Goal: Information Seeking & Learning: Compare options

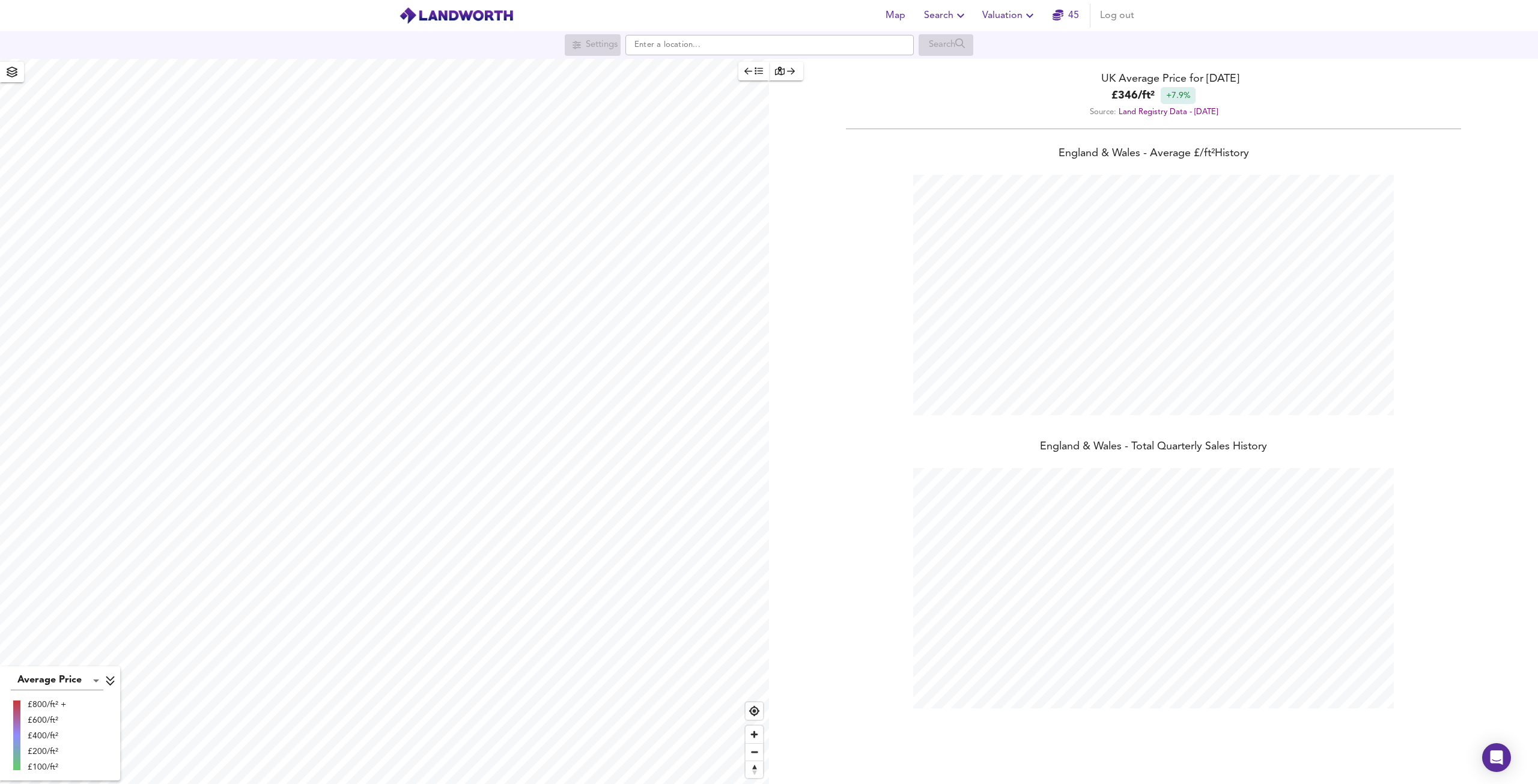
scroll to position [784, 1538]
click at [733, 50] on input "text" at bounding box center [769, 45] width 288 height 20
paste input "[PERSON_NAME][GEOGRAPHIC_DATA]"
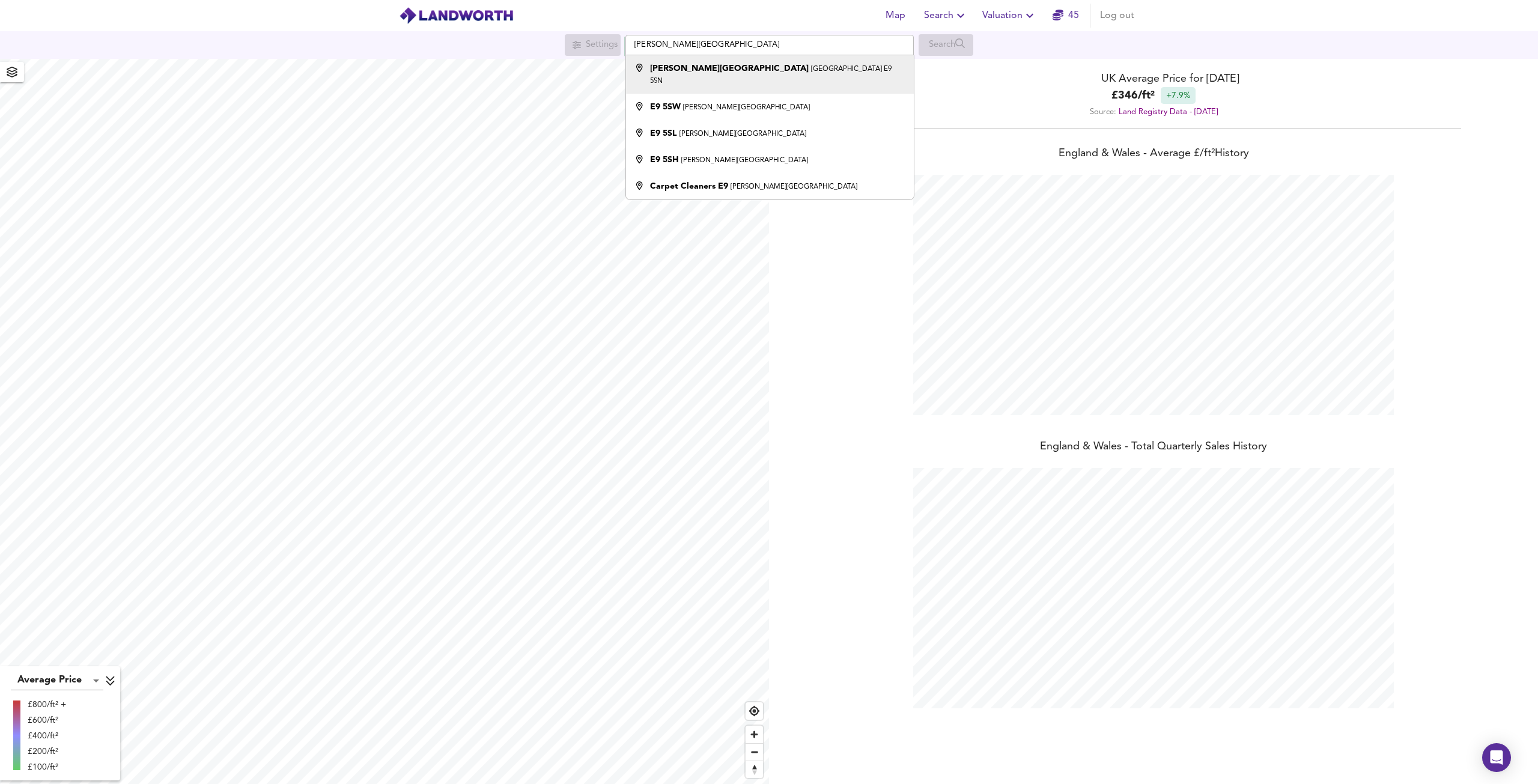
click at [749, 62] on li "[PERSON_NAME][STREET_ADDRESS]" at bounding box center [770, 75] width 287 height 39
type input "[PERSON_NAME][STREET_ADDRESS]"
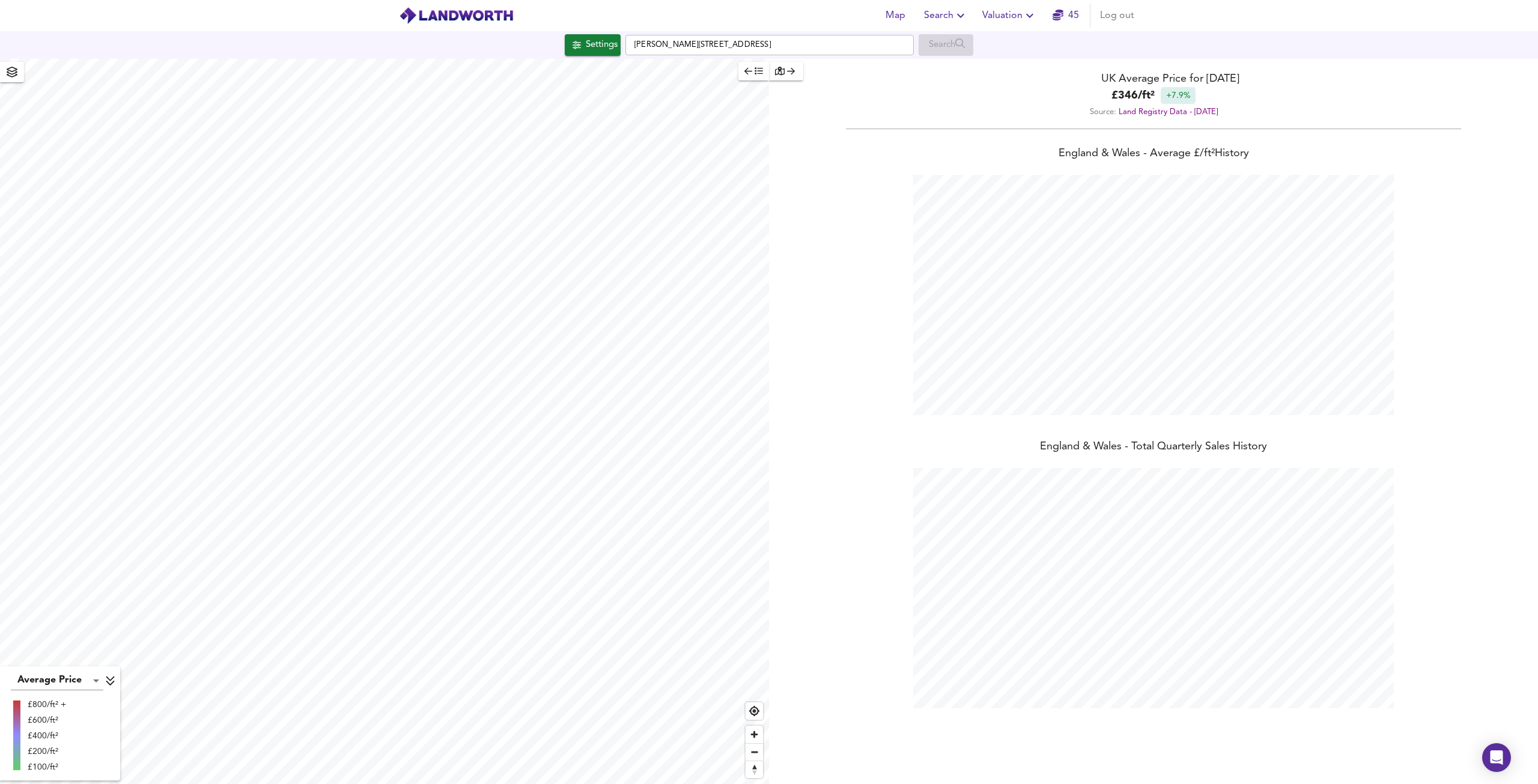
checkbox input "false"
checkbox input "true"
click at [598, 256] on div "X" at bounding box center [603, 250] width 10 height 12
click at [560, 424] on span "Search Settings" at bounding box center [570, 424] width 80 height 17
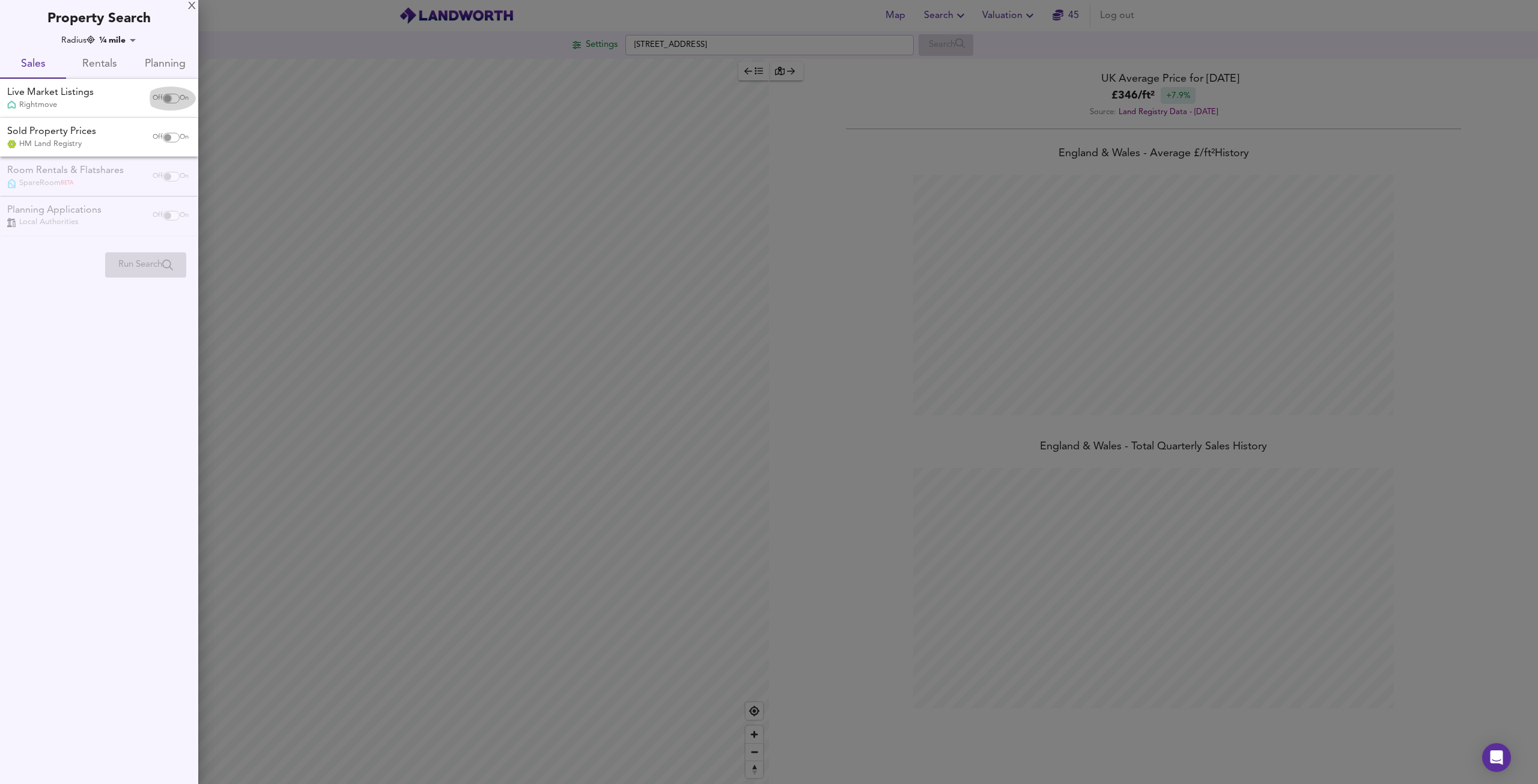
click at [166, 94] on input "checkbox" at bounding box center [167, 98] width 29 height 9
checkbox input "true"
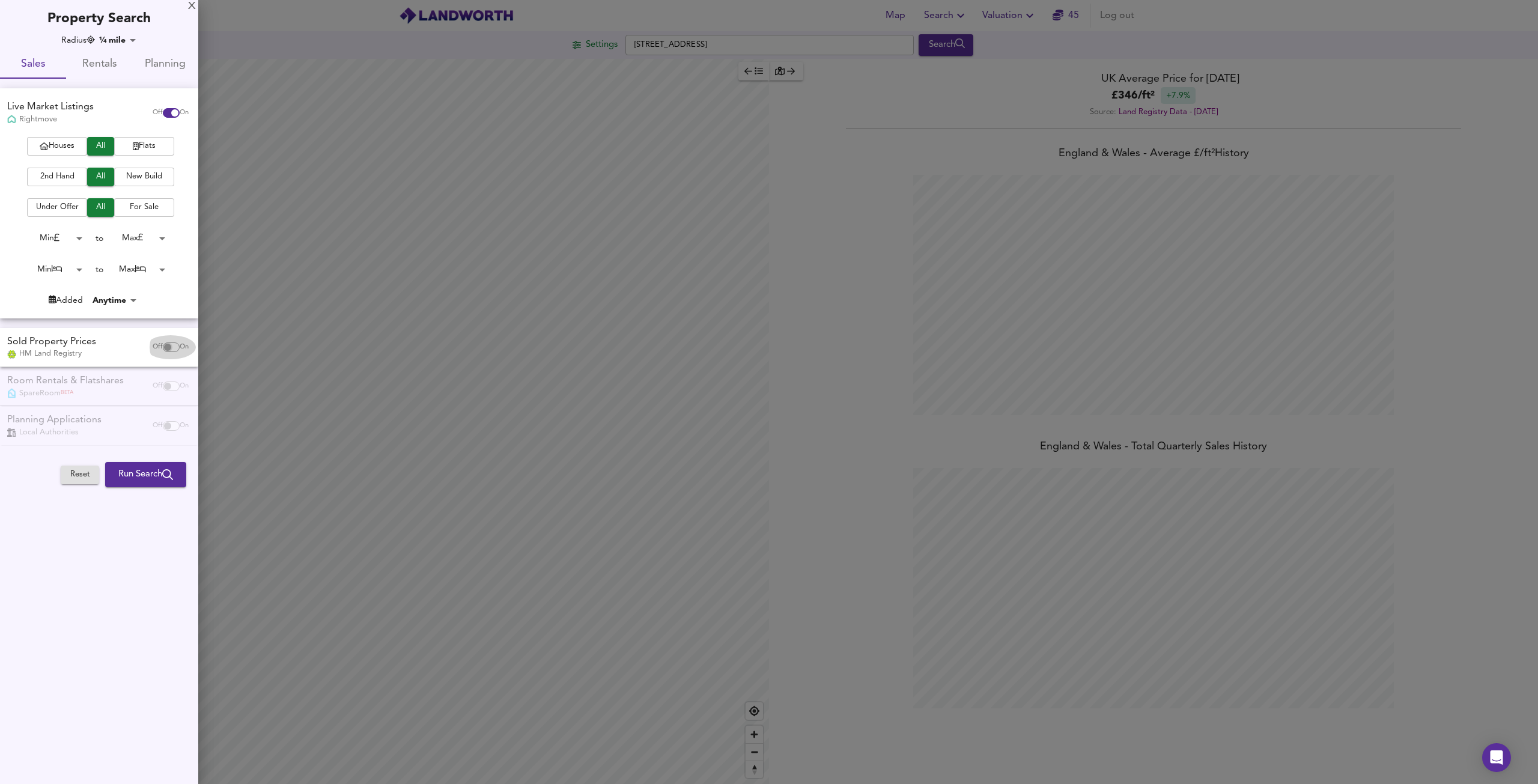
click at [164, 346] on input "checkbox" at bounding box center [167, 346] width 29 height 9
checkbox input "true"
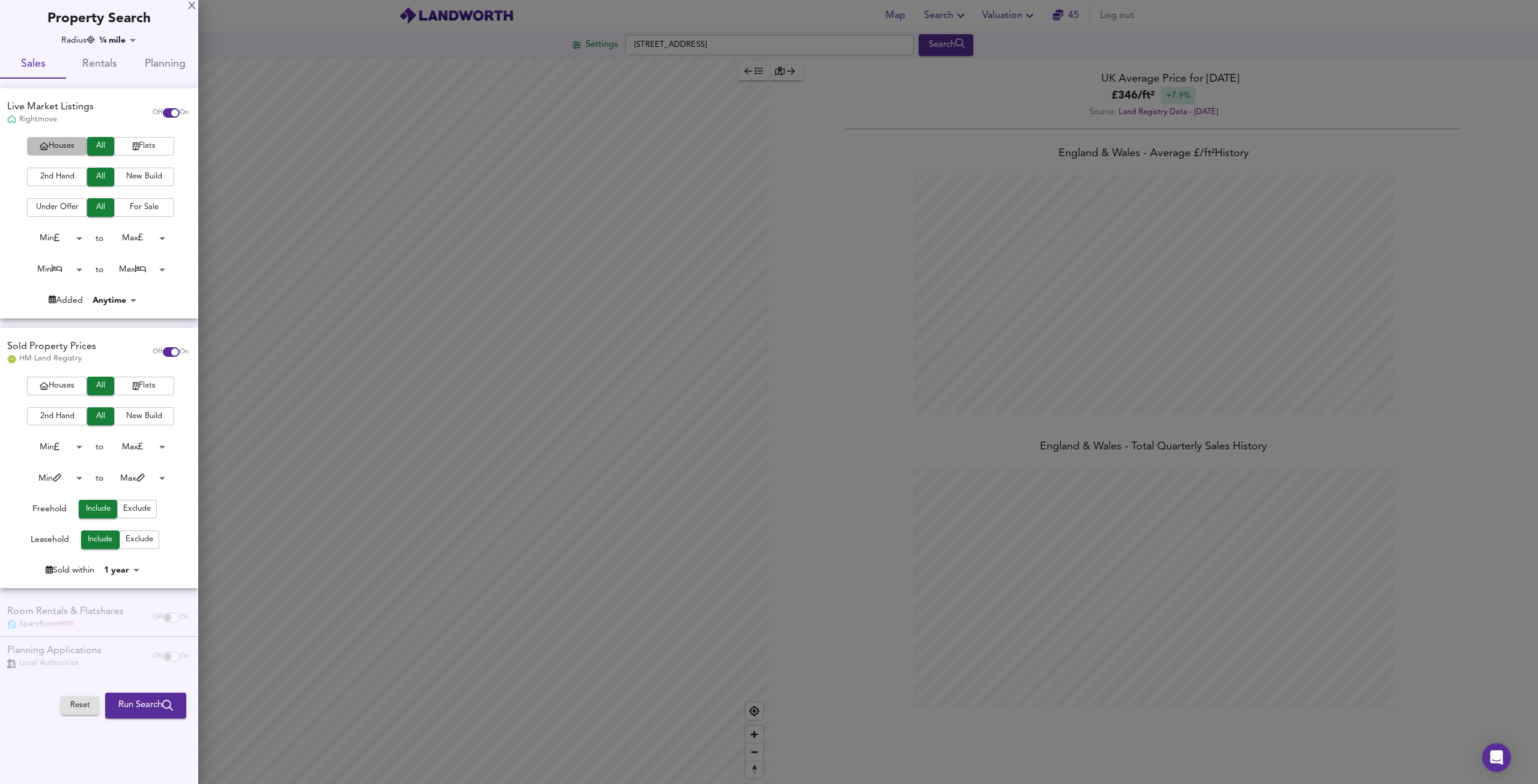
click at [62, 152] on span "Houses" at bounding box center [56, 146] width 48 height 13
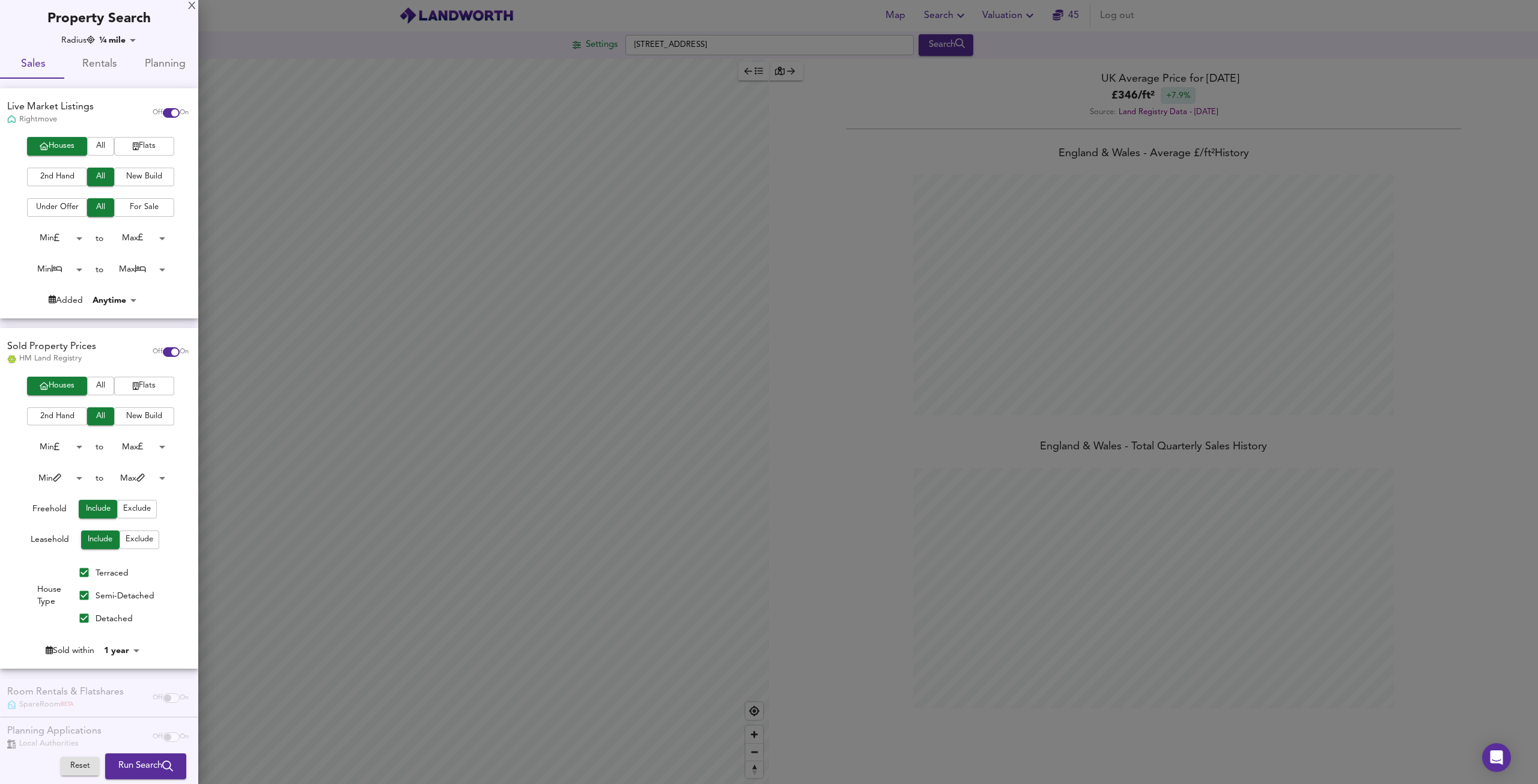
click at [124, 650] on body "Map Search Valuation 45 Log out Settings [GEOGRAPHIC_DATA] Search Average Price…" at bounding box center [769, 392] width 1538 height 784
click at [129, 643] on li "4 years" at bounding box center [127, 645] width 55 height 19
type input "48"
click at [137, 770] on span "Run Search" at bounding box center [145, 766] width 55 height 16
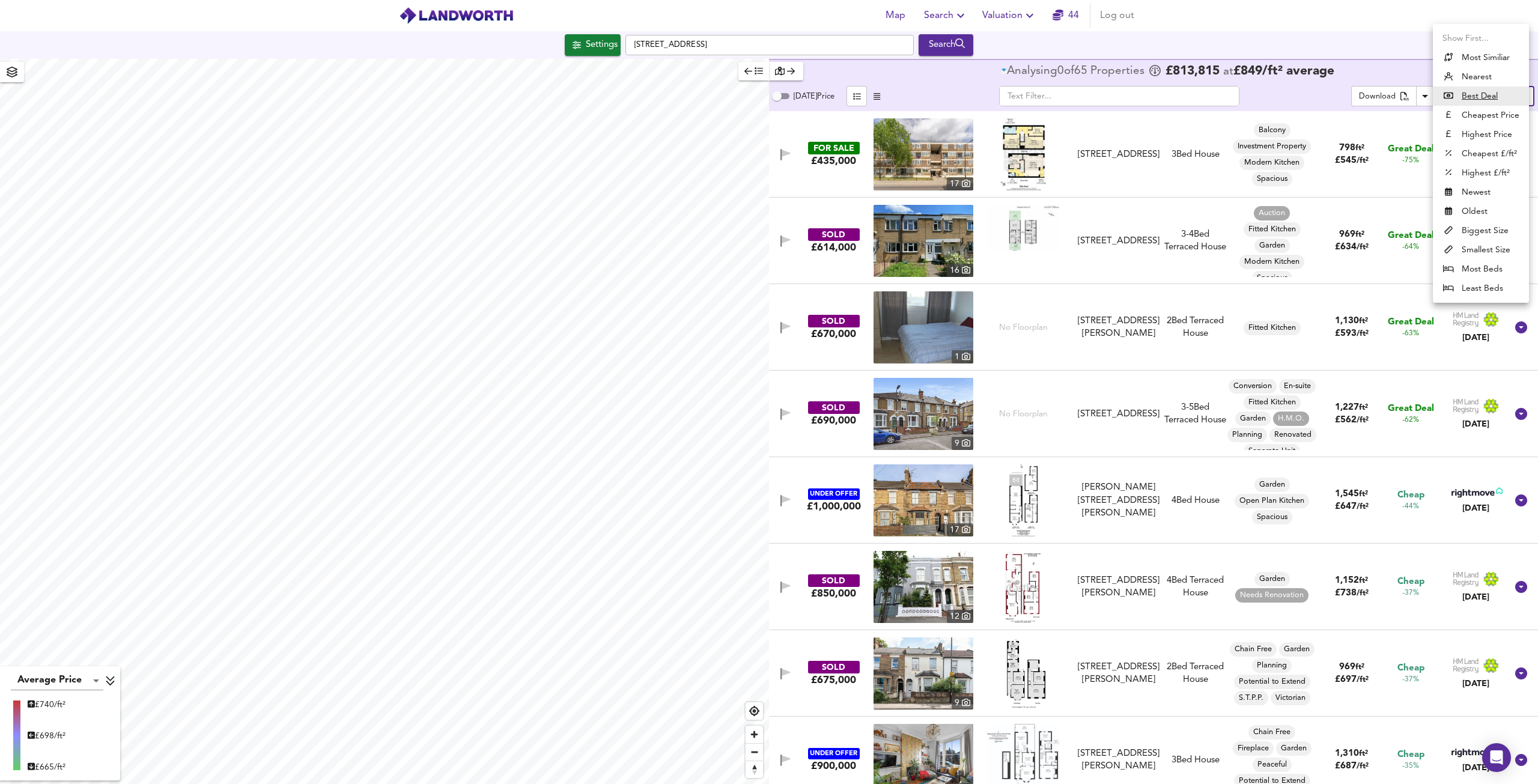
click at [1510, 96] on body "Map Search Valuation 44 Log out Settings [STREET_ADDRESS] Search Average Price …" at bounding box center [769, 392] width 1538 height 784
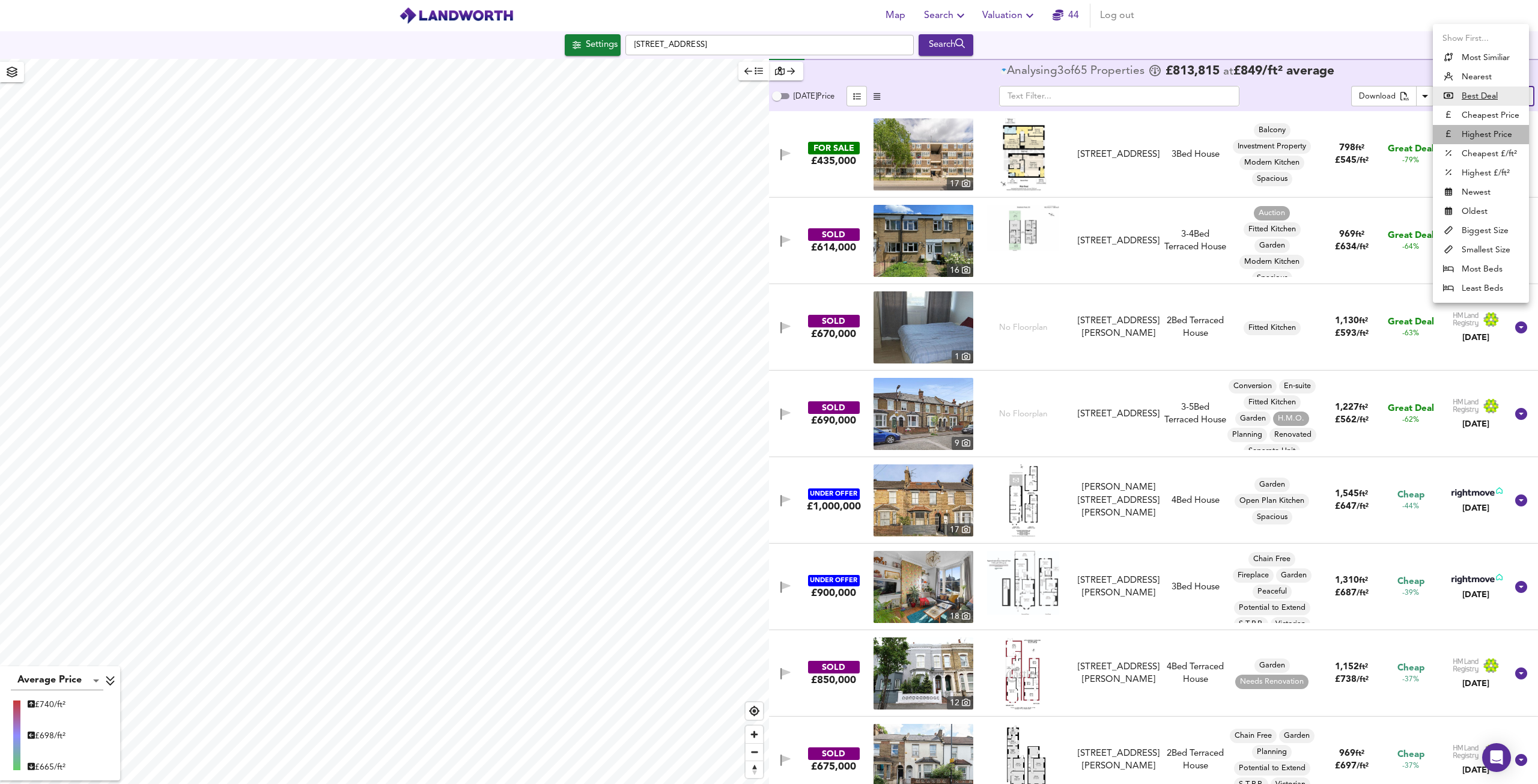
click at [1474, 132] on li "Highest Price" at bounding box center [1481, 134] width 96 height 19
type input "expensive"
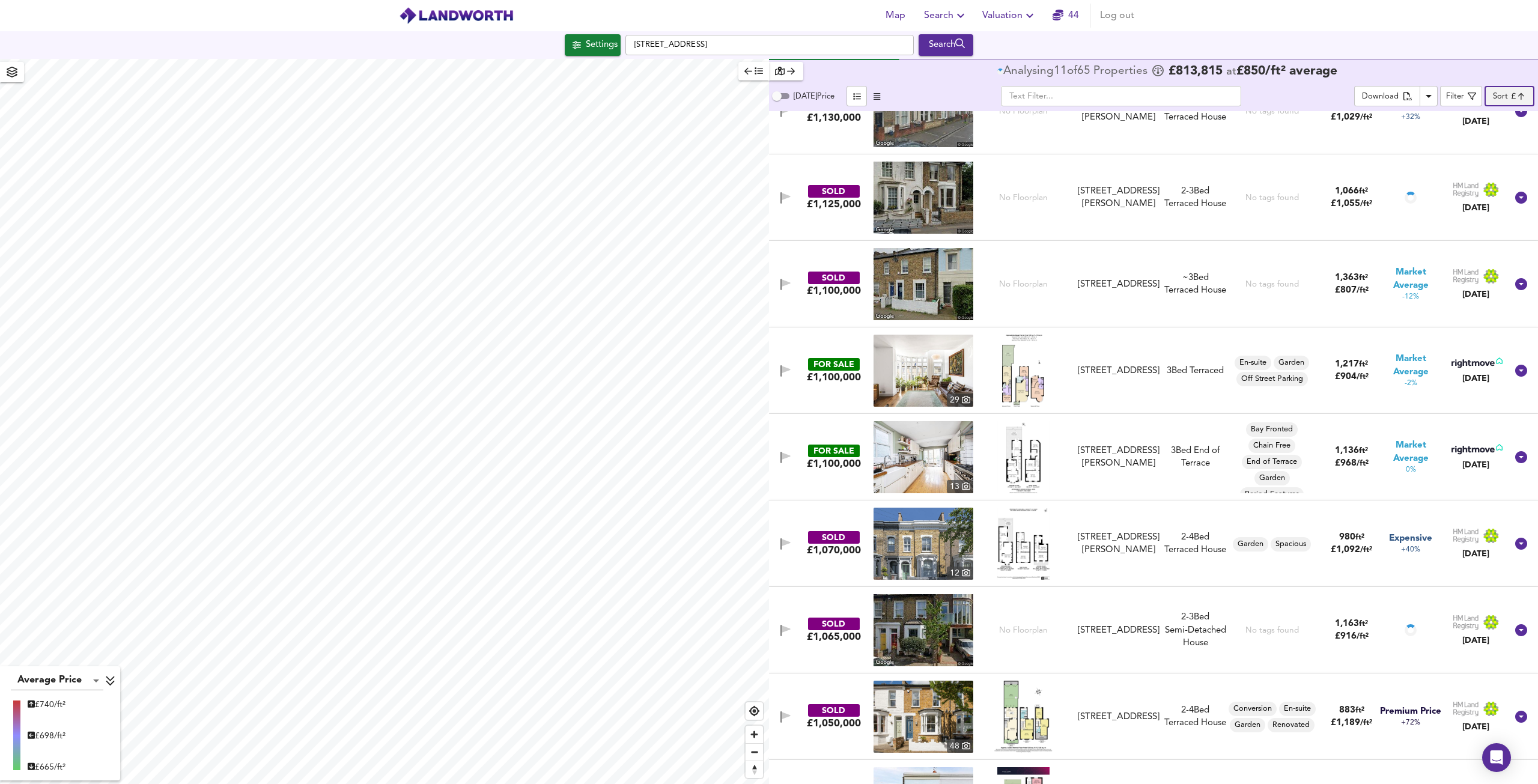
scroll to position [540, 0]
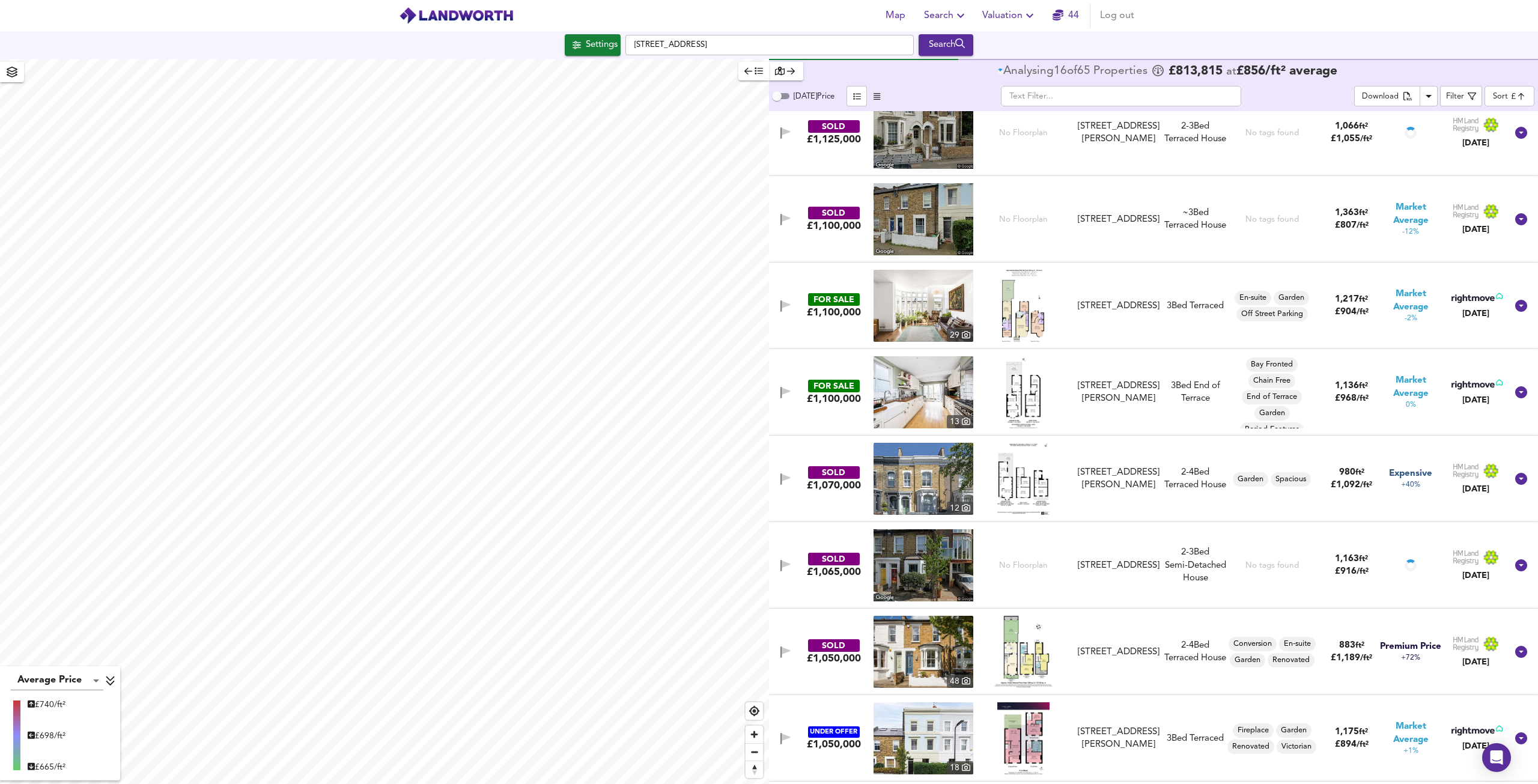
click at [943, 473] on img at bounding box center [923, 479] width 100 height 72
click at [785, 51] on input "[STREET_ADDRESS]" at bounding box center [769, 45] width 288 height 20
drag, startPoint x: 785, startPoint y: 51, endPoint x: 536, endPoint y: 34, distance: 249.6
click at [536, 34] on div "[STREET_ADDRESS] Search" at bounding box center [769, 45] width 1538 height 22
paste input "[STREET_ADDRESS]"
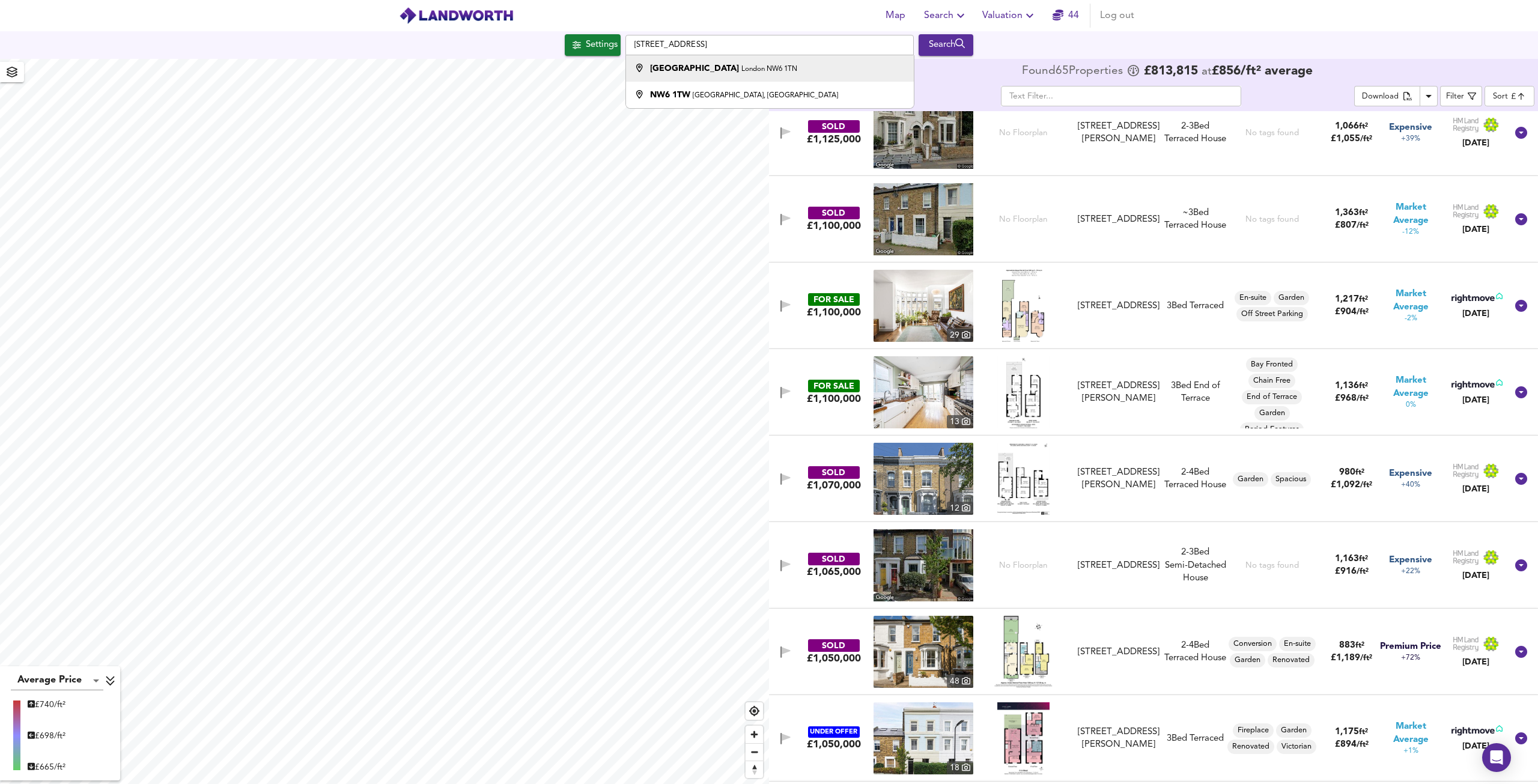
drag, startPoint x: 817, startPoint y: 58, endPoint x: 860, endPoint y: 0, distance: 72.2
click at [815, 59] on li "[STREET_ADDRESS]" at bounding box center [770, 68] width 287 height 26
type input "[STREET_ADDRESS]"
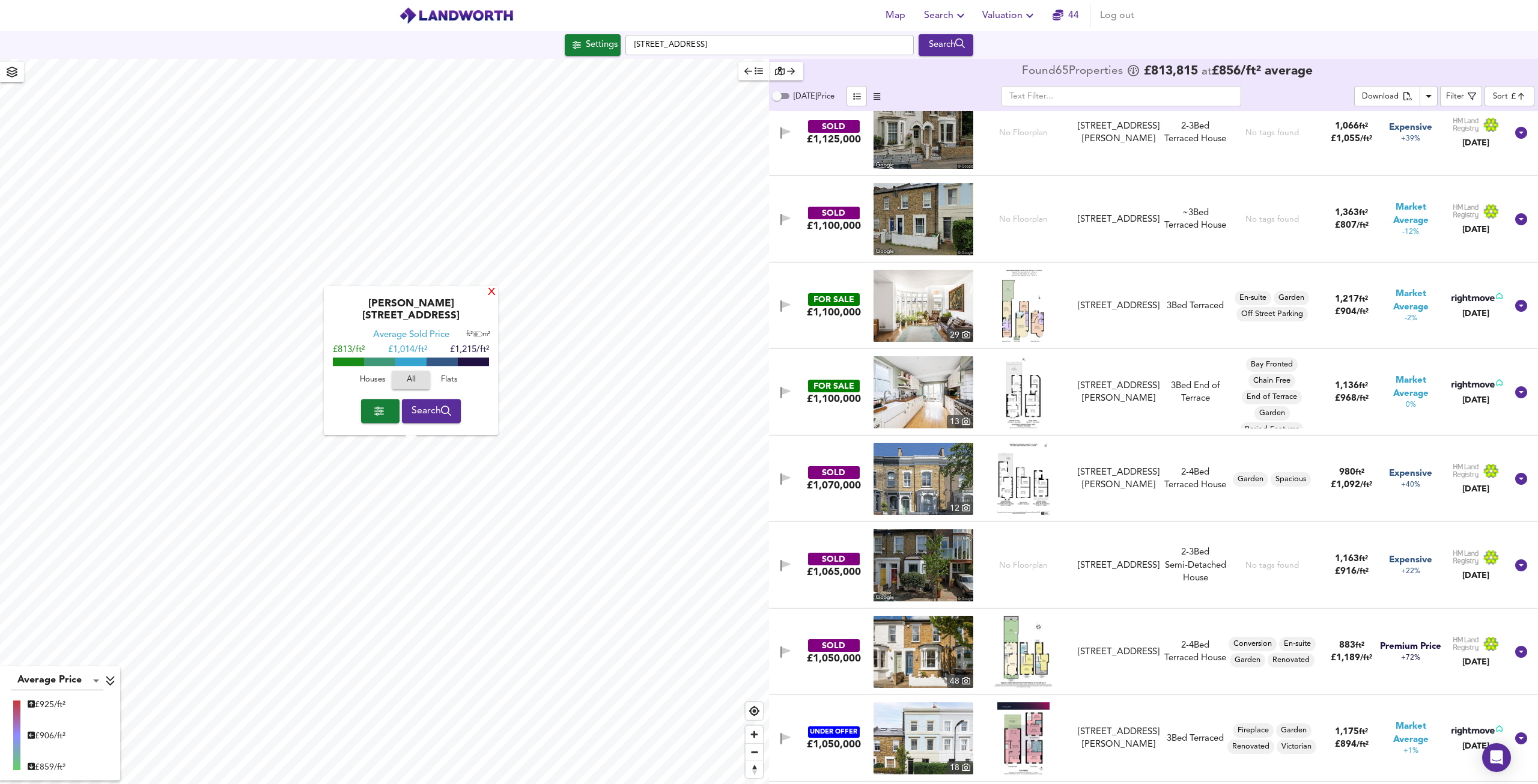
click at [494, 293] on div "X" at bounding box center [492, 293] width 10 height 12
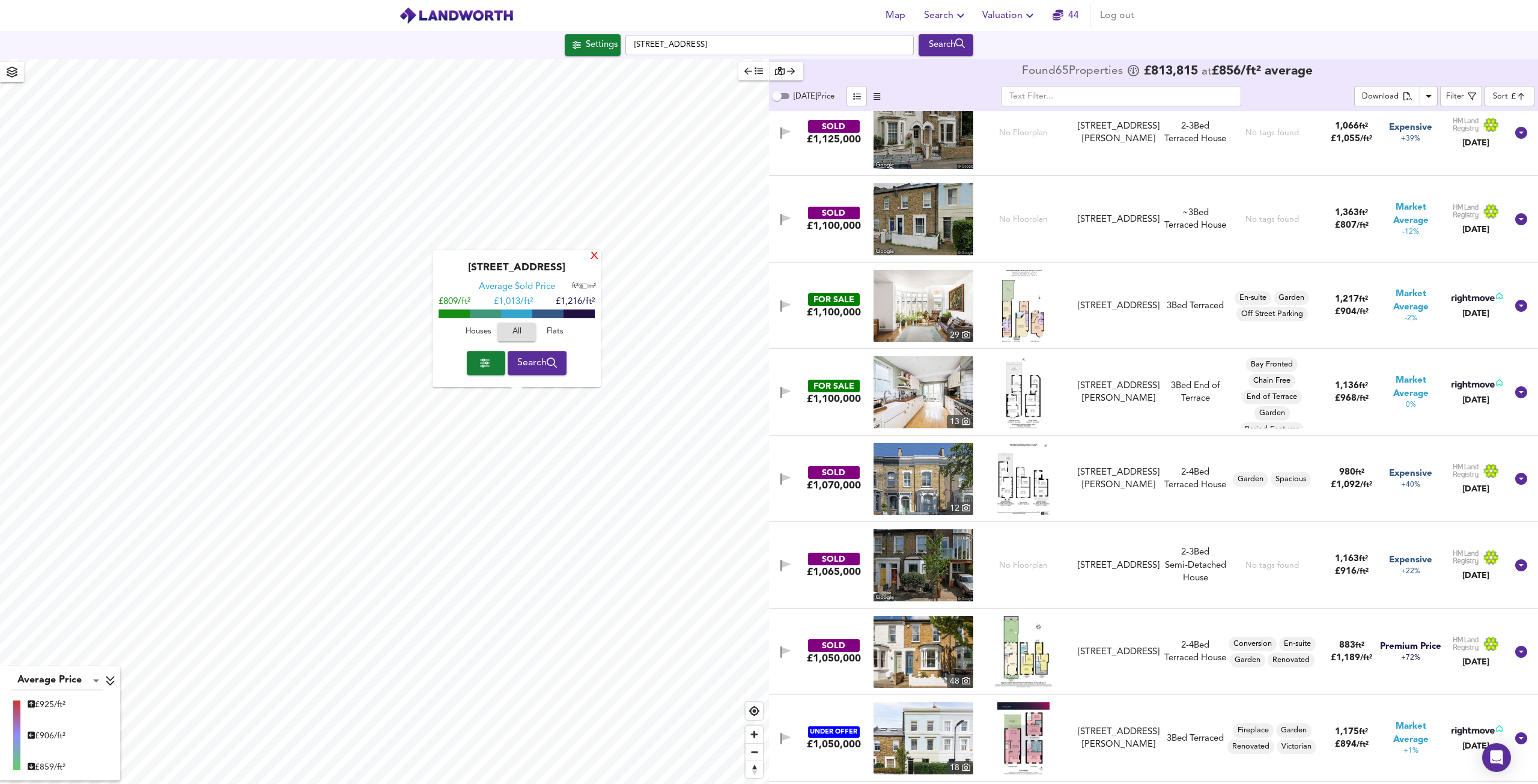
click at [595, 259] on div "X" at bounding box center [594, 257] width 10 height 12
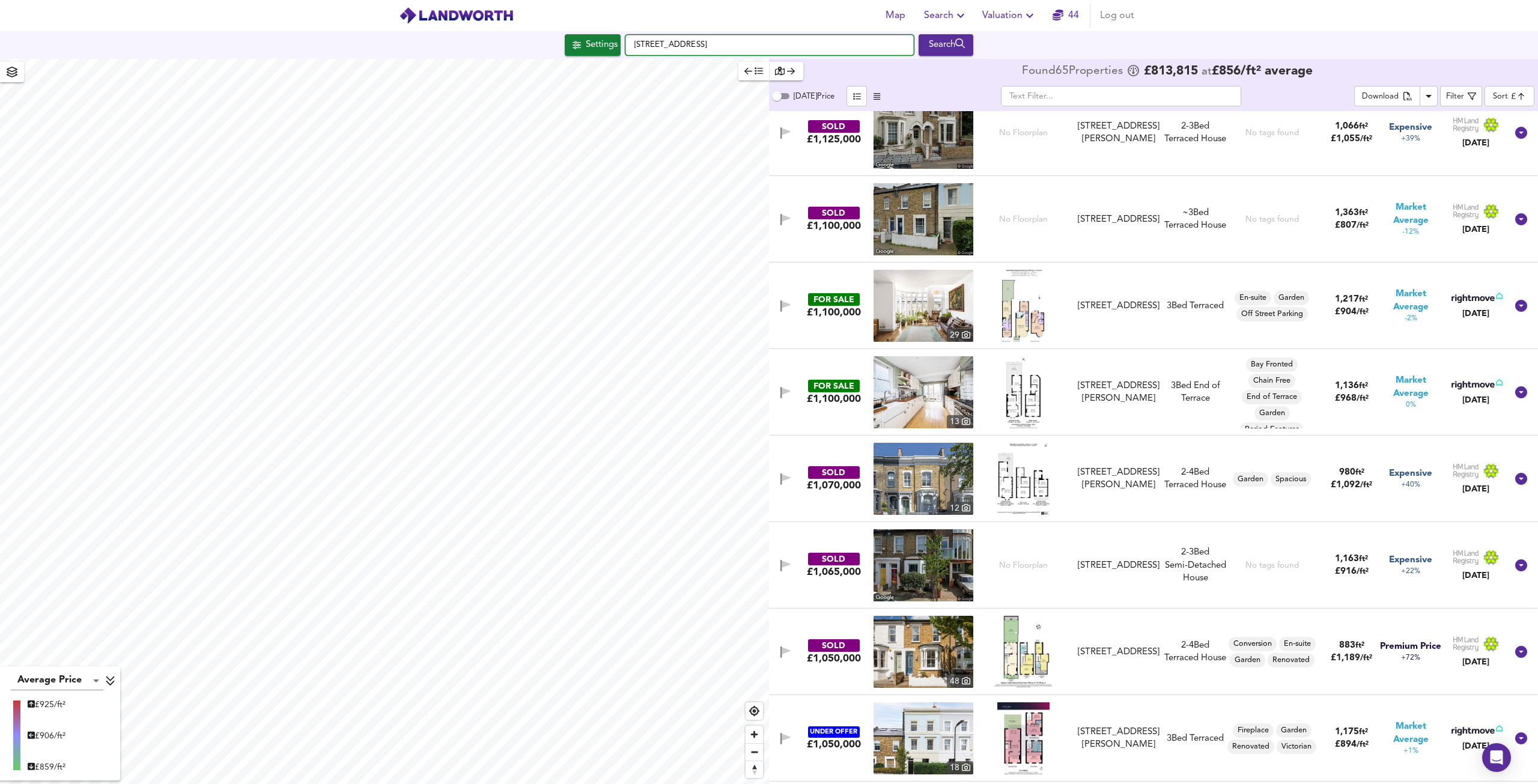
drag, startPoint x: 787, startPoint y: 45, endPoint x: 613, endPoint y: 27, distance: 174.9
click at [613, 27] on div "Map Search Valuation [STREET_ADDRESS] Search Average Price landworth £ 925/ft² …" at bounding box center [769, 392] width 1538 height 784
paste input "[GEOGRAPHIC_DATA]"
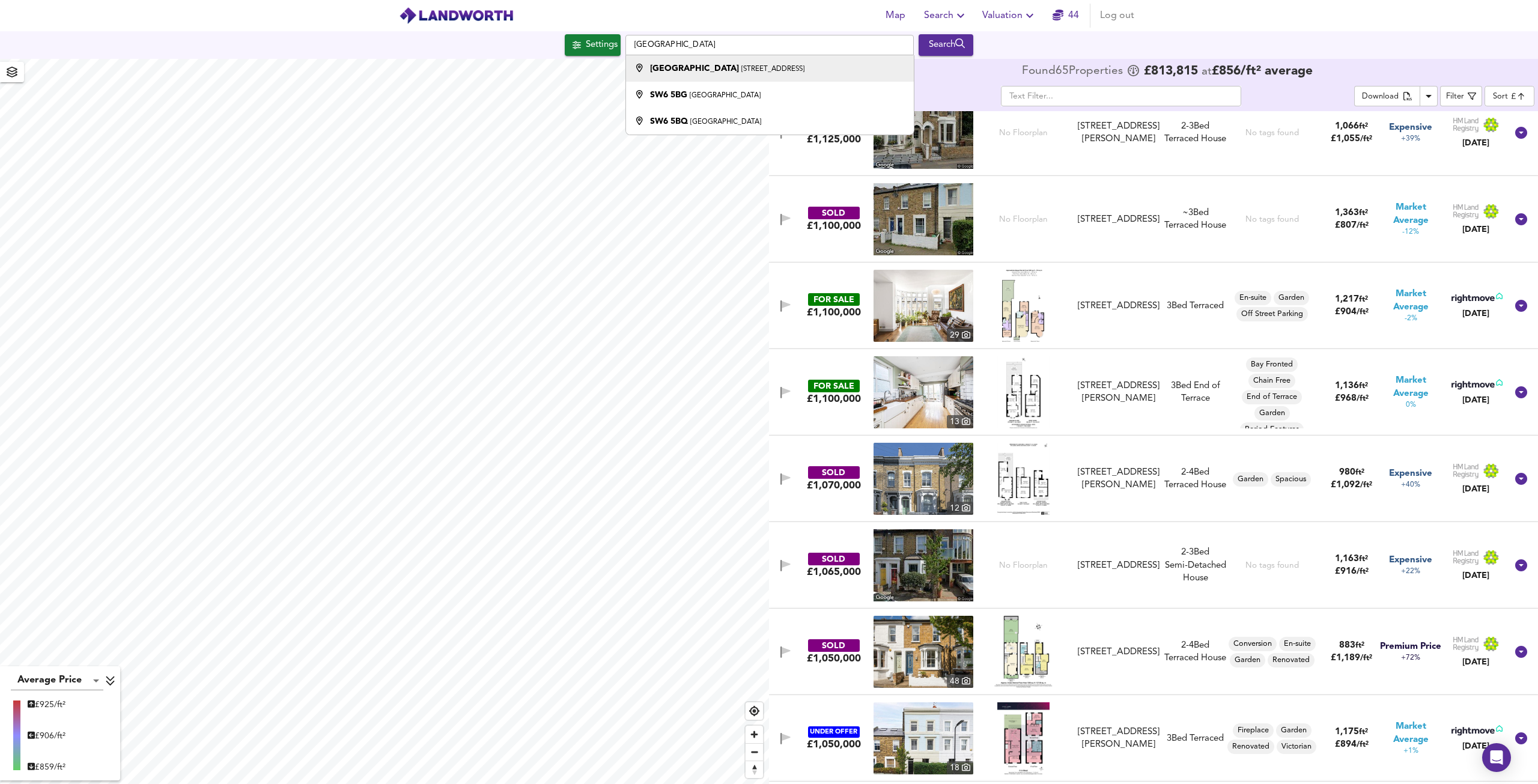
click at [748, 74] on div "[STREET_ADDRESS]" at bounding box center [727, 68] width 155 height 12
type input "[STREET_ADDRESS]"
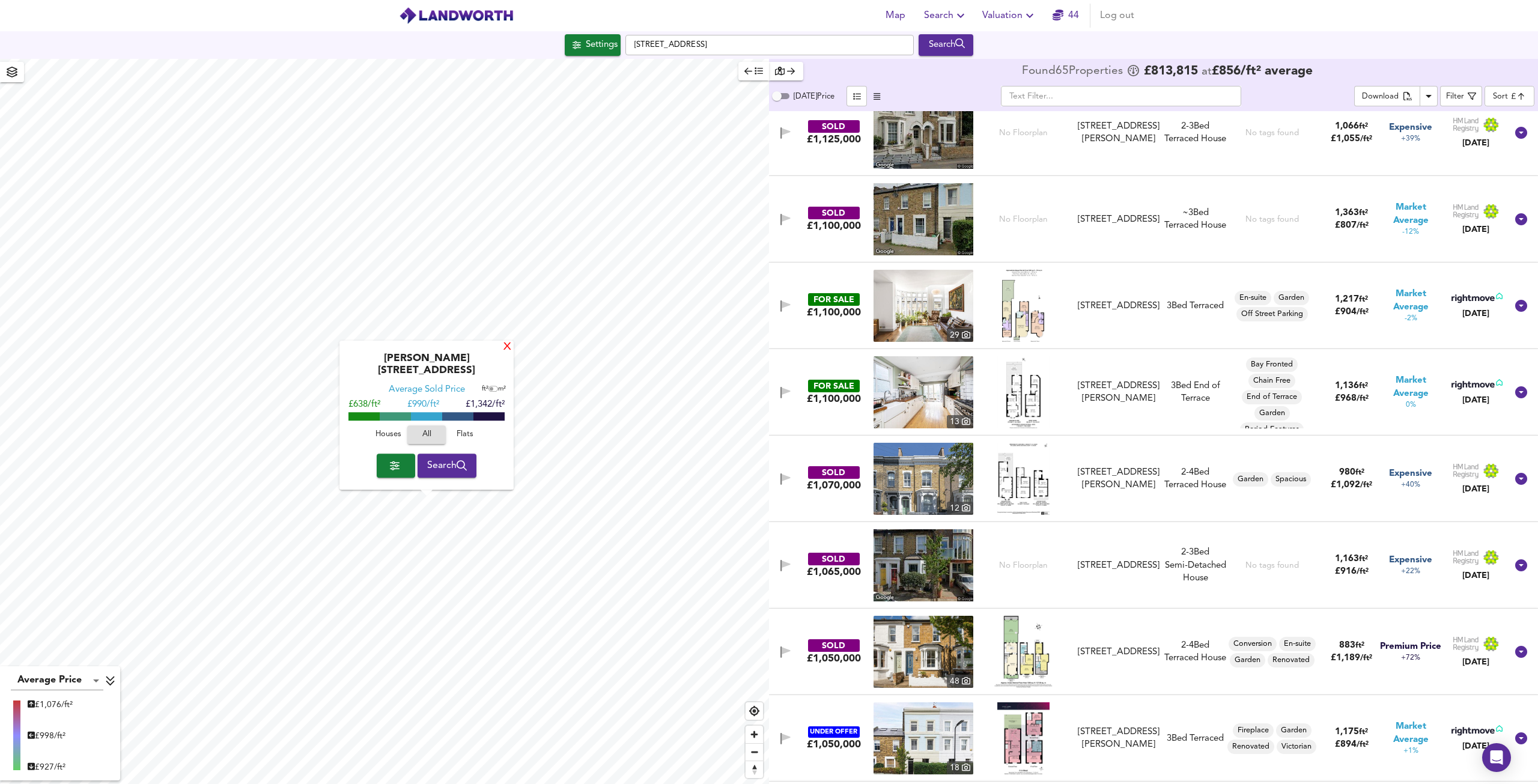
click at [503, 353] on div "X" at bounding box center [508, 348] width 10 height 12
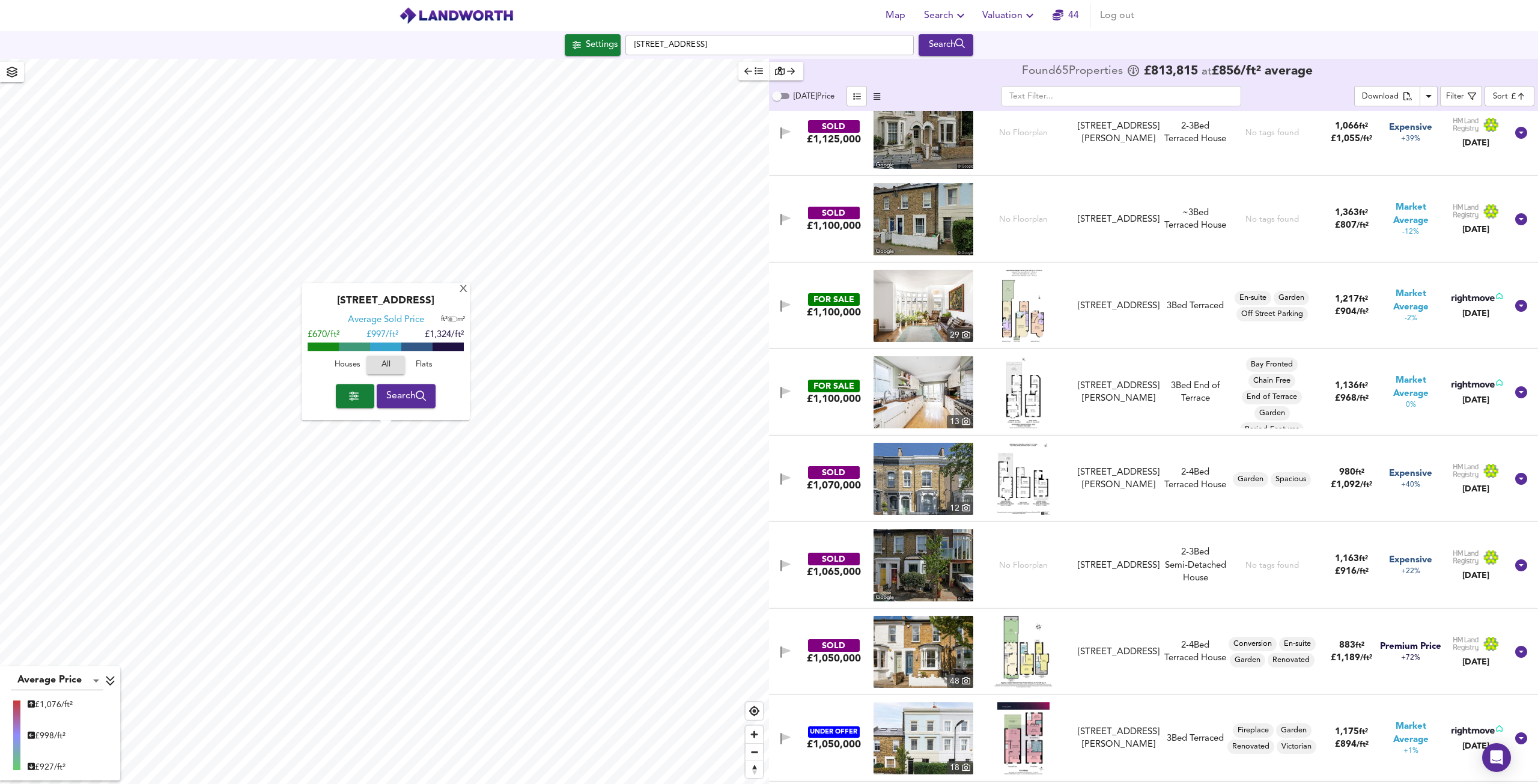
click at [412, 390] on span "Search" at bounding box center [407, 396] width 40 height 17
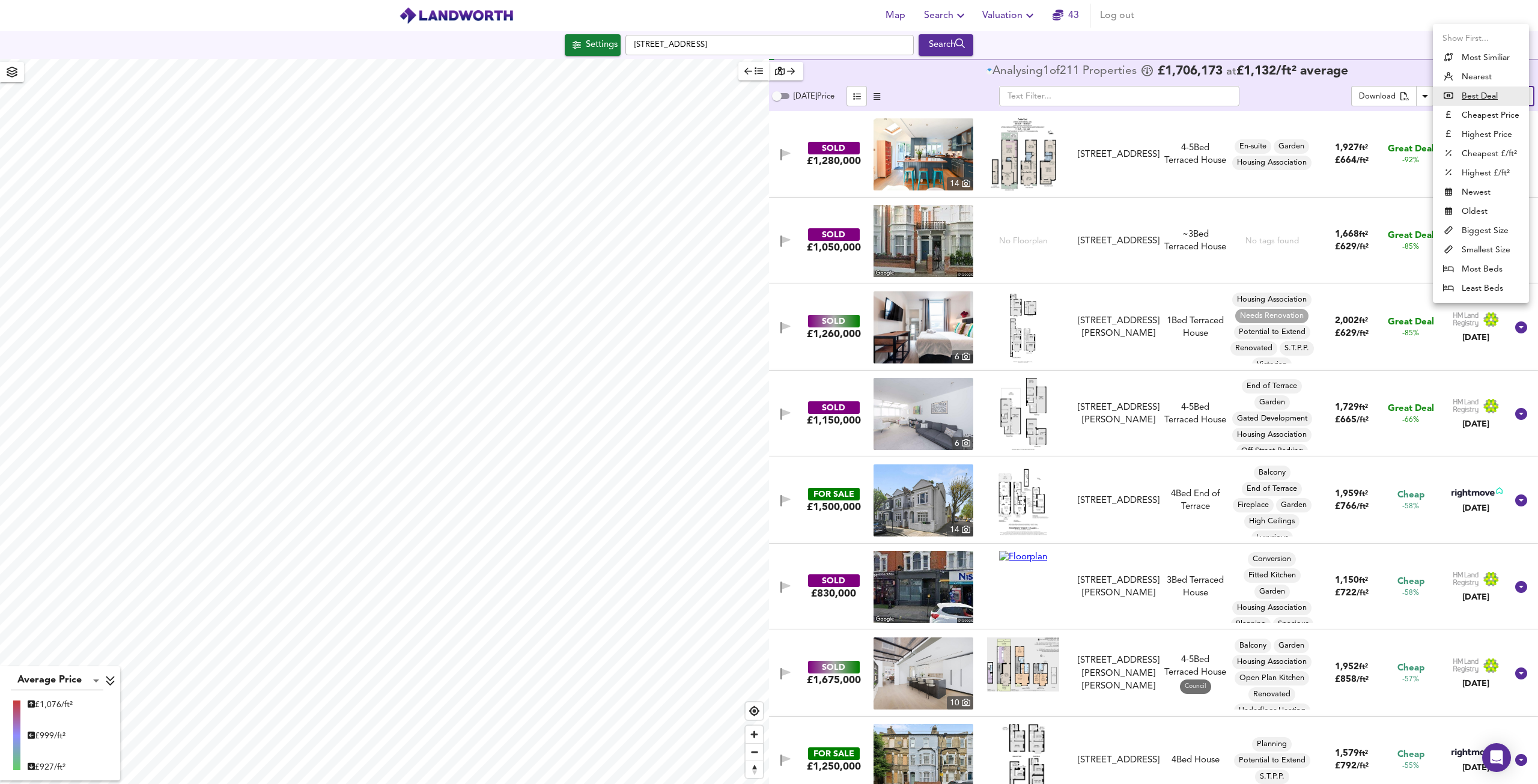
click at [1510, 96] on body "Map Search Valuation 43 Log out Settings [STREET_ADDRESS] Search Average Price …" at bounding box center [769, 392] width 1538 height 784
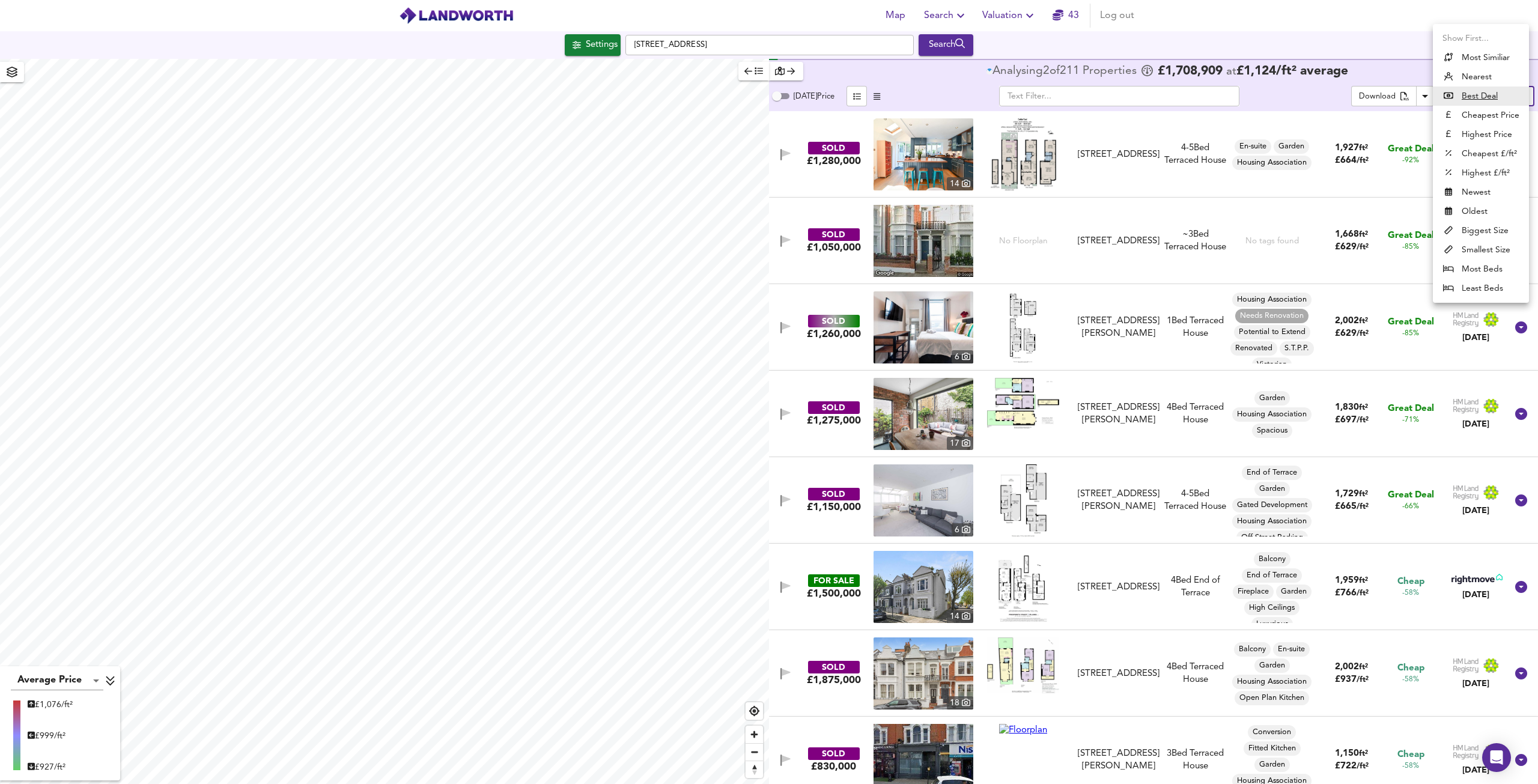
click at [1494, 129] on li "Highest Price" at bounding box center [1481, 134] width 96 height 19
type input "expensive"
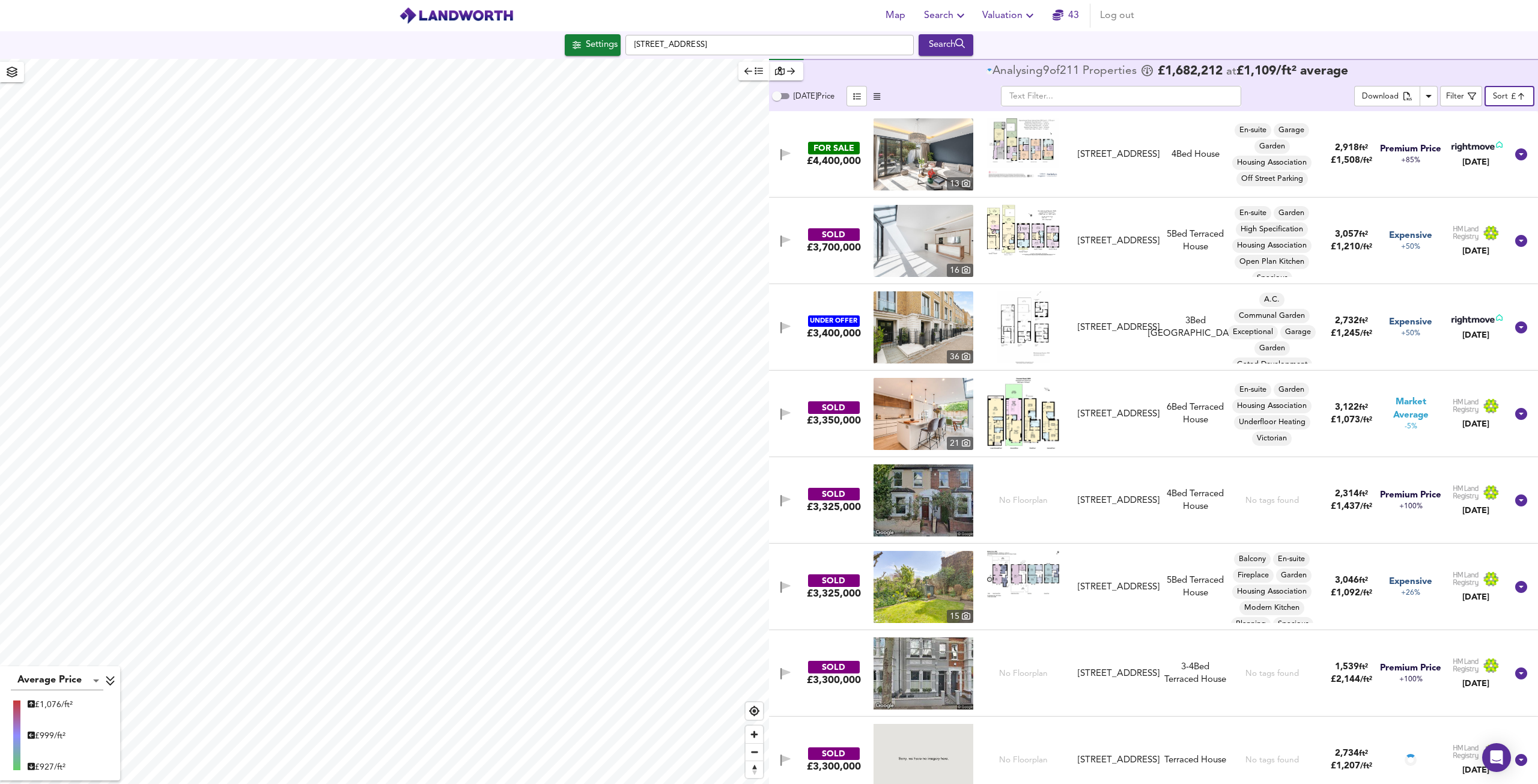
click at [1019, 363] on img at bounding box center [1024, 328] width 52 height 72
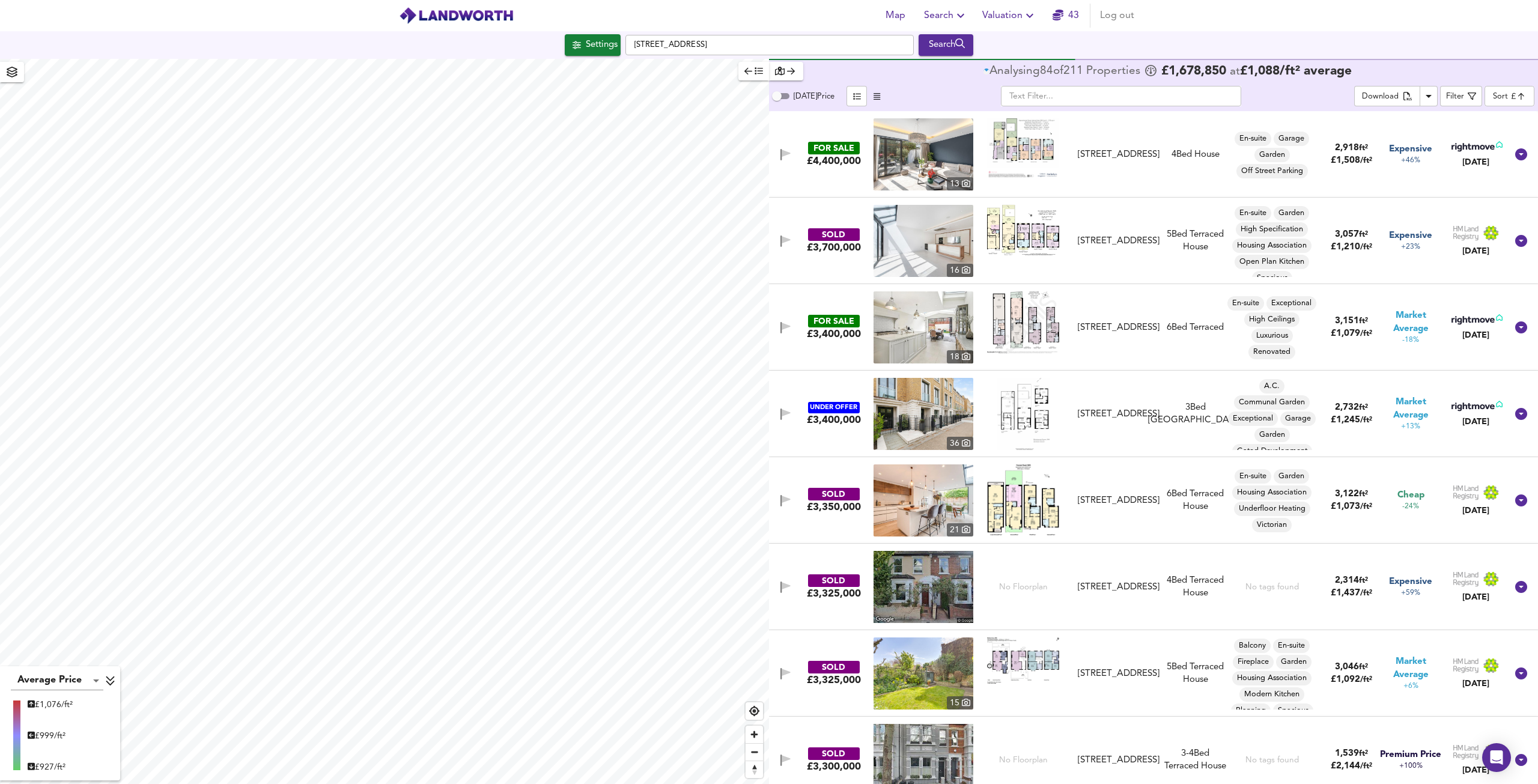
click at [945, 323] on img at bounding box center [923, 328] width 100 height 72
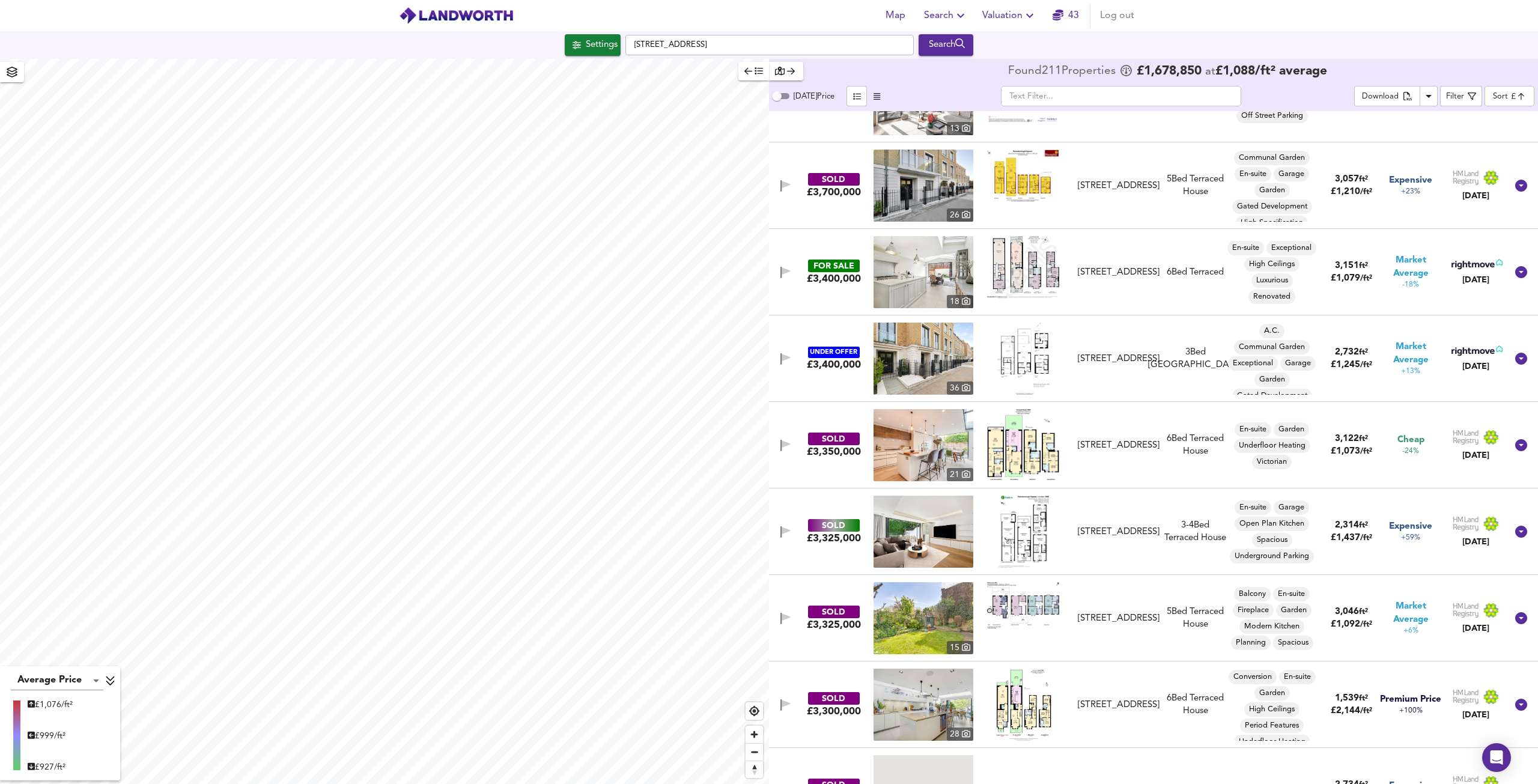
scroll to position [120, 0]
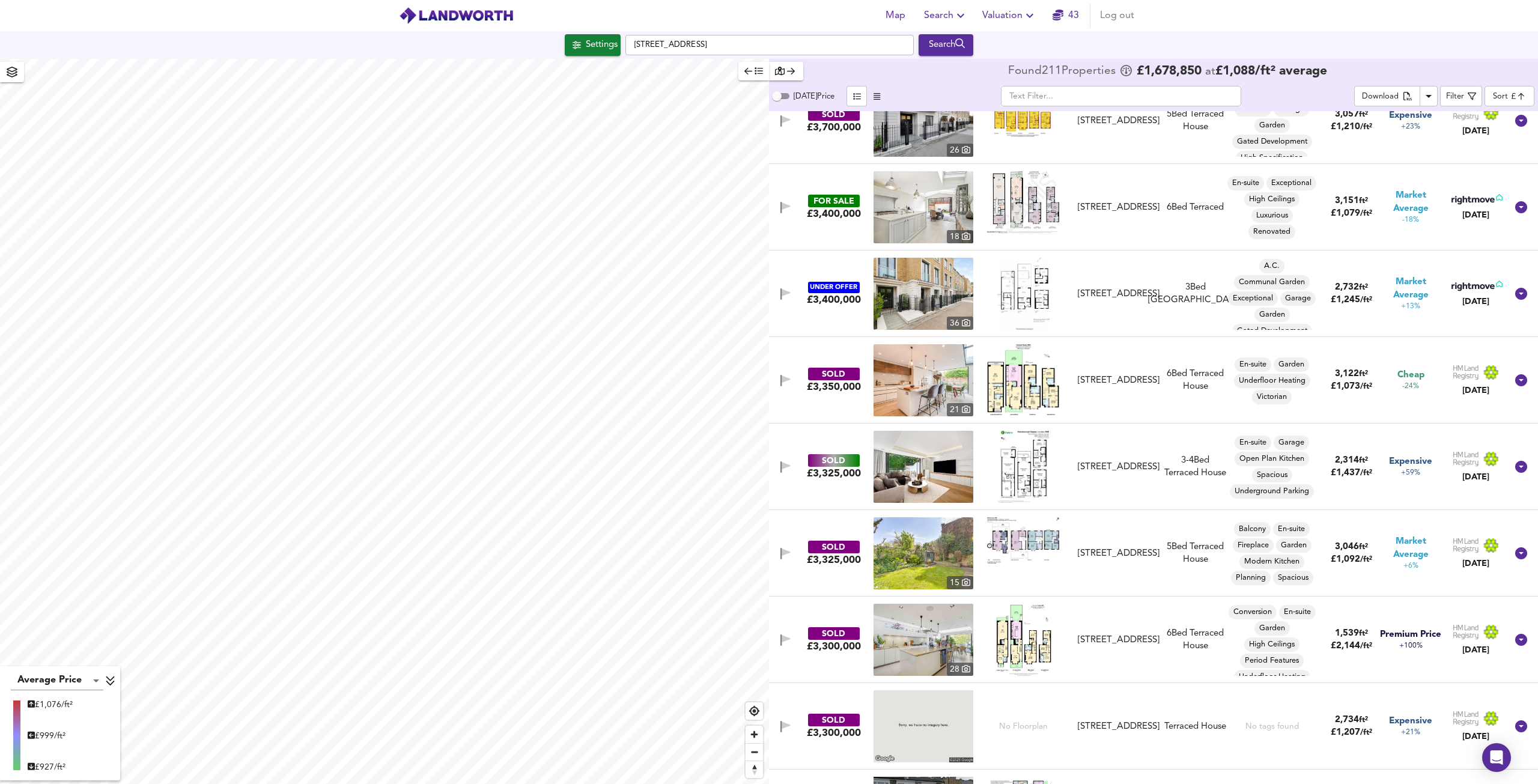
click at [914, 388] on img at bounding box center [923, 381] width 100 height 72
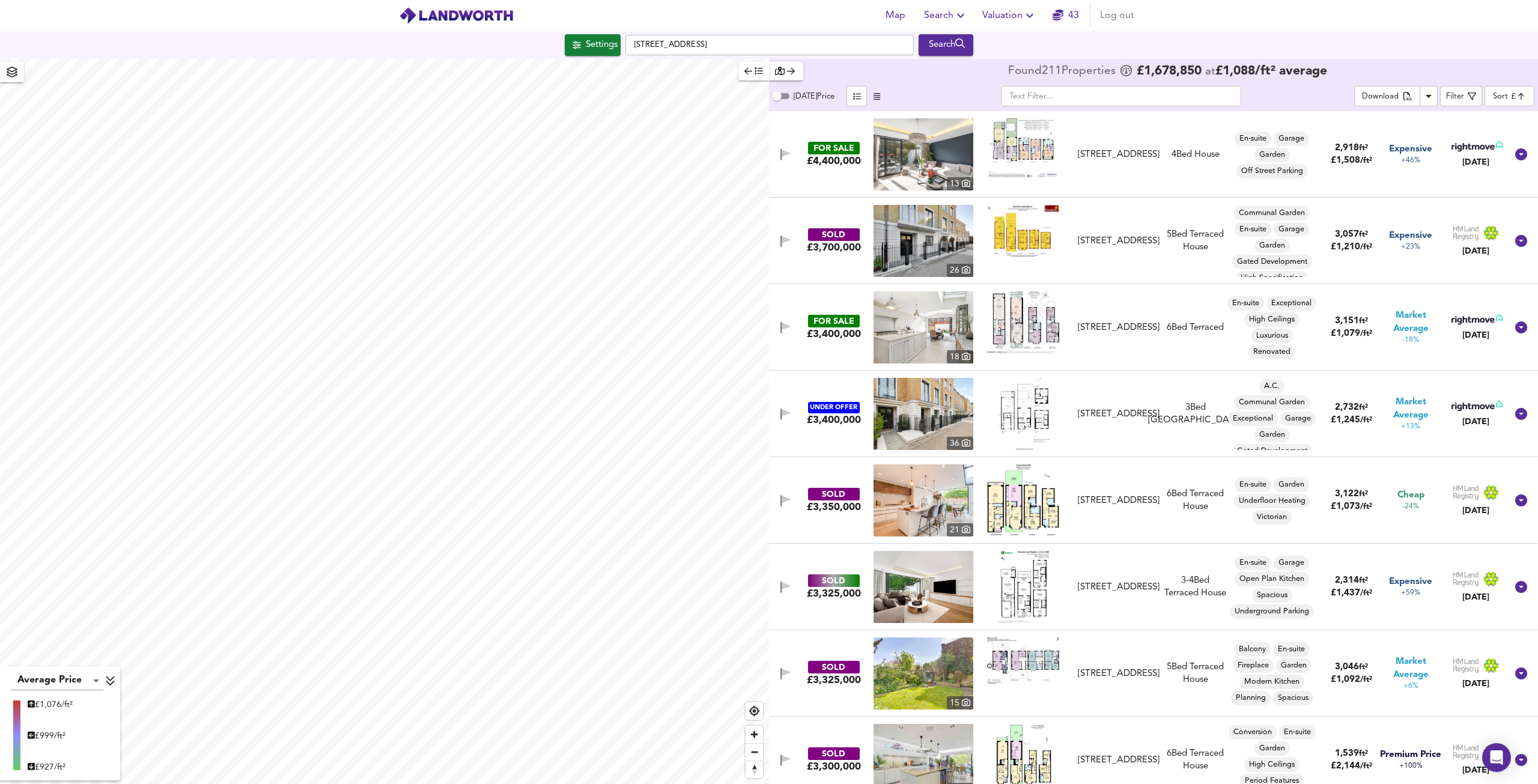
scroll to position [180, 0]
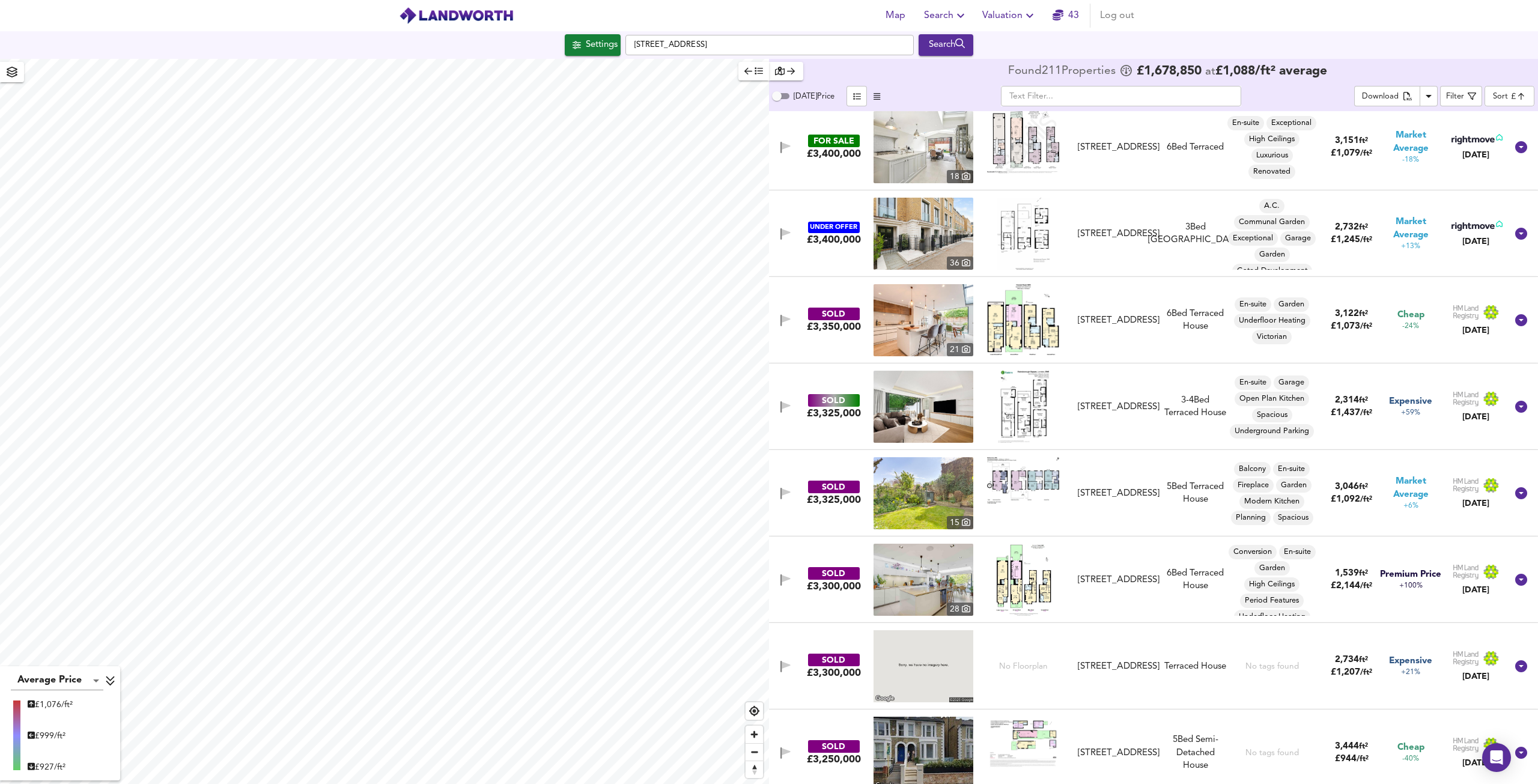
click at [928, 412] on img at bounding box center [923, 407] width 100 height 72
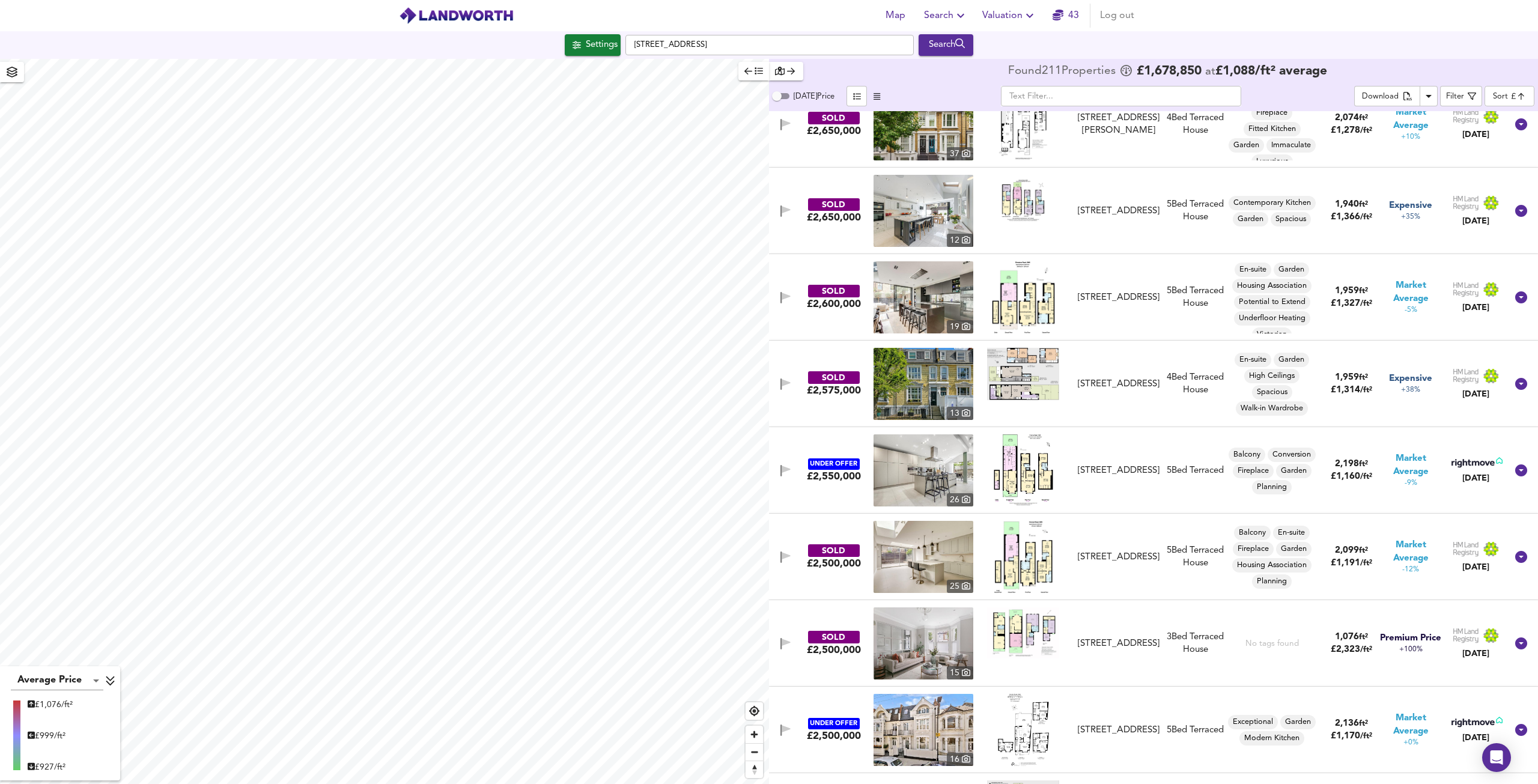
scroll to position [1502, 0]
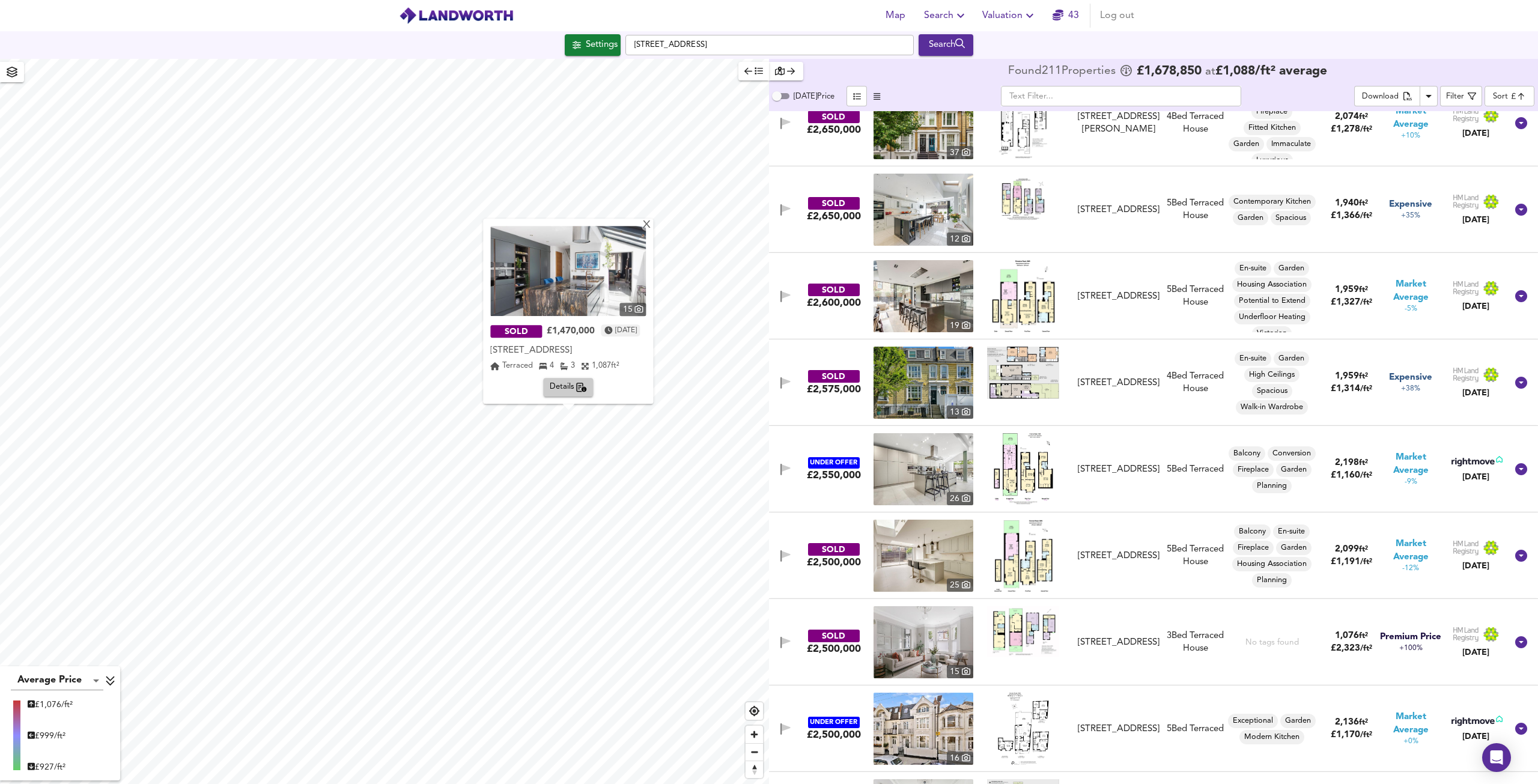
click at [551, 292] on img at bounding box center [567, 271] width 155 height 90
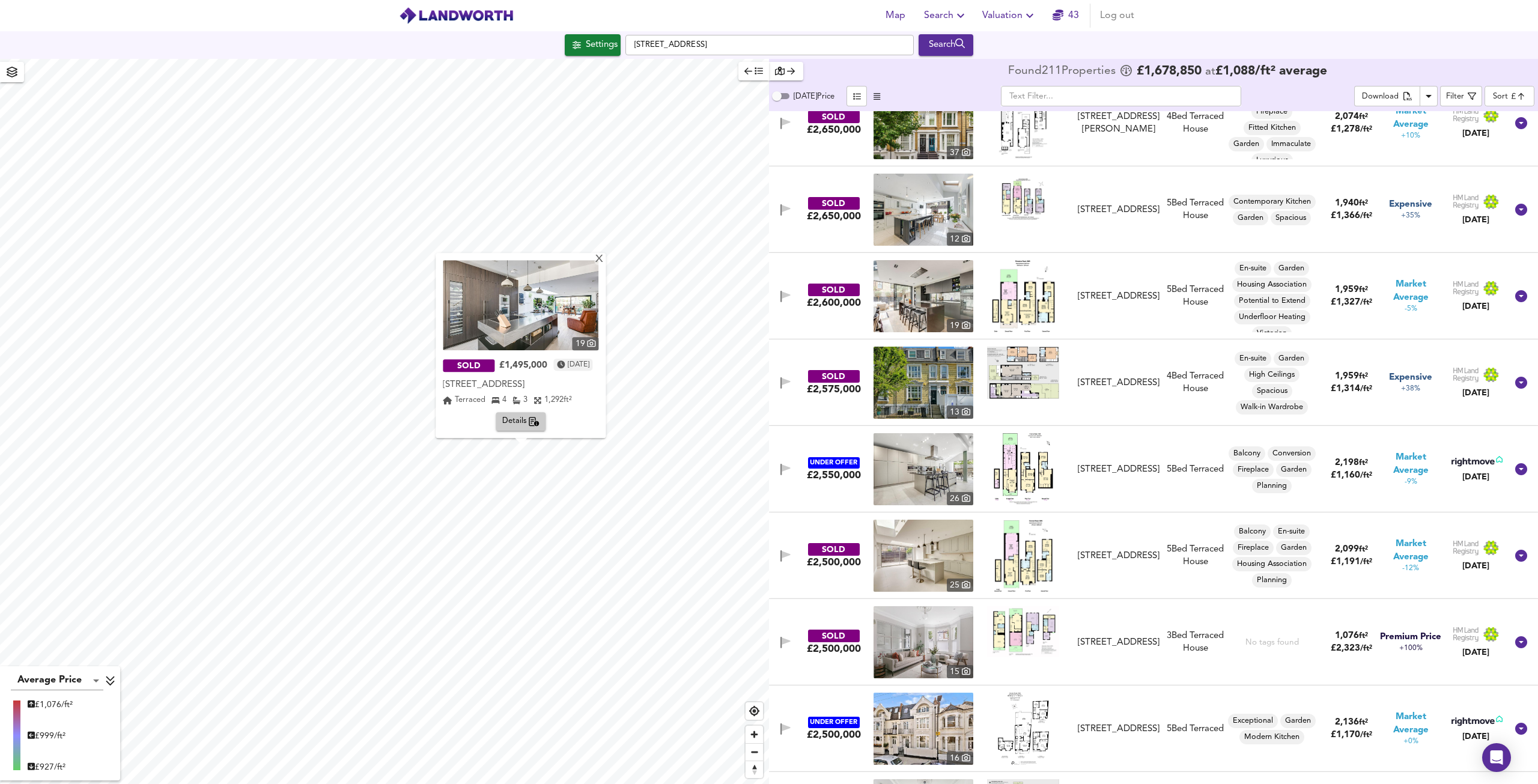
click at [542, 331] on img at bounding box center [520, 305] width 155 height 90
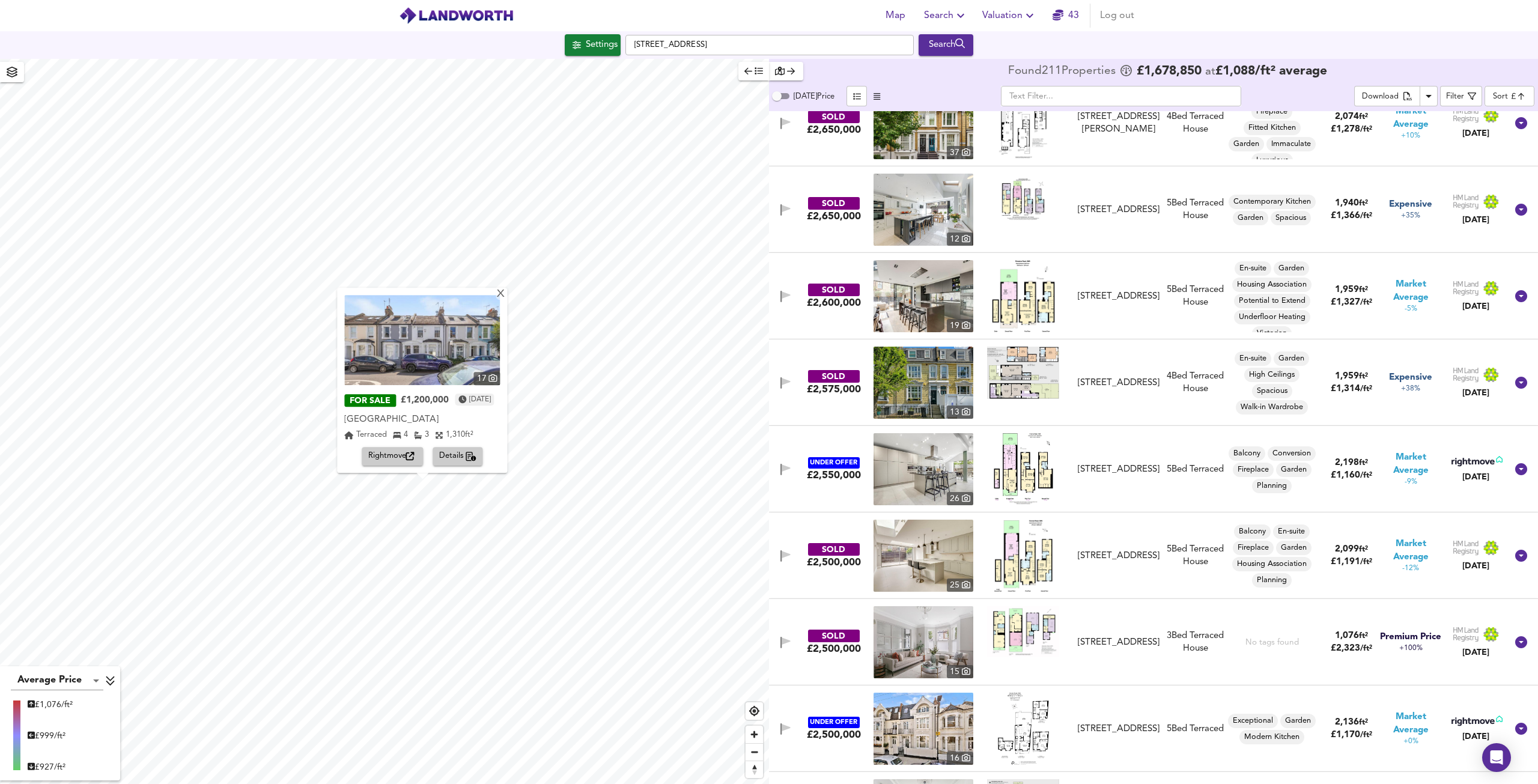
click at [420, 351] on img at bounding box center [422, 339] width 155 height 90
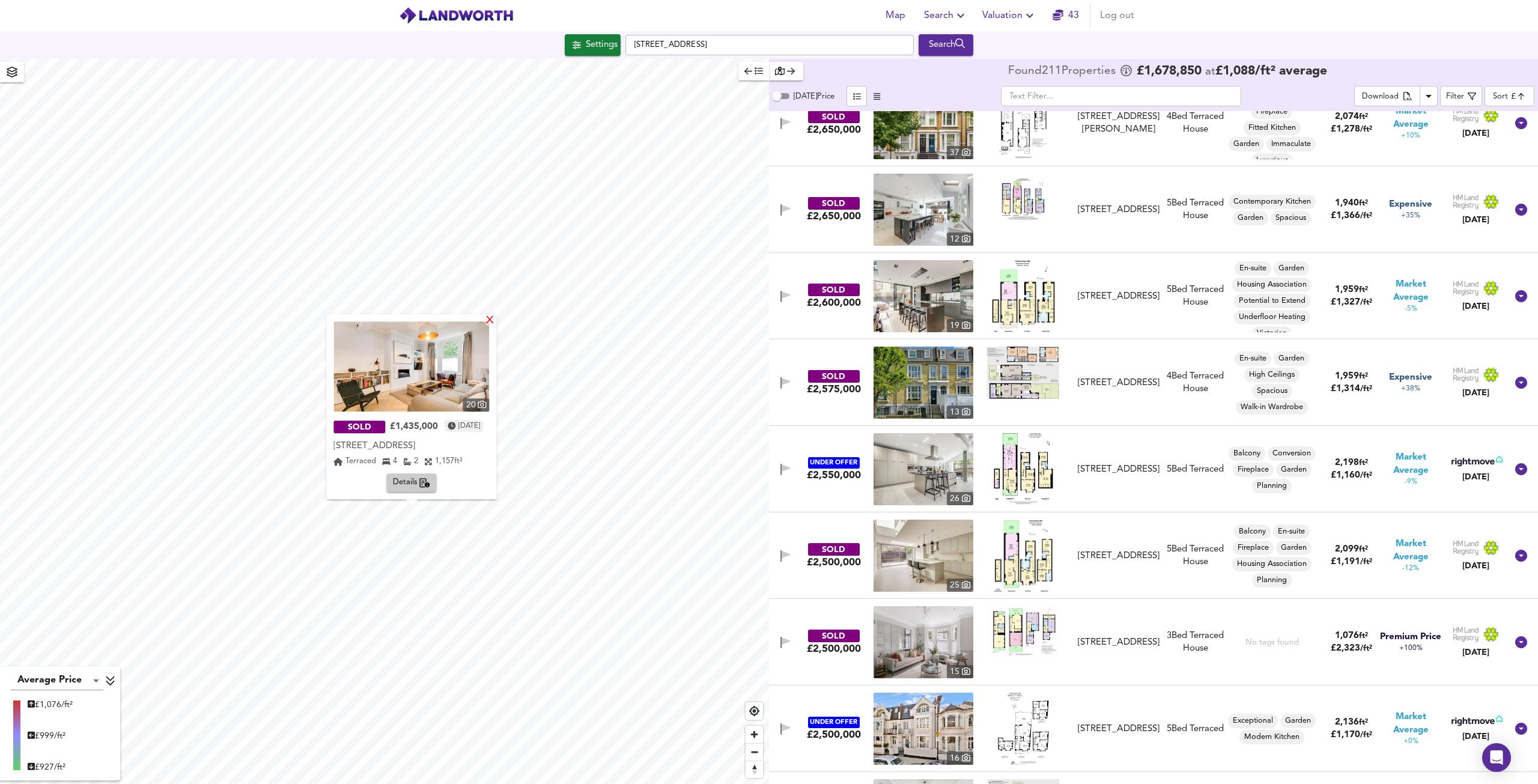
click at [496, 318] on div "X" at bounding box center [491, 321] width 10 height 12
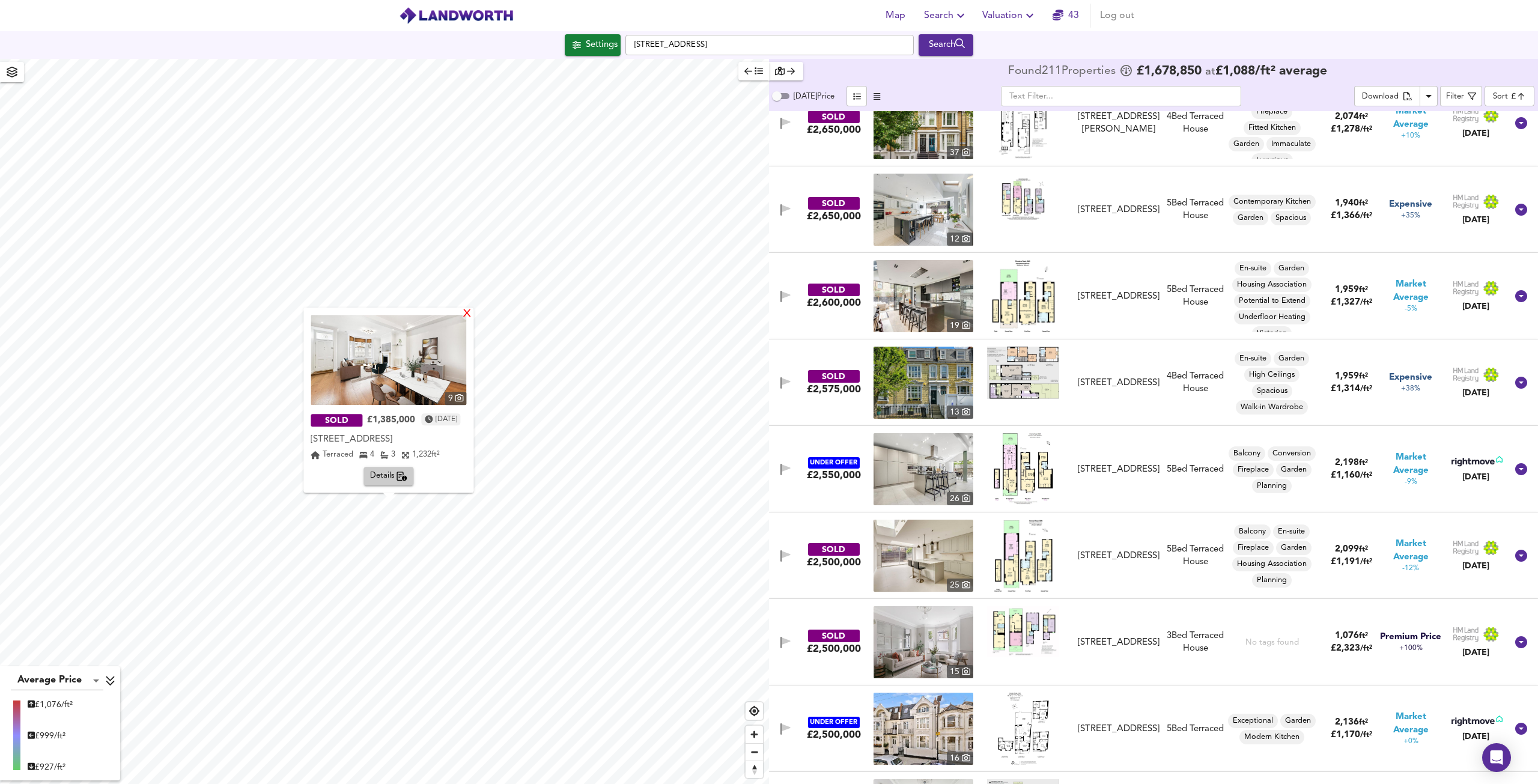
click at [473, 319] on div "X" at bounding box center [467, 314] width 10 height 12
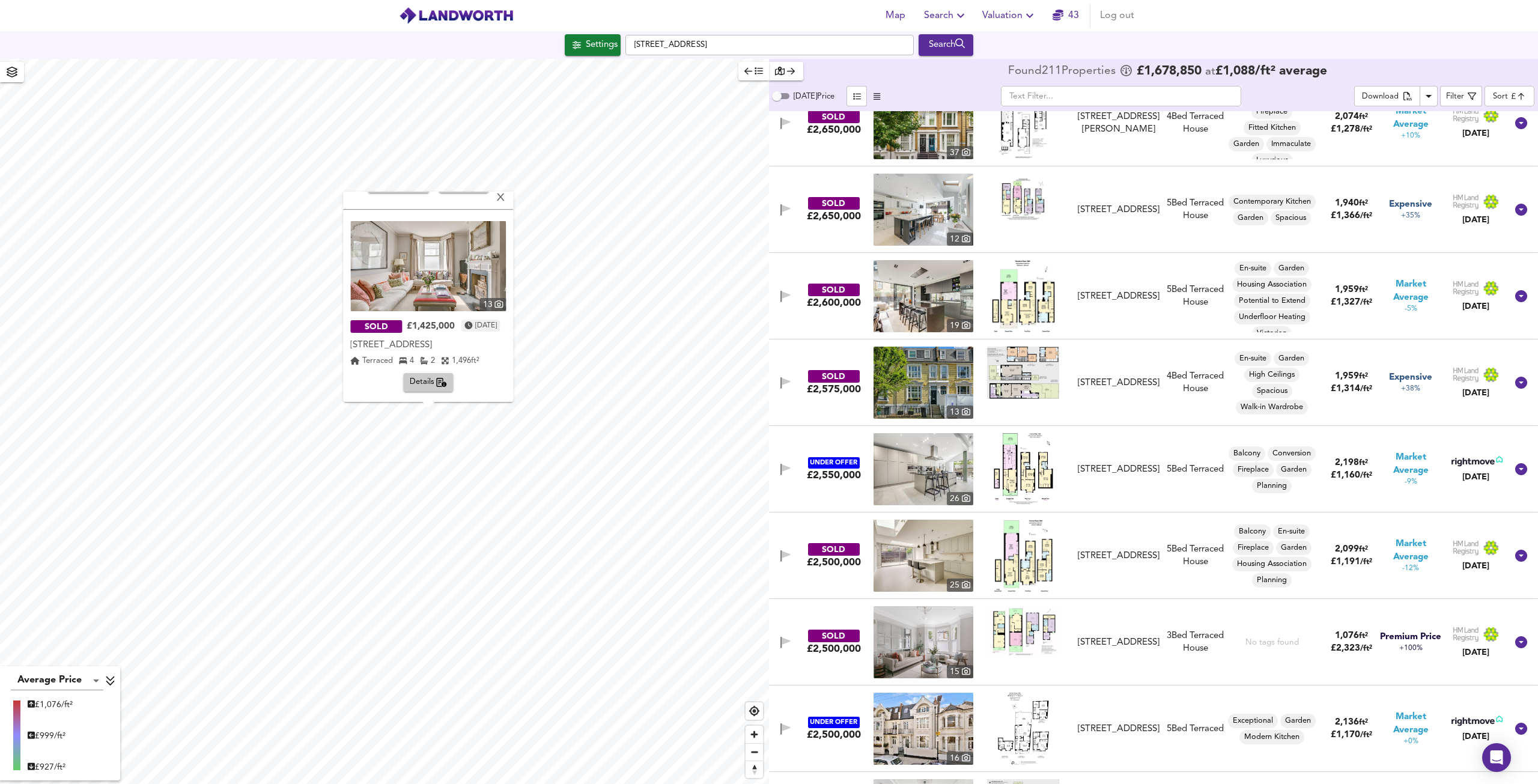
scroll to position [176, 0]
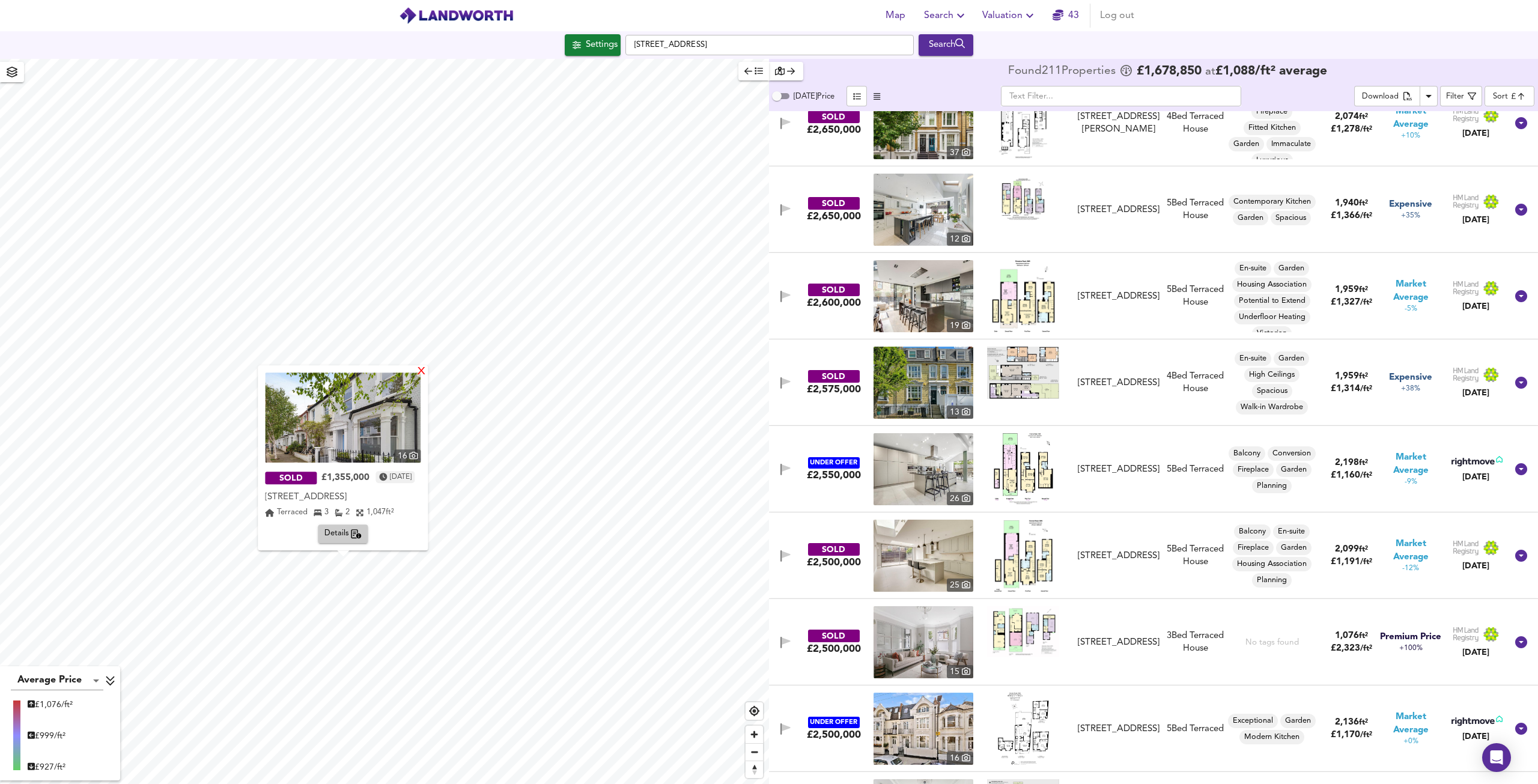
click at [424, 372] on div "X" at bounding box center [422, 372] width 10 height 12
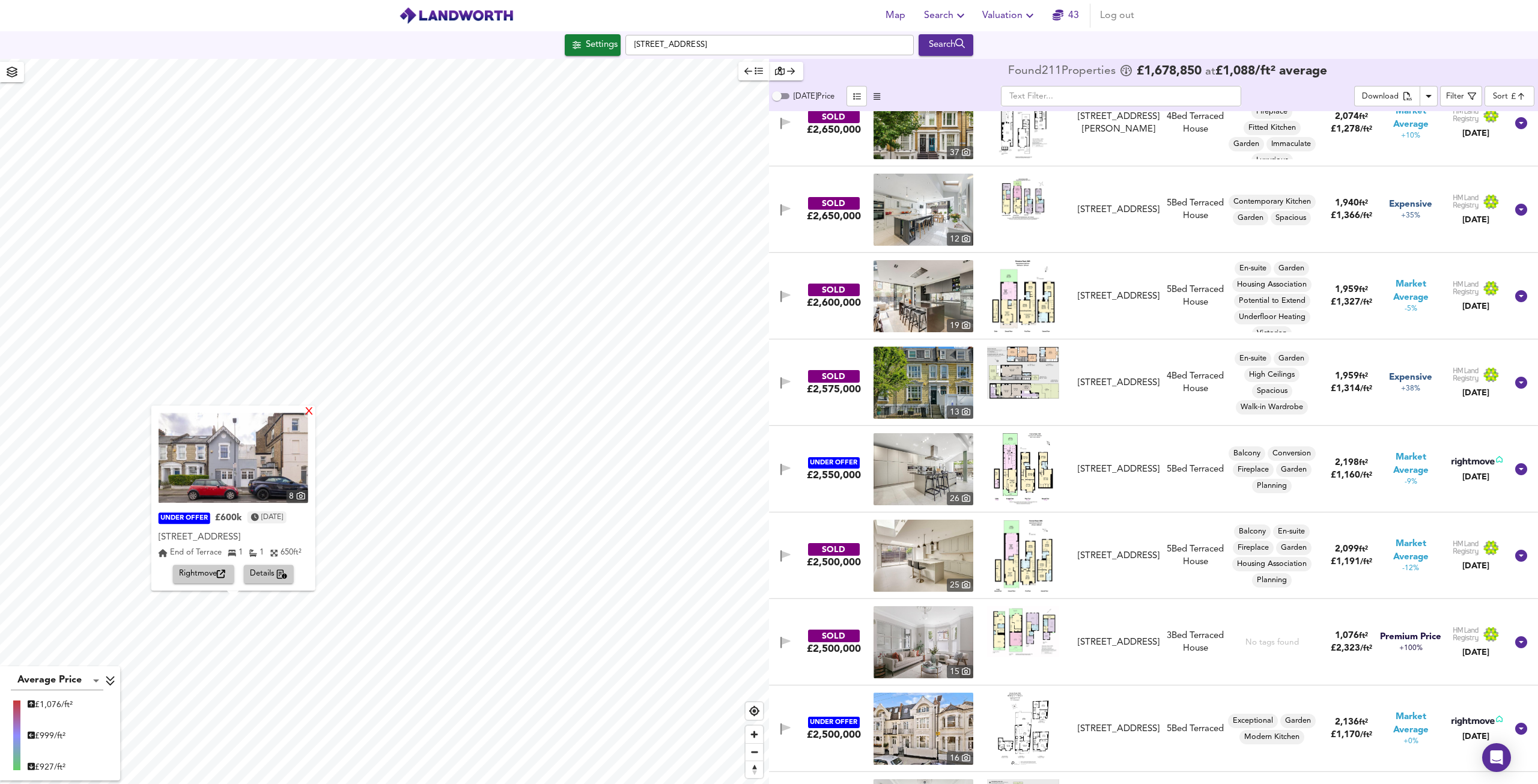
click at [308, 412] on div "X" at bounding box center [308, 413] width 10 height 12
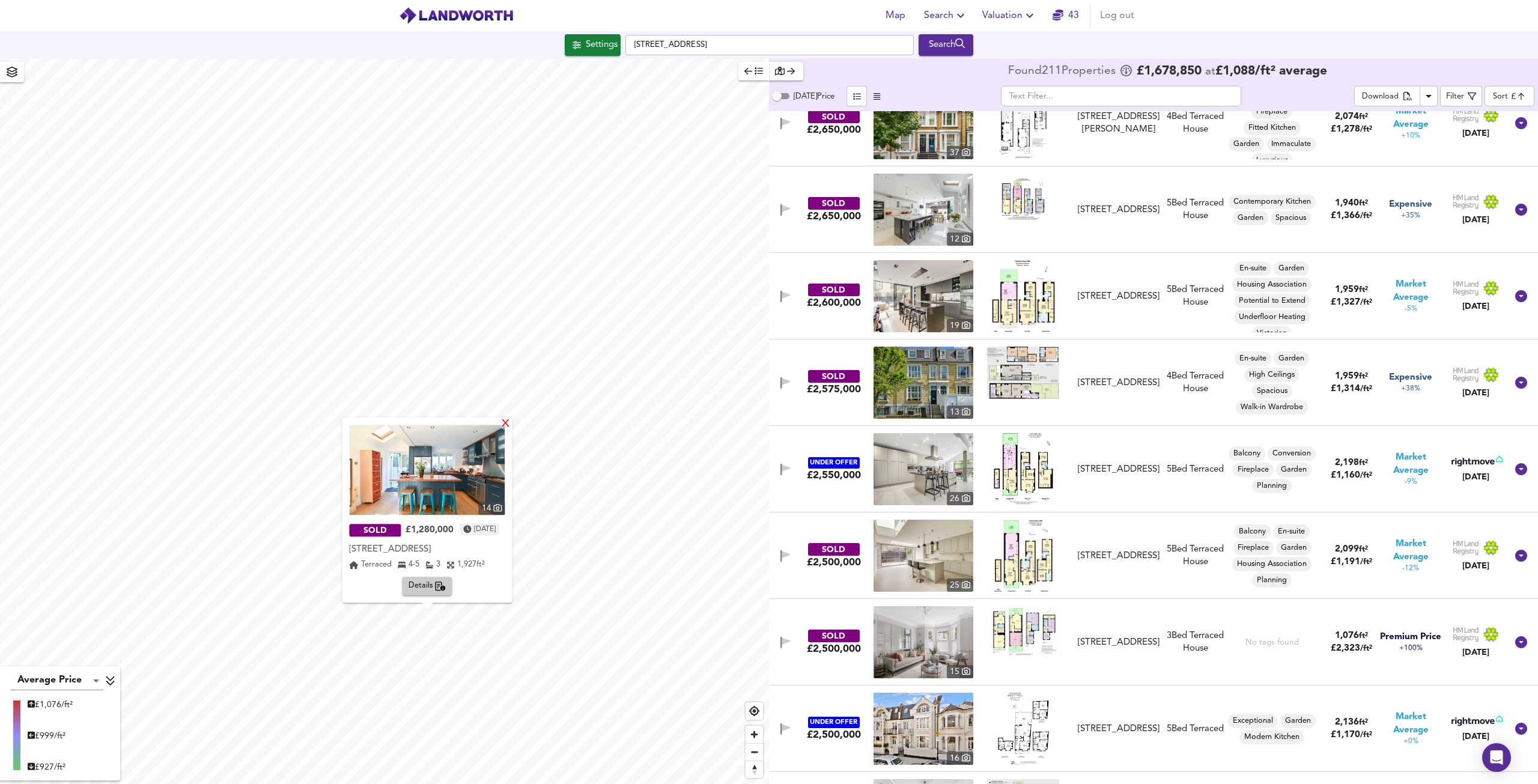
click at [511, 427] on div "X" at bounding box center [506, 424] width 10 height 12
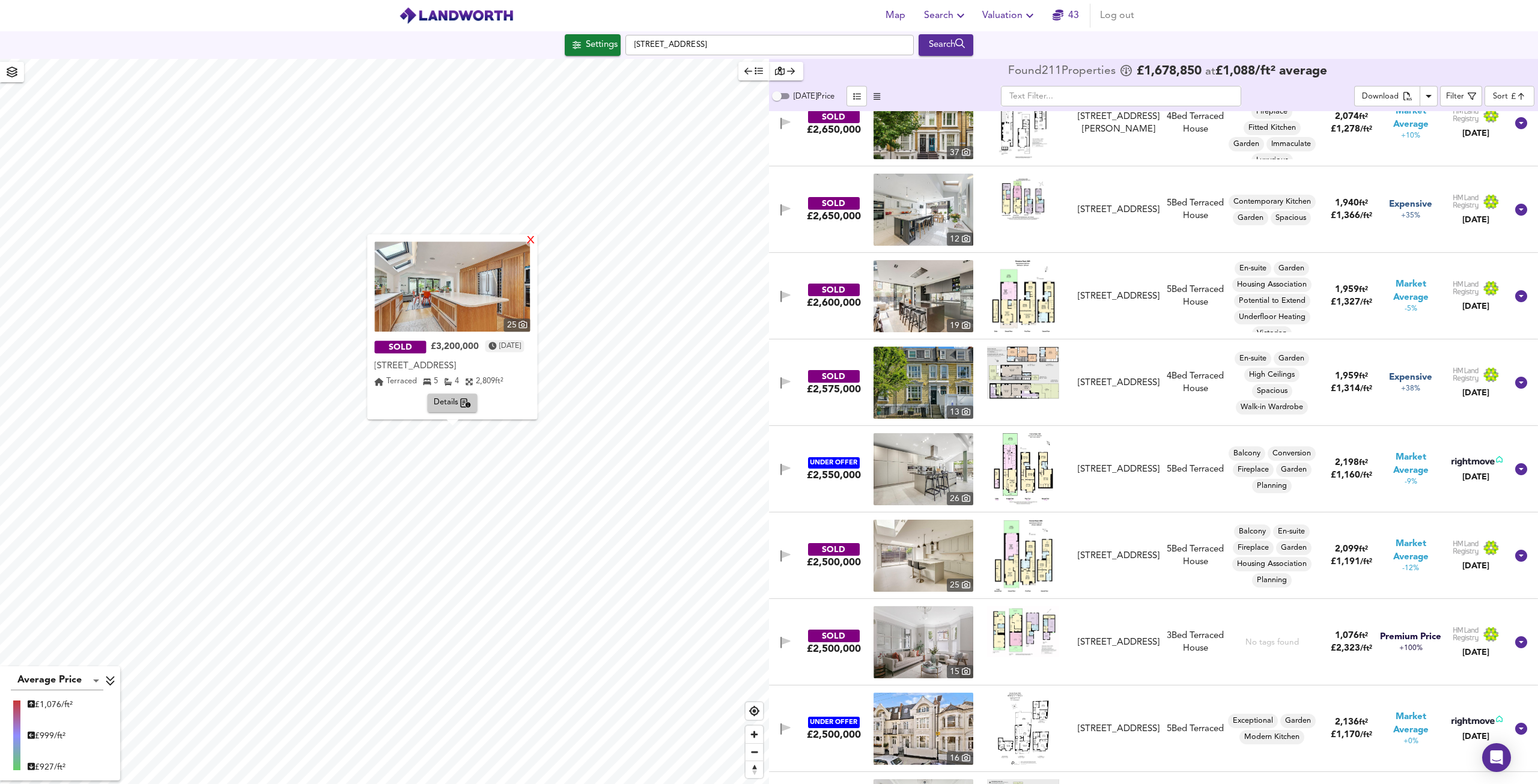
click at [536, 237] on div "X" at bounding box center [531, 241] width 10 height 12
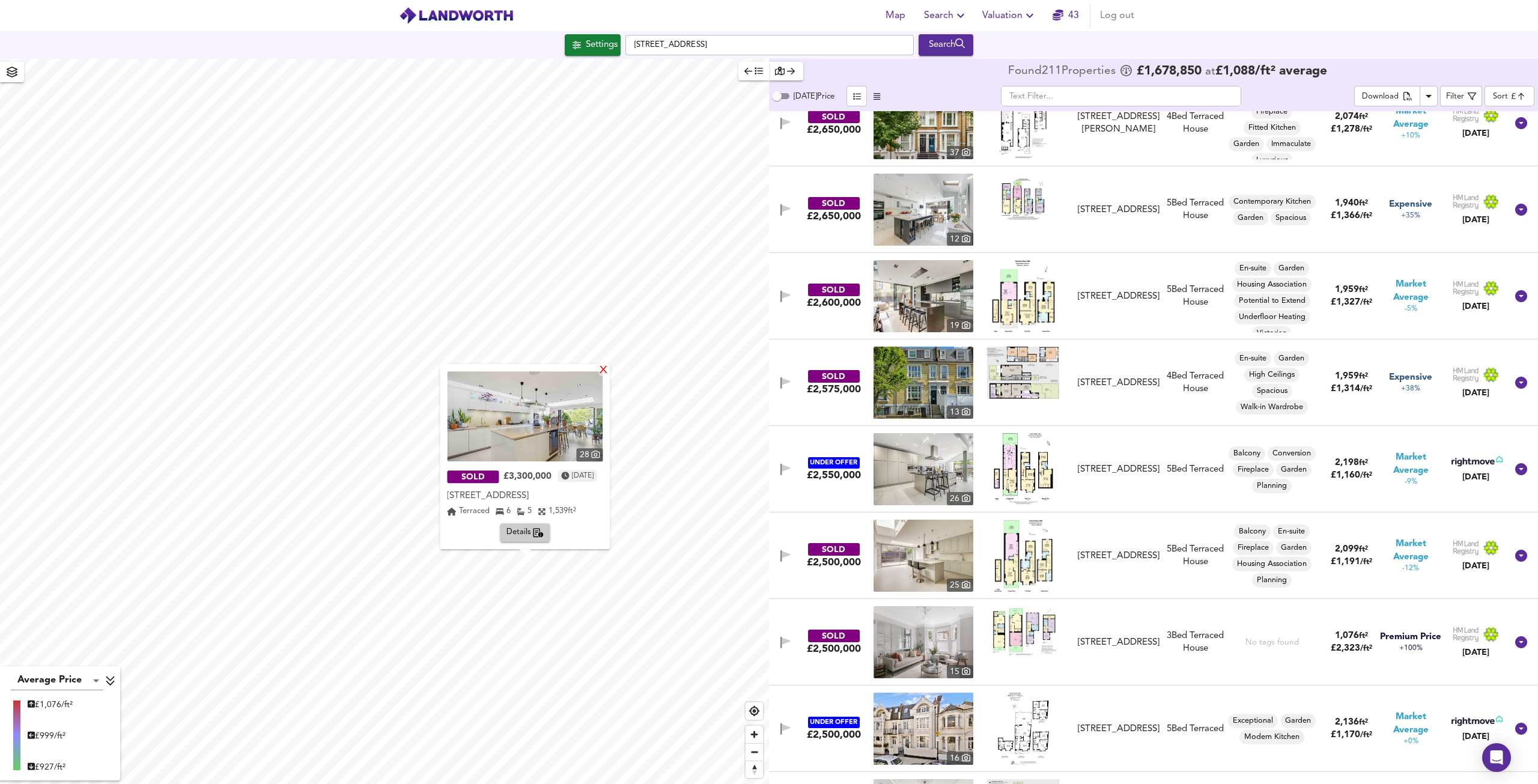
click at [609, 371] on div "X" at bounding box center [604, 371] width 10 height 12
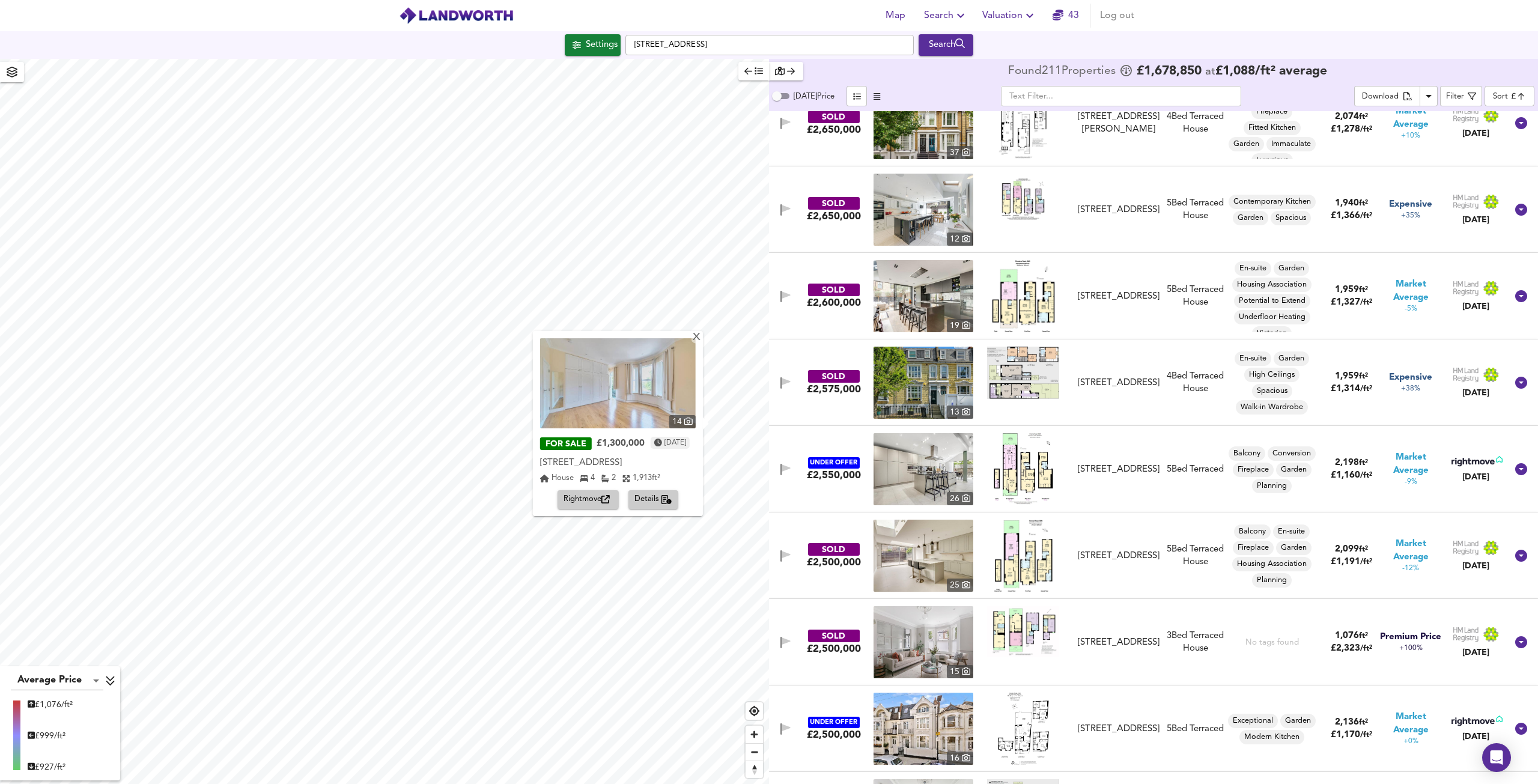
click at [612, 406] on img at bounding box center [618, 382] width 155 height 90
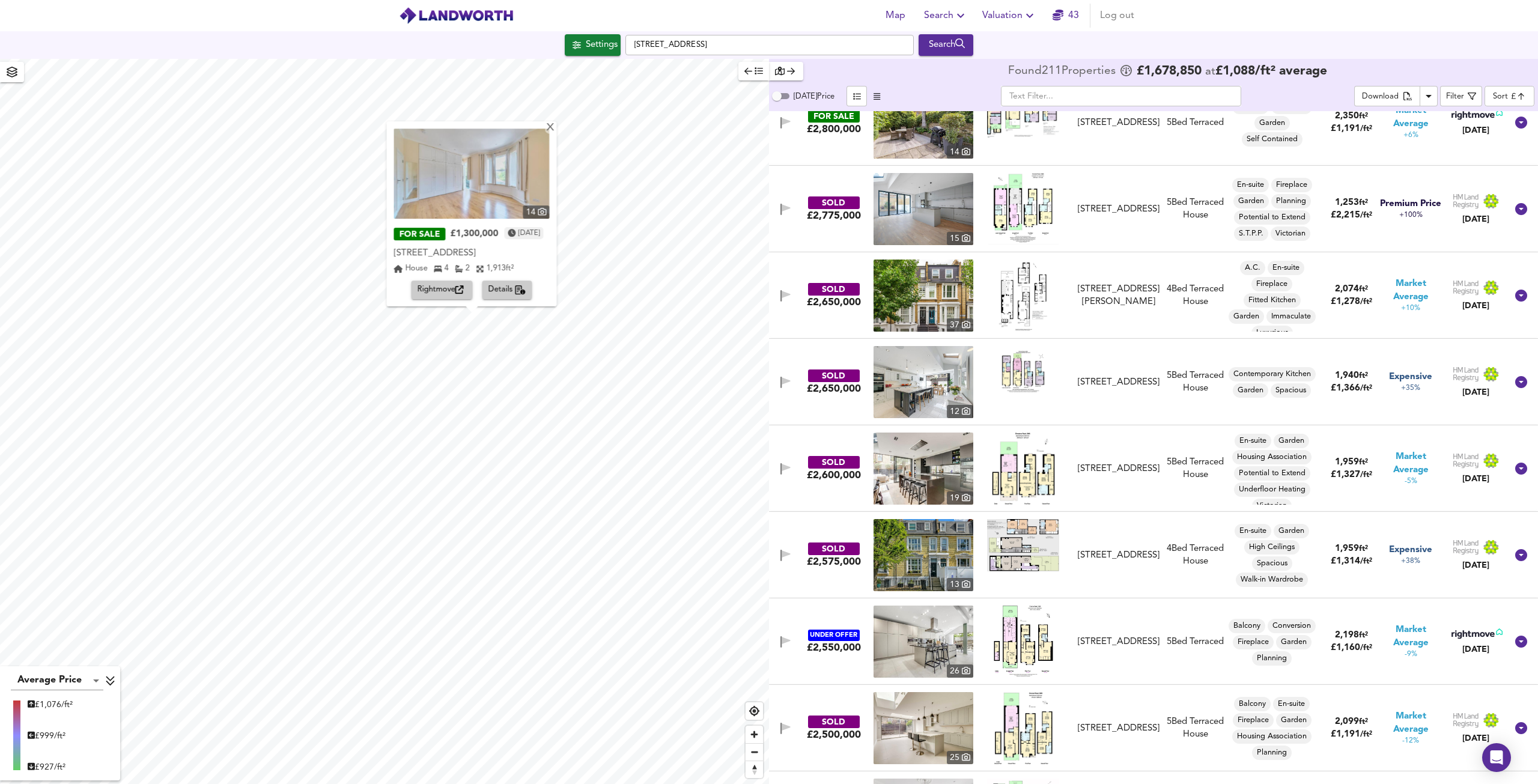
scroll to position [1322, 0]
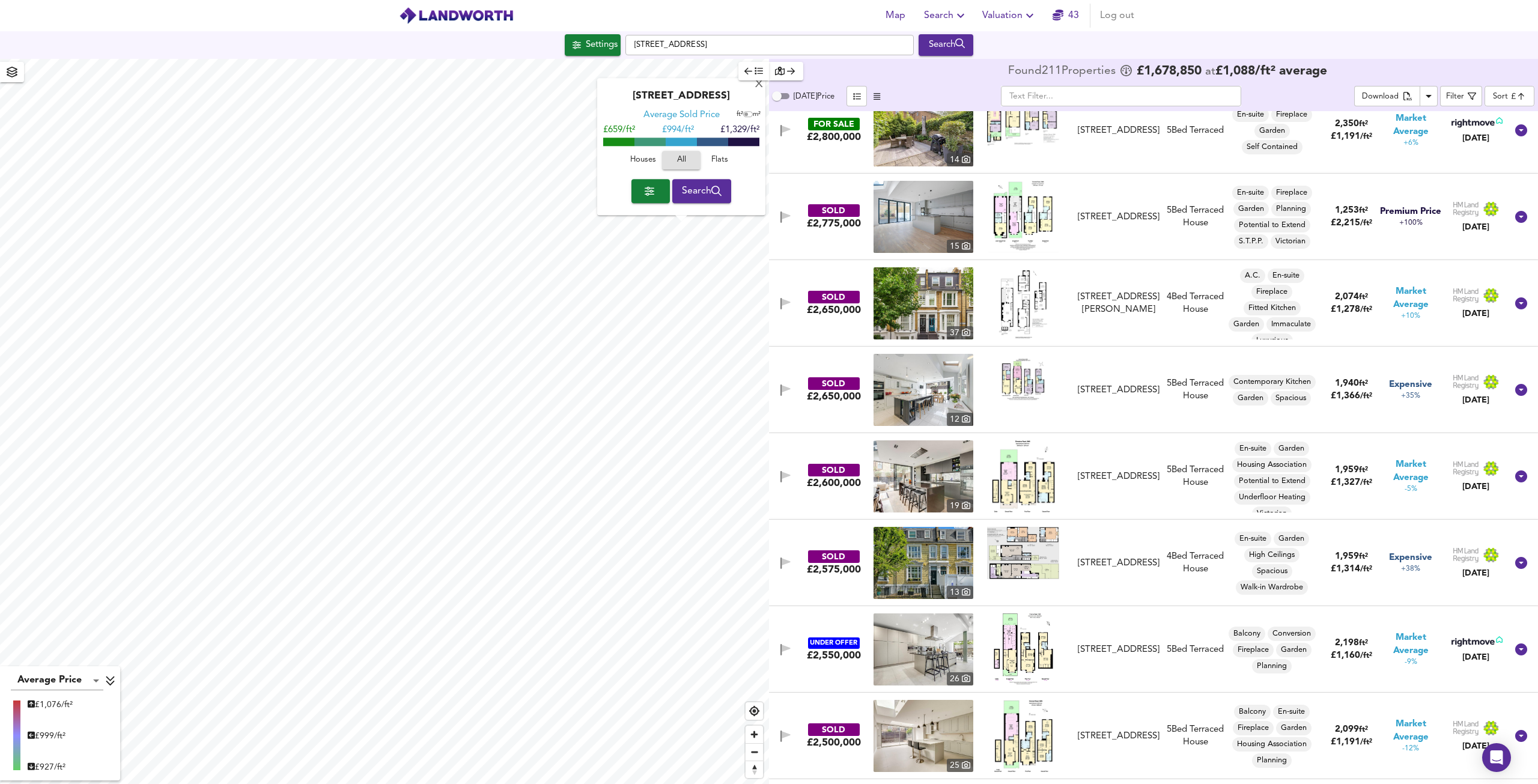
click at [673, 142] on span at bounding box center [681, 142] width 31 height 8
click at [758, 83] on div "X" at bounding box center [759, 85] width 10 height 12
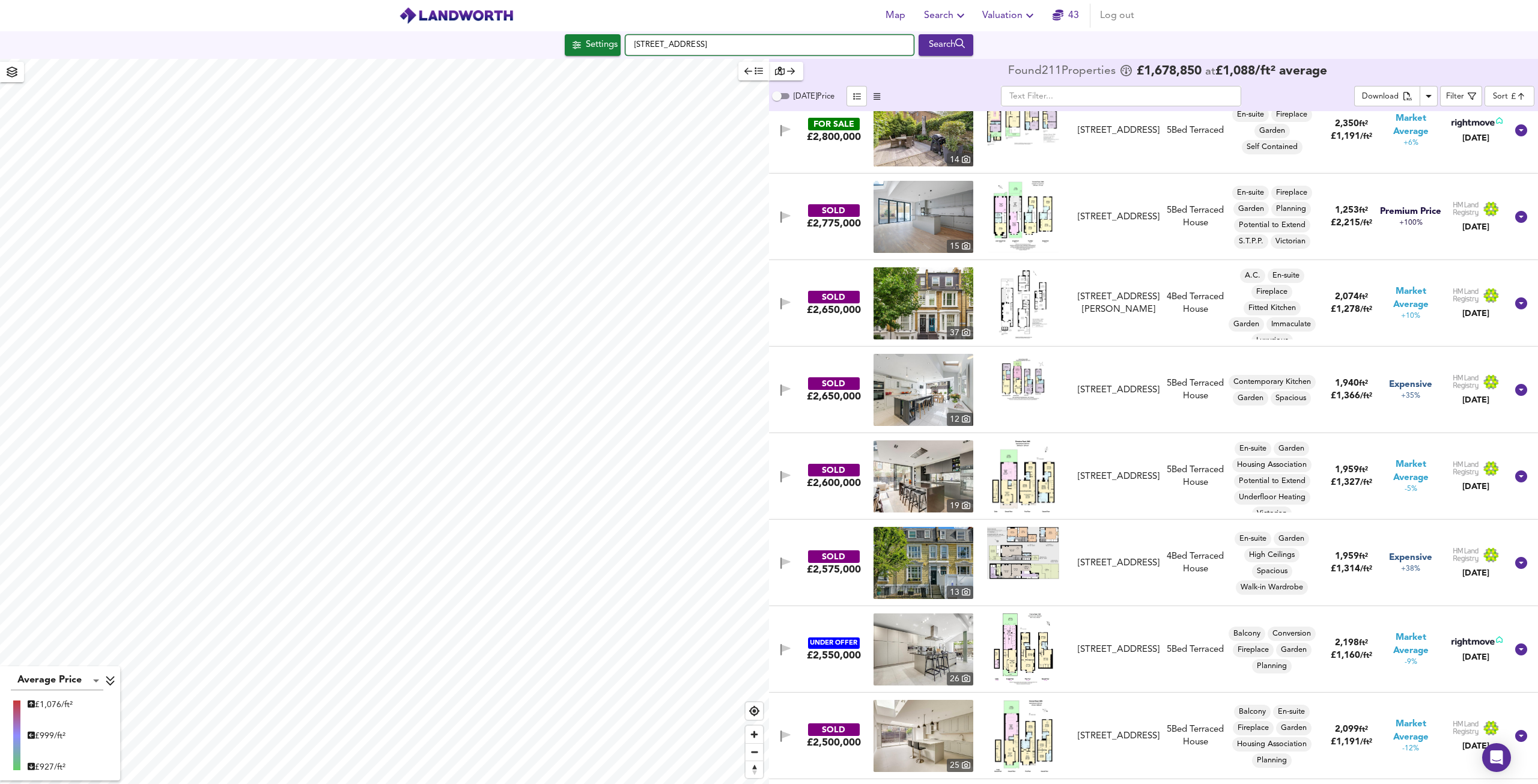
drag, startPoint x: 756, startPoint y: 46, endPoint x: 582, endPoint y: 34, distance: 174.4
click at [582, 34] on div "[STREET_ADDRESS] Search" at bounding box center [769, 45] width 1538 height 22
paste input "[STREET_ADDRESS]"
click at [758, 64] on div "[STREET_ADDRESS]" at bounding box center [766, 68] width 276 height 12
type input "[STREET_ADDRESS]"
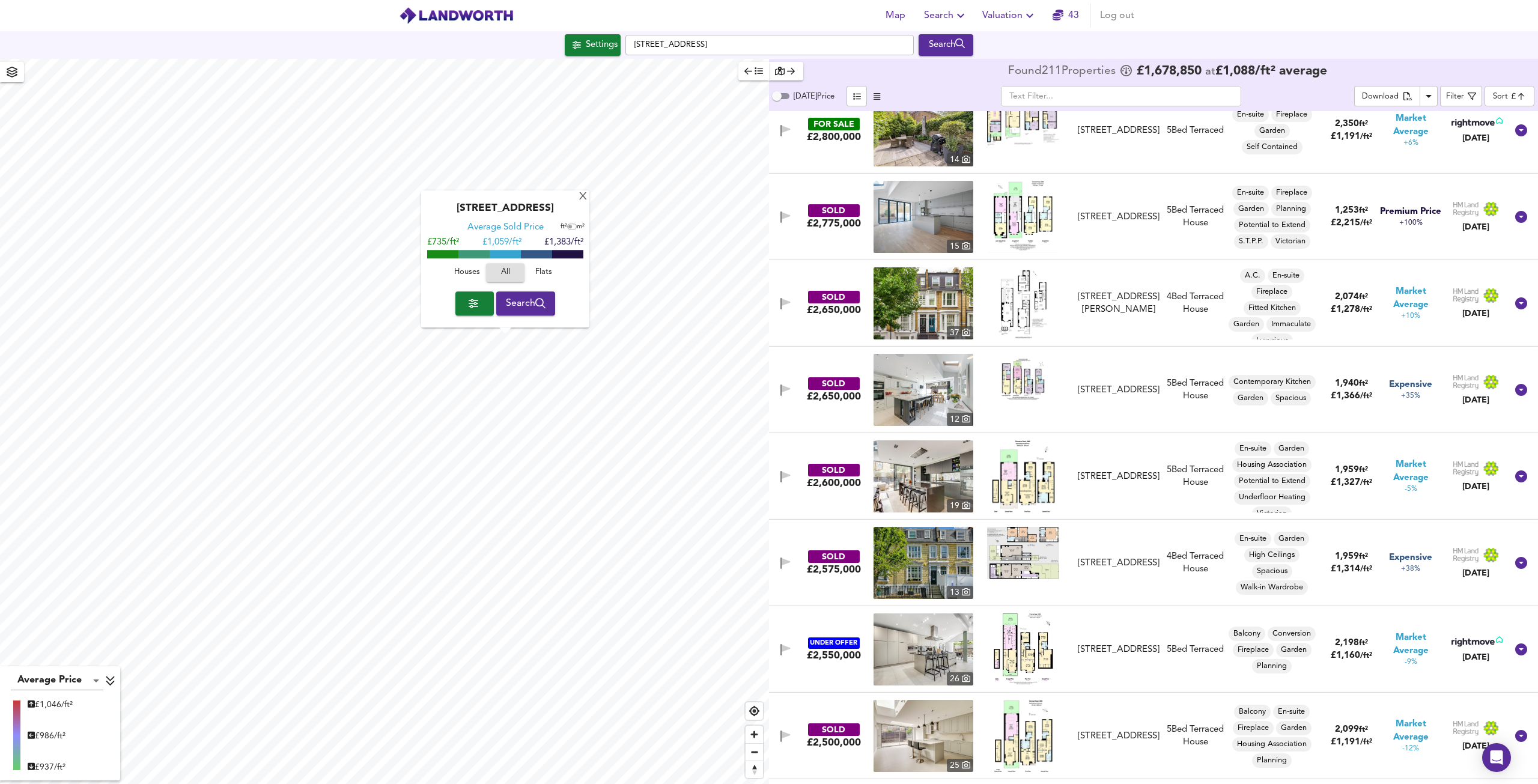
click at [544, 308] on icon "button" at bounding box center [540, 303] width 11 height 11
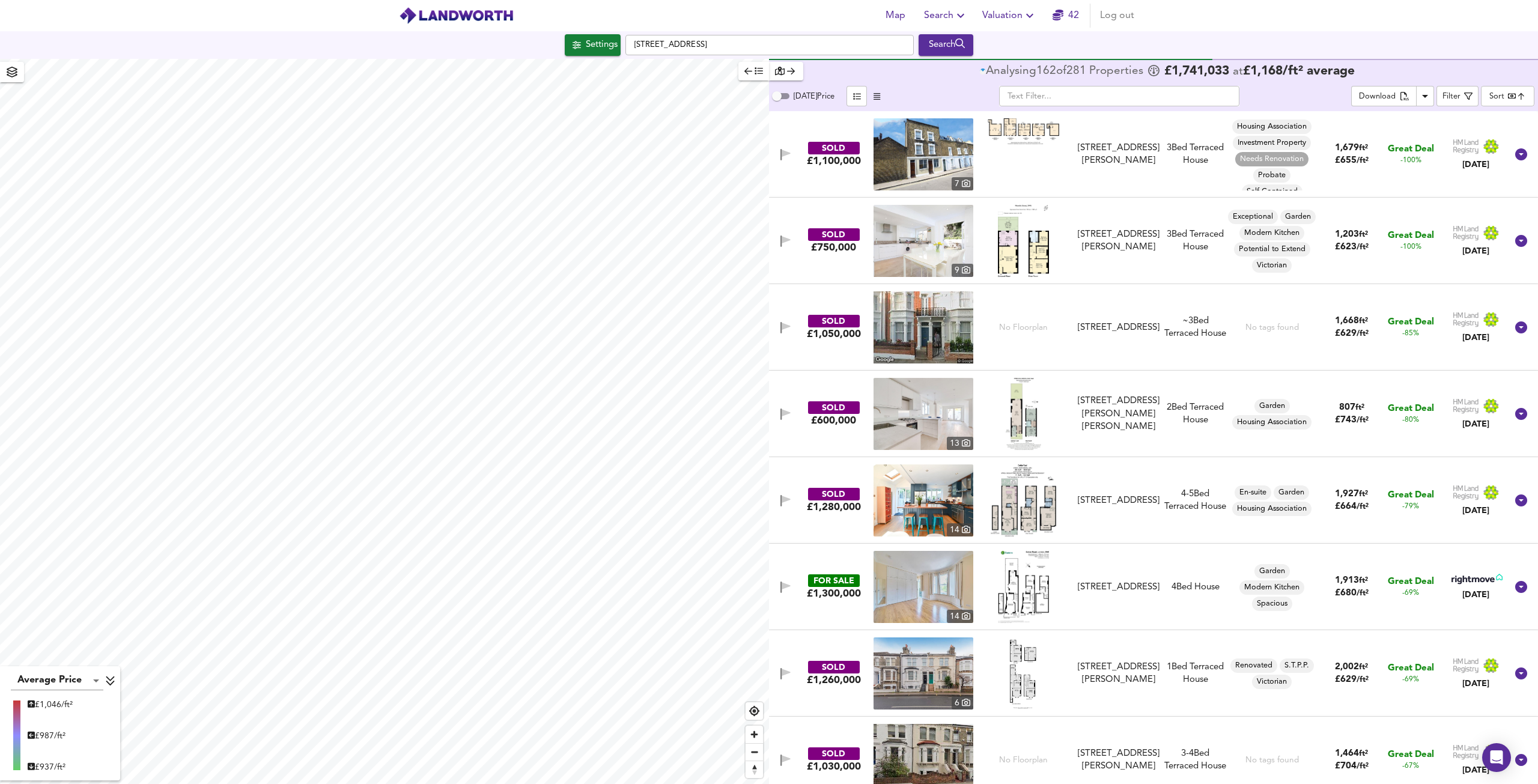
scroll to position [180, 0]
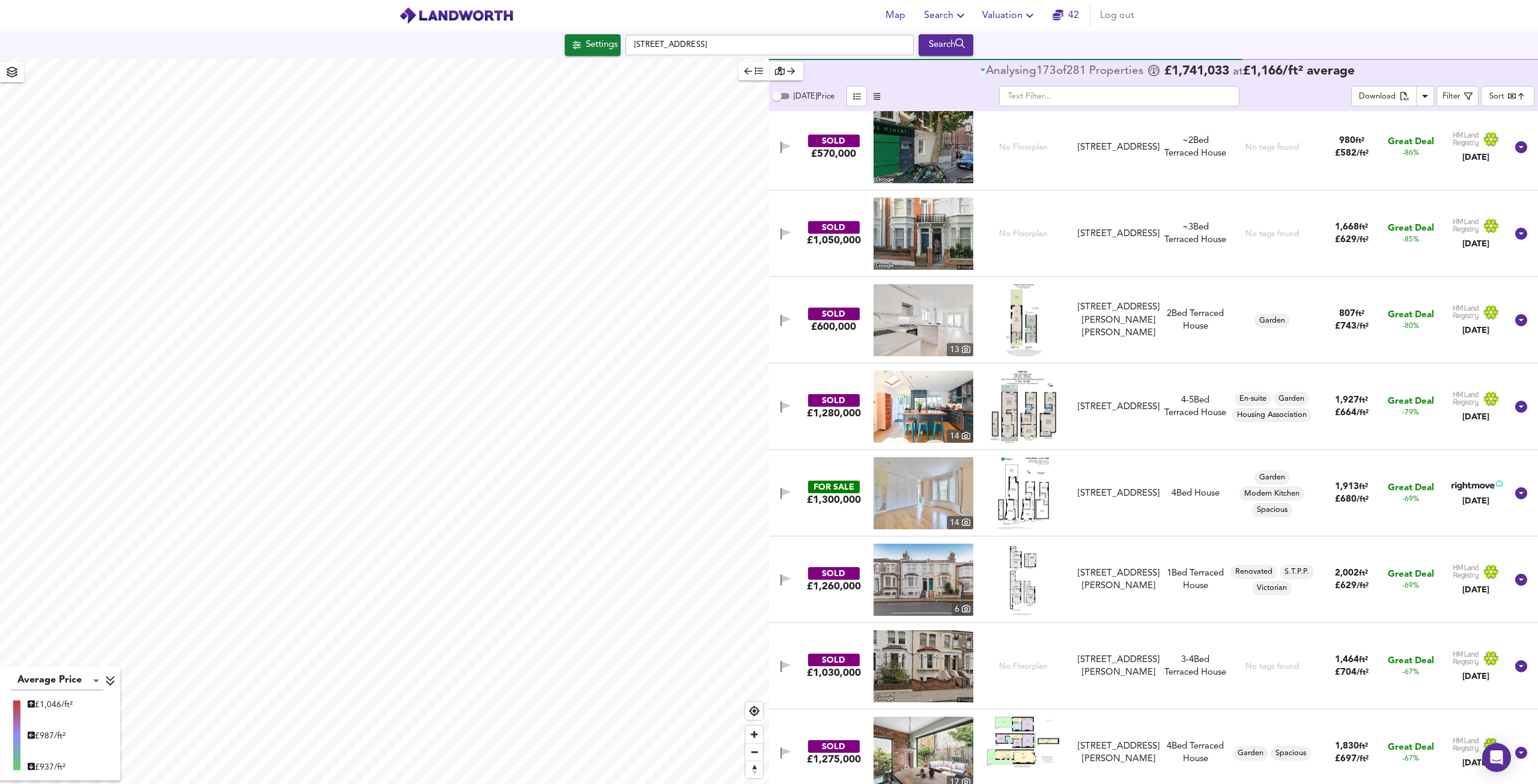
click at [1035, 502] on img at bounding box center [1023, 493] width 51 height 72
click at [1515, 494] on icon at bounding box center [1521, 493] width 12 height 12
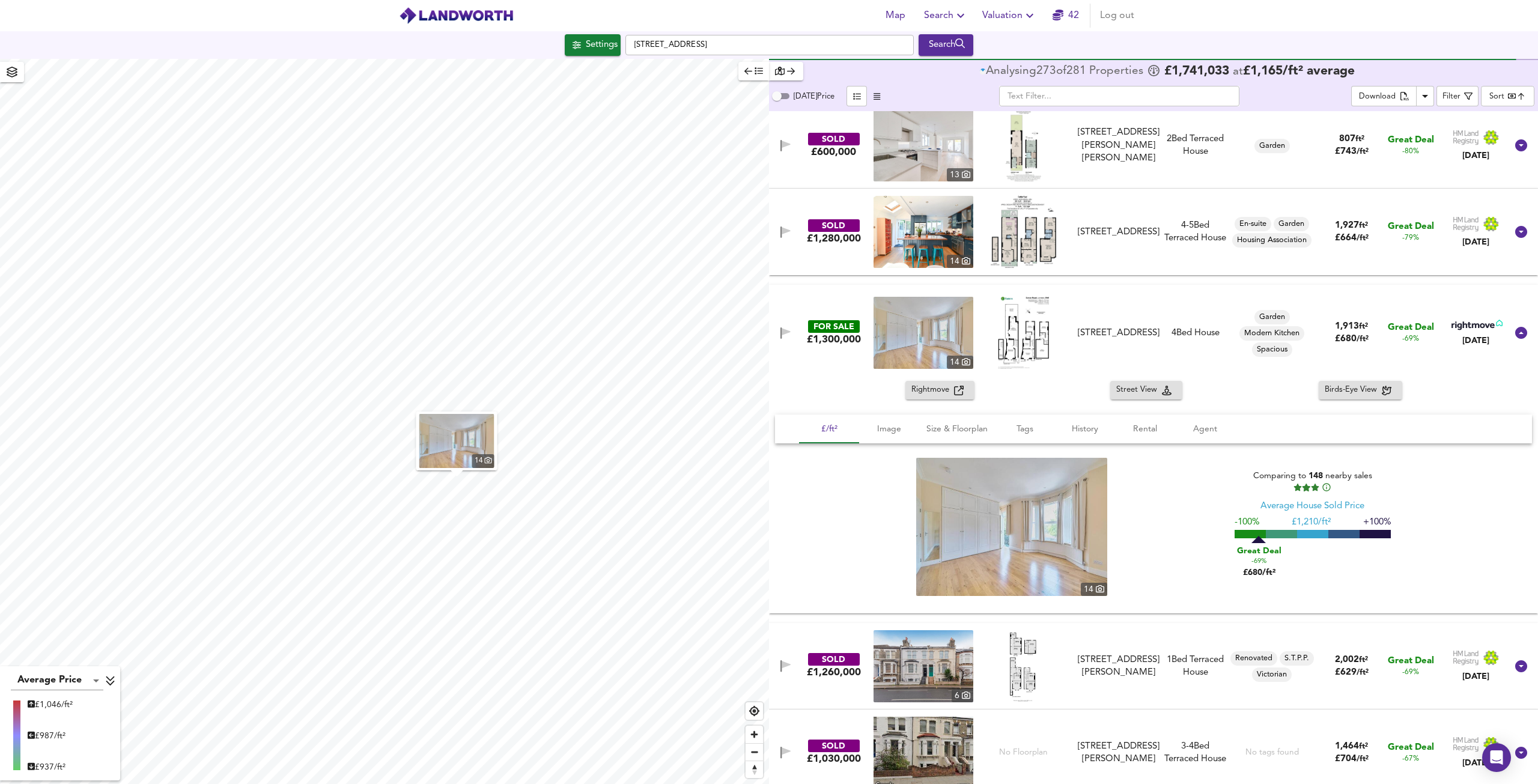
scroll to position [300, 0]
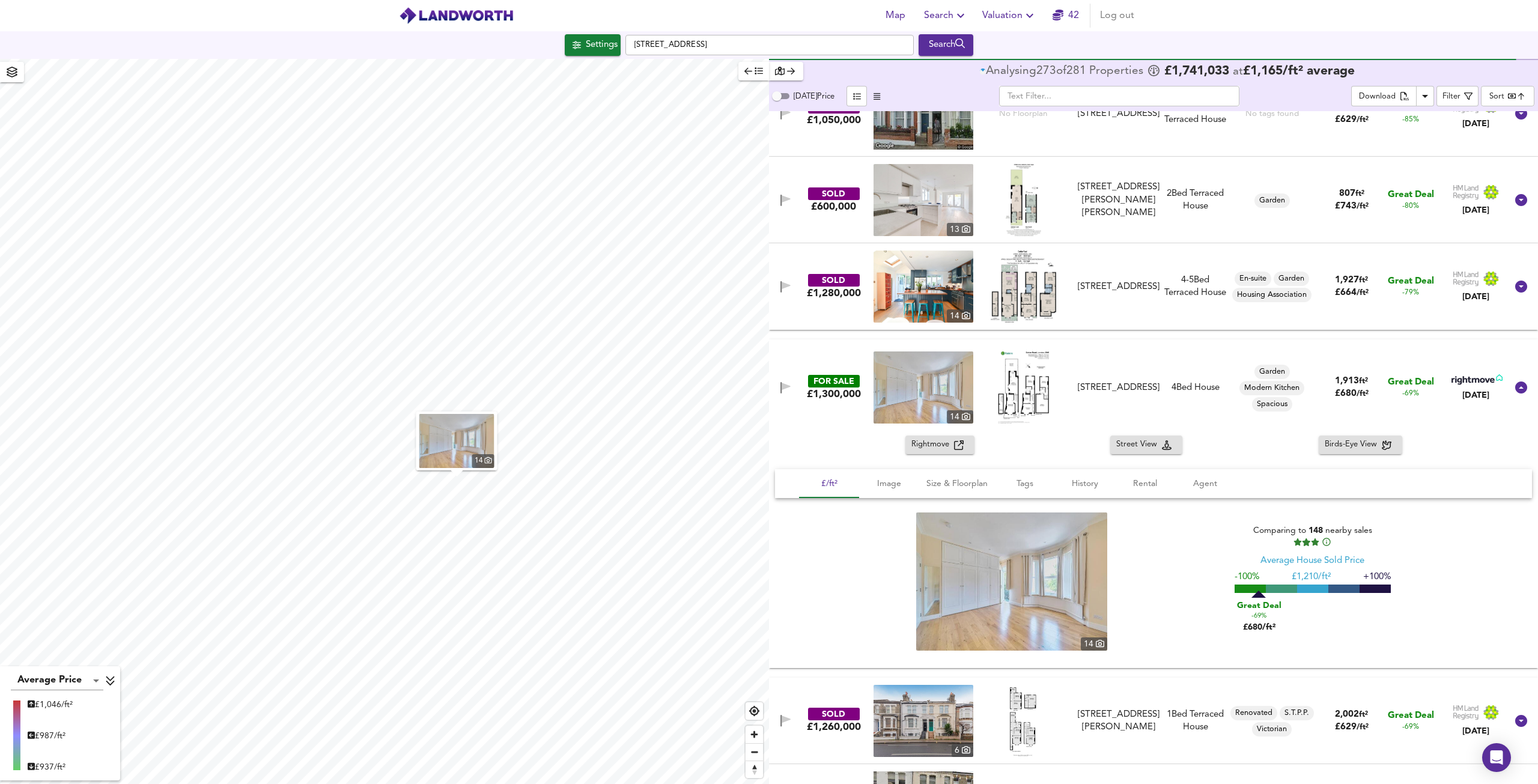
click at [1497, 97] on body "Map Search Valuation [STREET_ADDRESS] Search 14 Average Price landworth £ 1,046…" at bounding box center [769, 392] width 1538 height 784
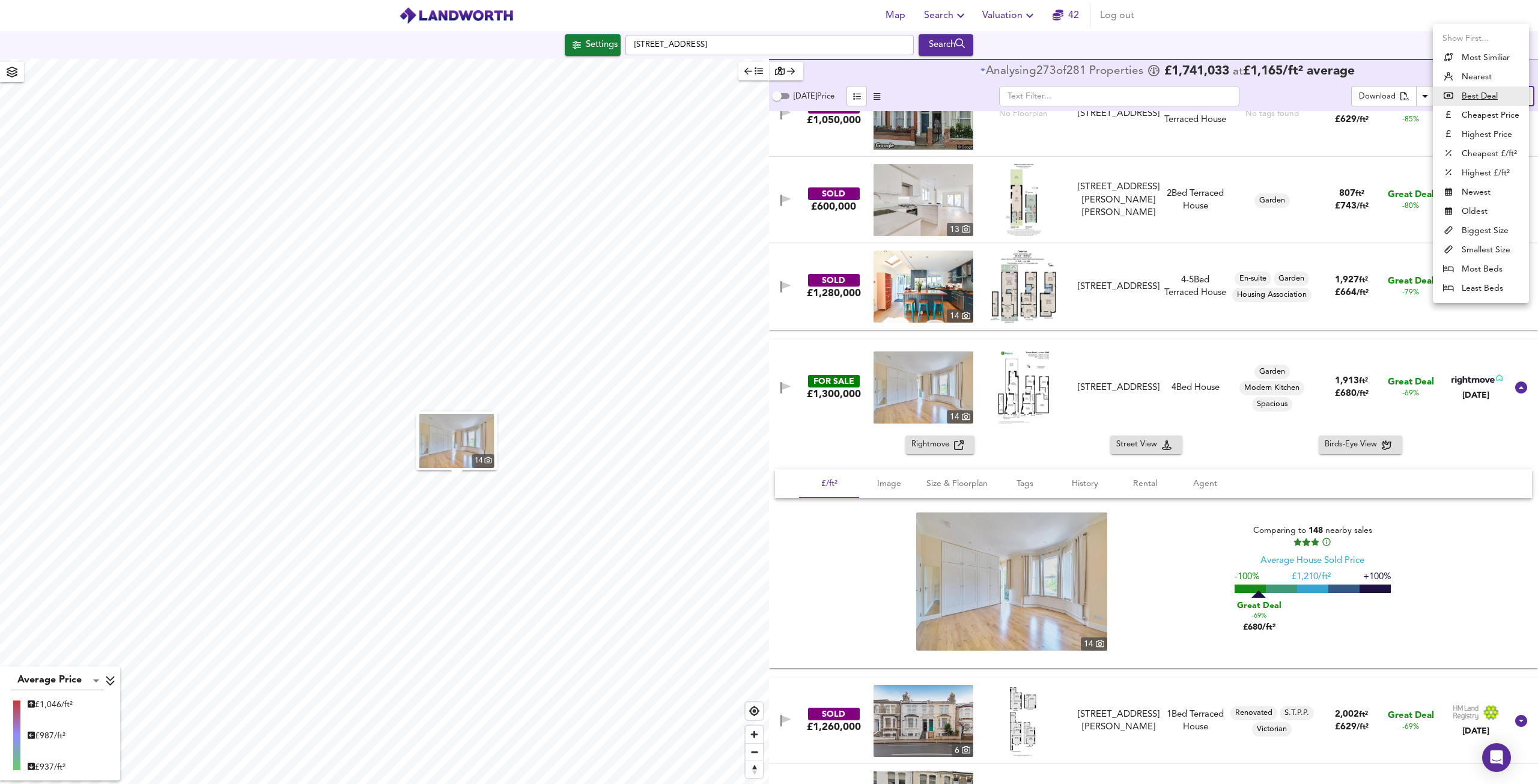
click at [1479, 129] on li "Highest Price" at bounding box center [1481, 134] width 96 height 19
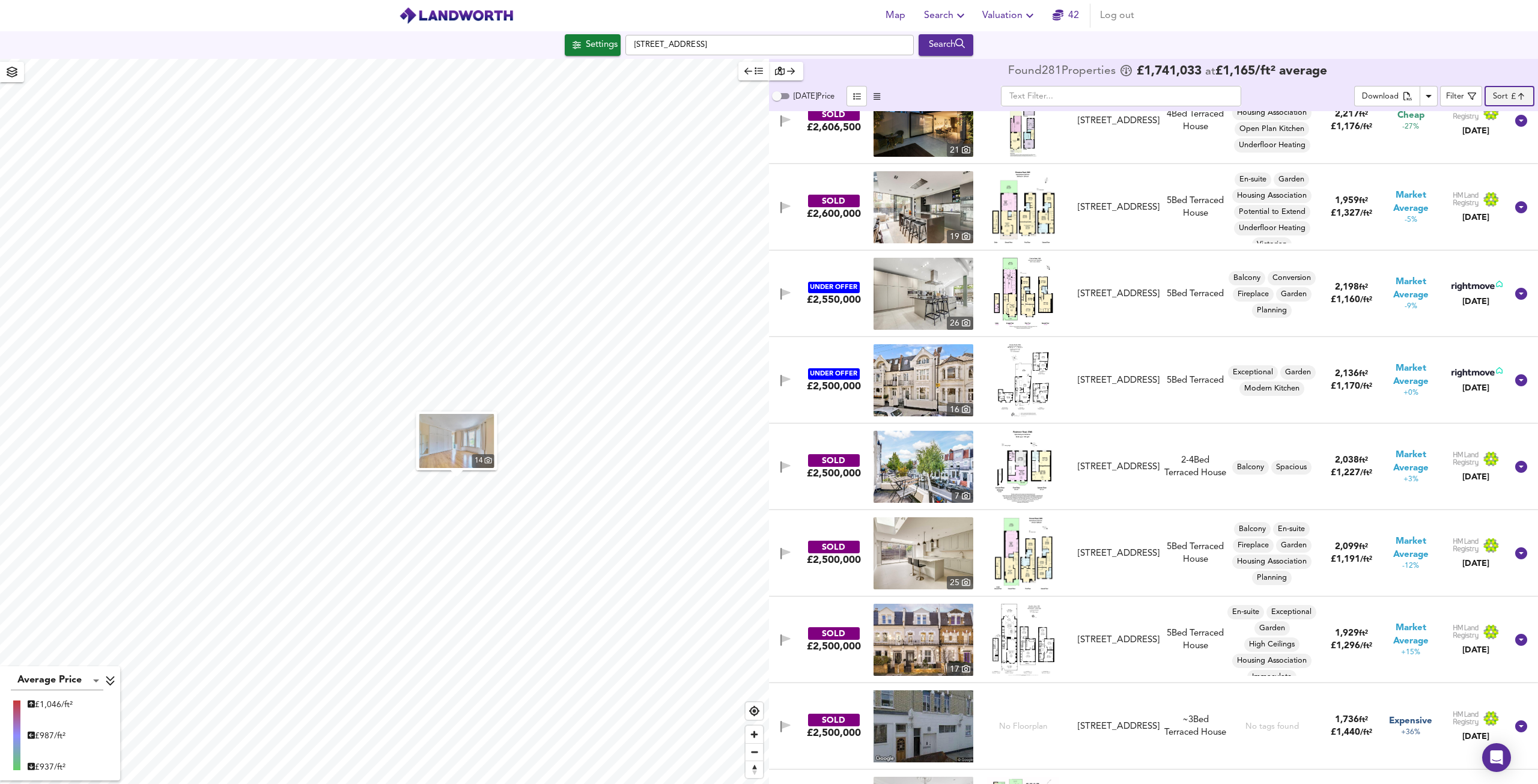
scroll to position [2523, 0]
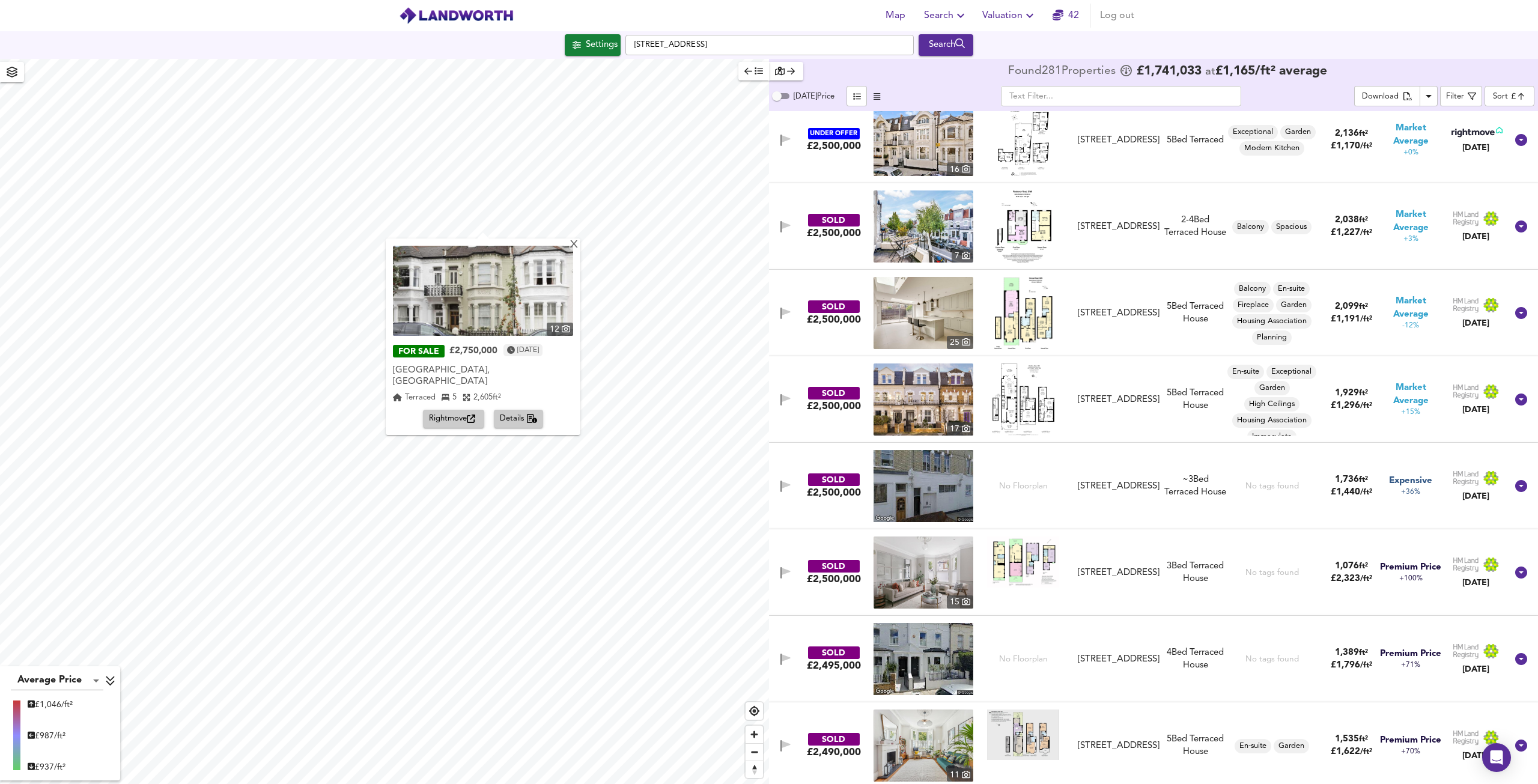
click at [498, 290] on img at bounding box center [483, 290] width 180 height 90
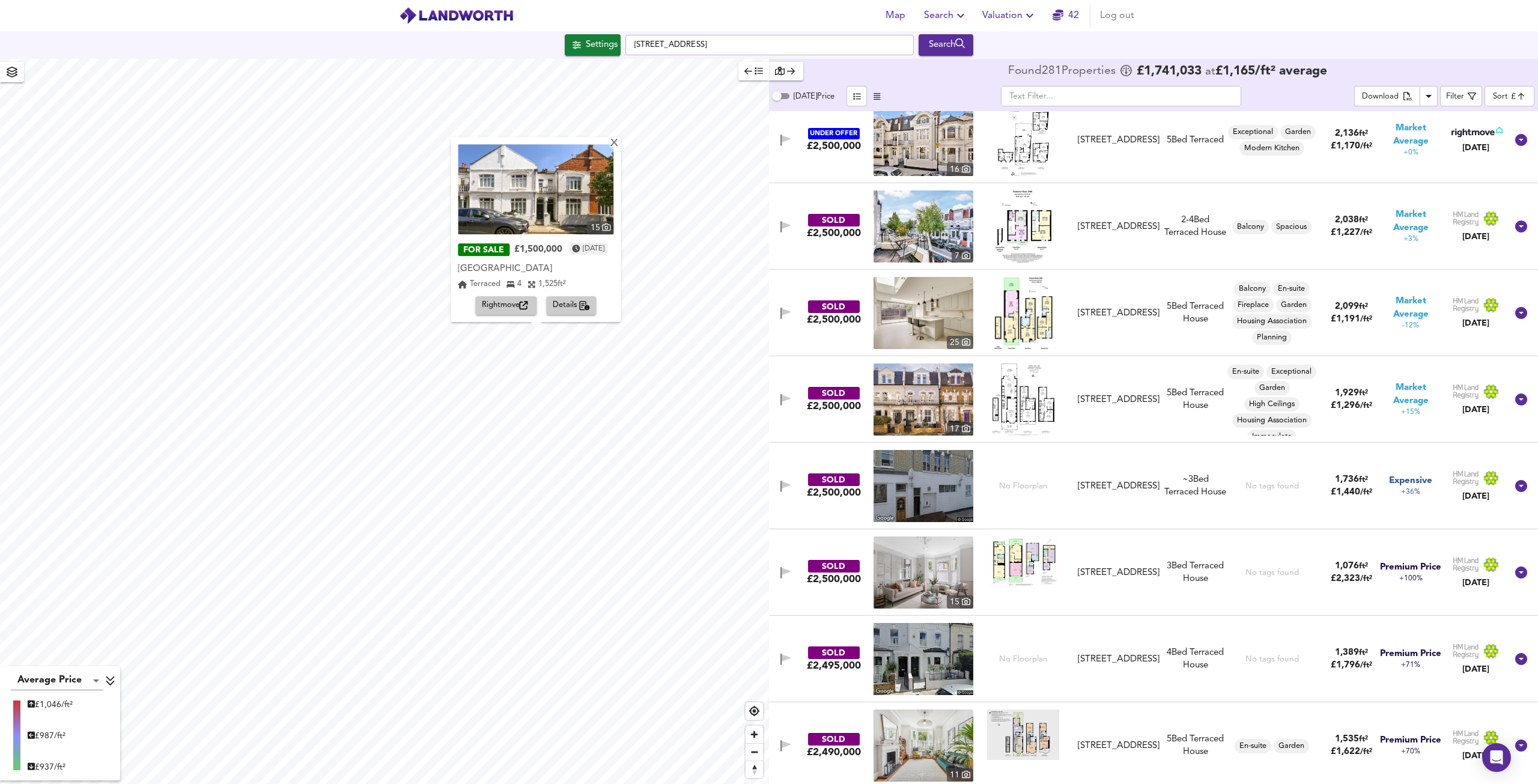
click at [539, 201] on img at bounding box center [535, 189] width 155 height 90
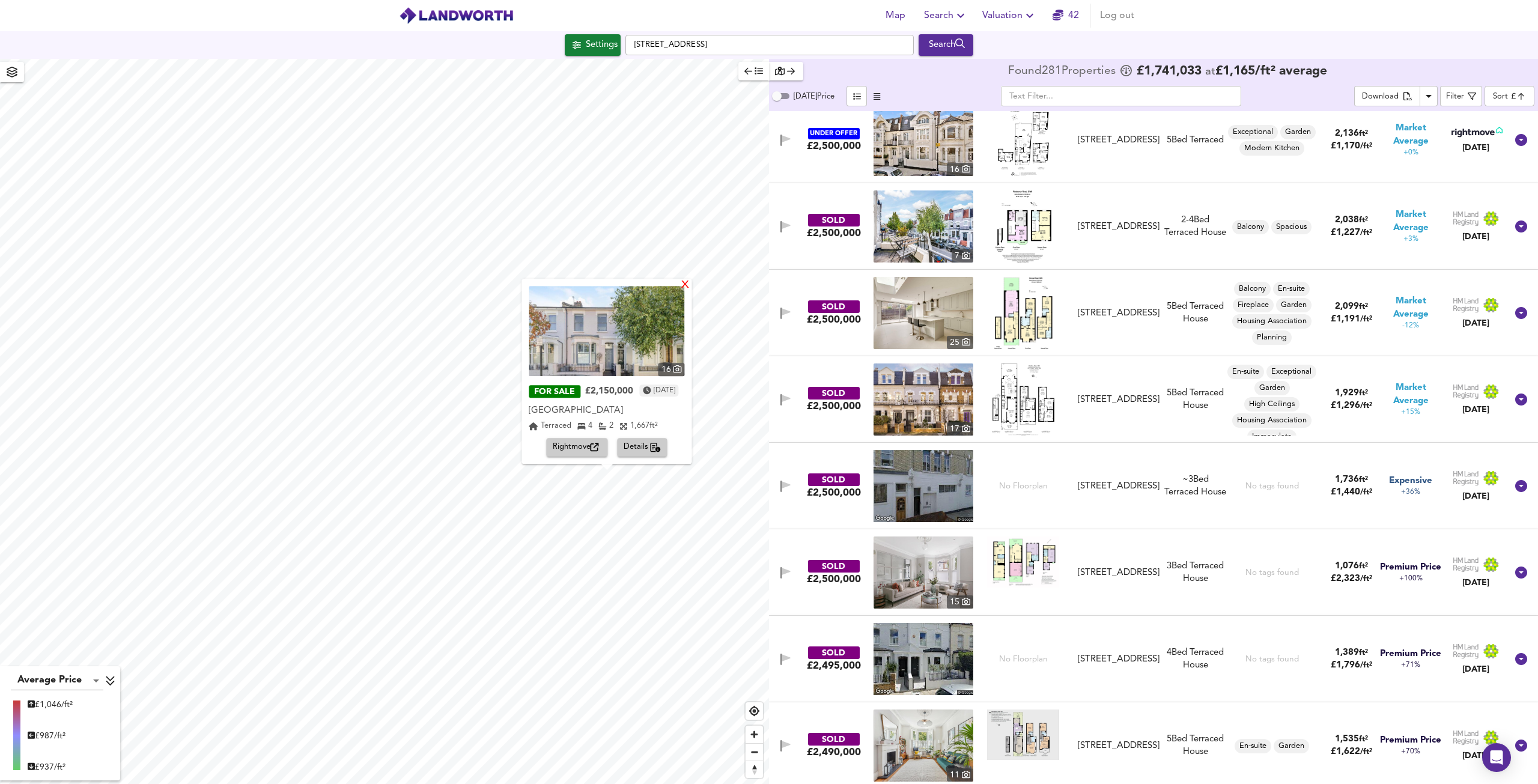
click at [691, 282] on div "X" at bounding box center [686, 286] width 10 height 12
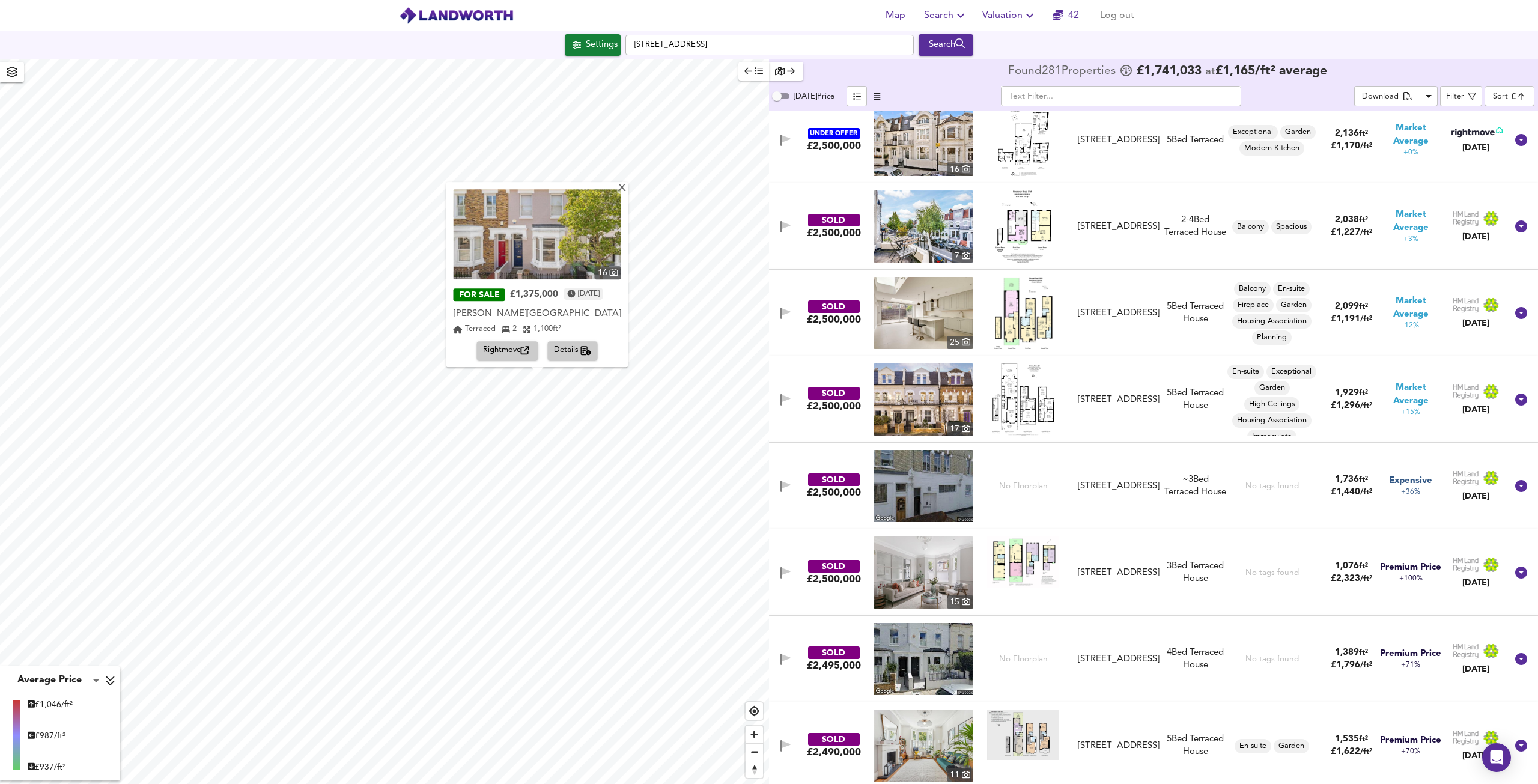
click at [512, 241] on img at bounding box center [537, 234] width 167 height 90
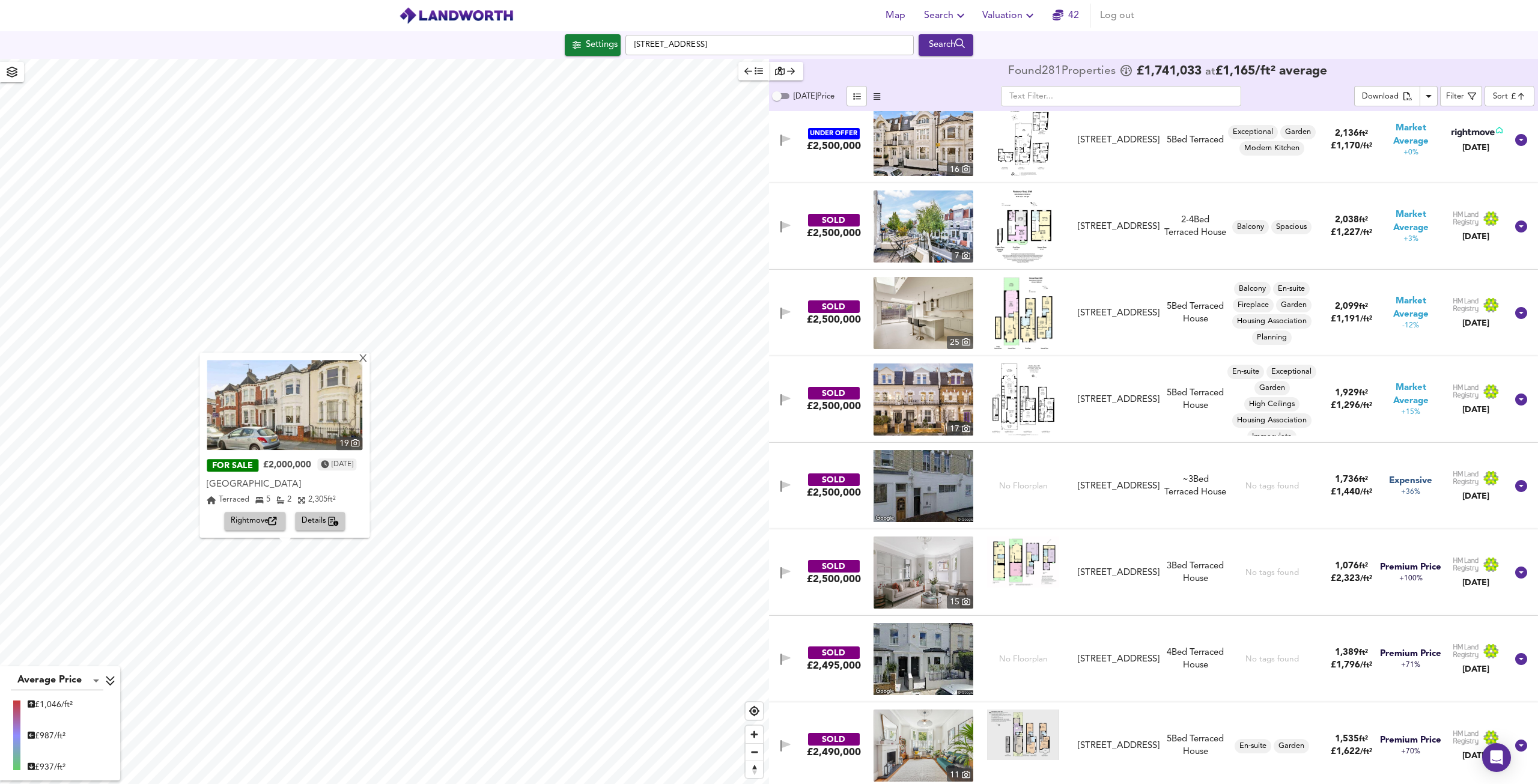
click at [272, 426] on img at bounding box center [284, 404] width 155 height 90
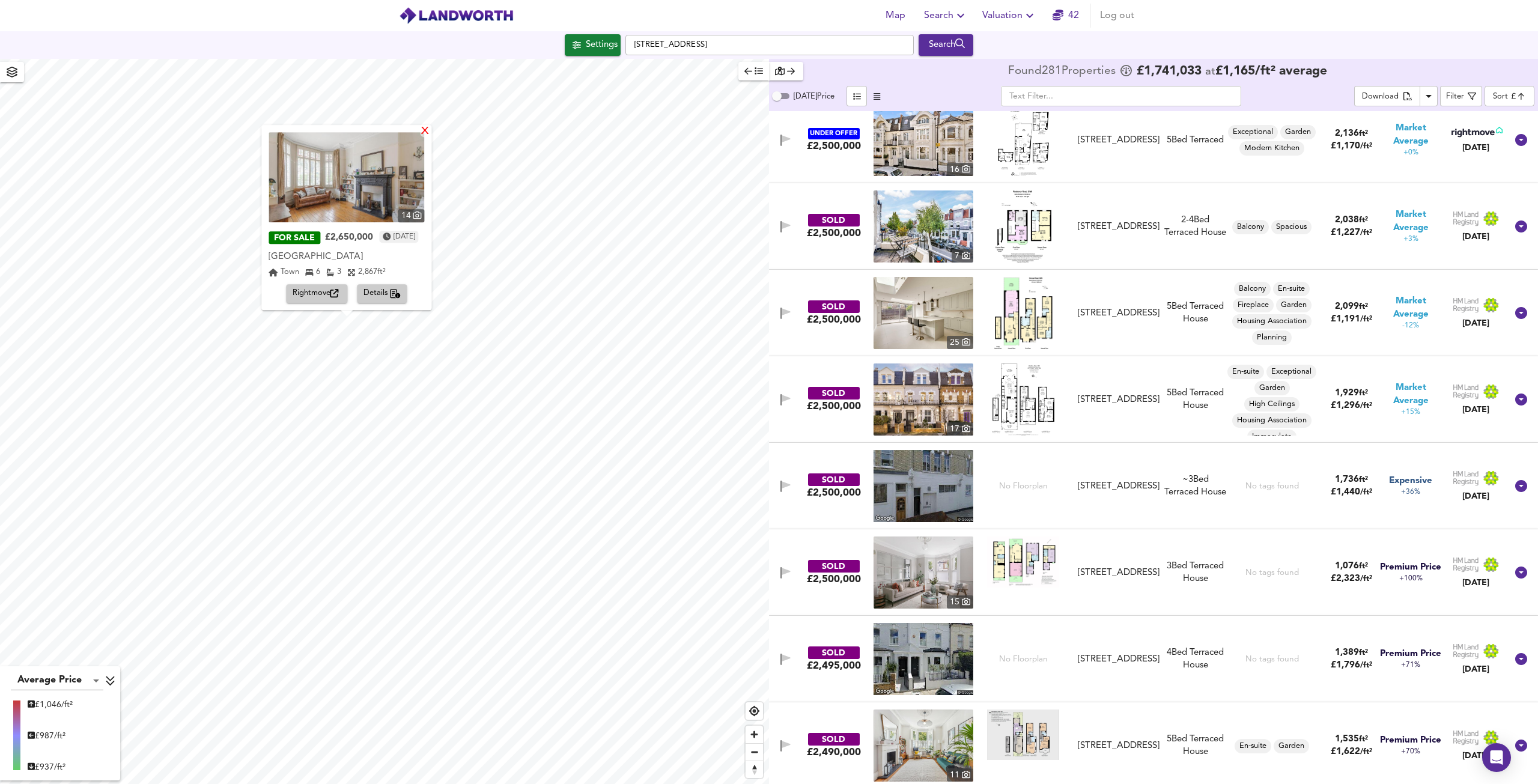
click at [431, 135] on div "X" at bounding box center [425, 132] width 10 height 12
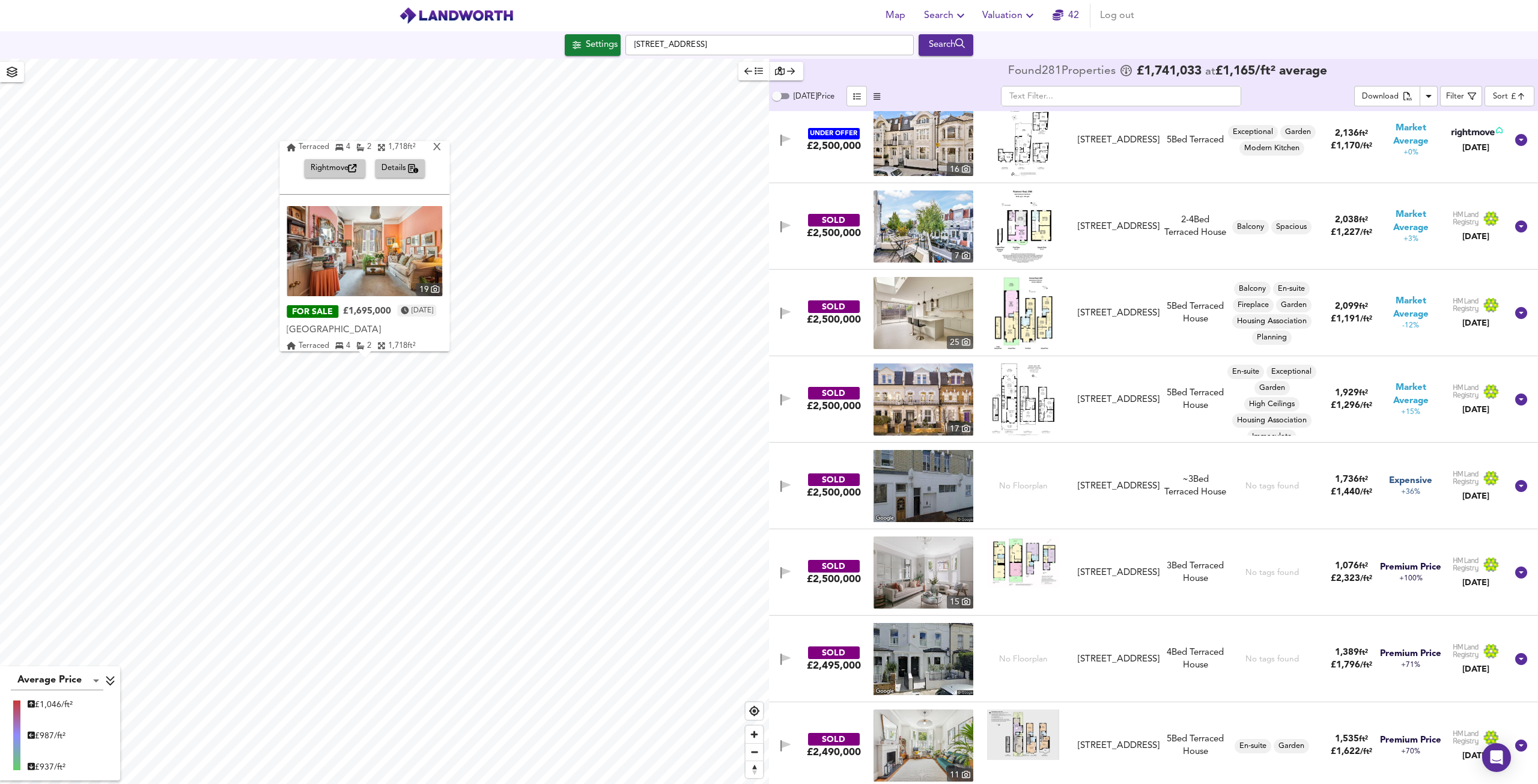
scroll to position [56, 0]
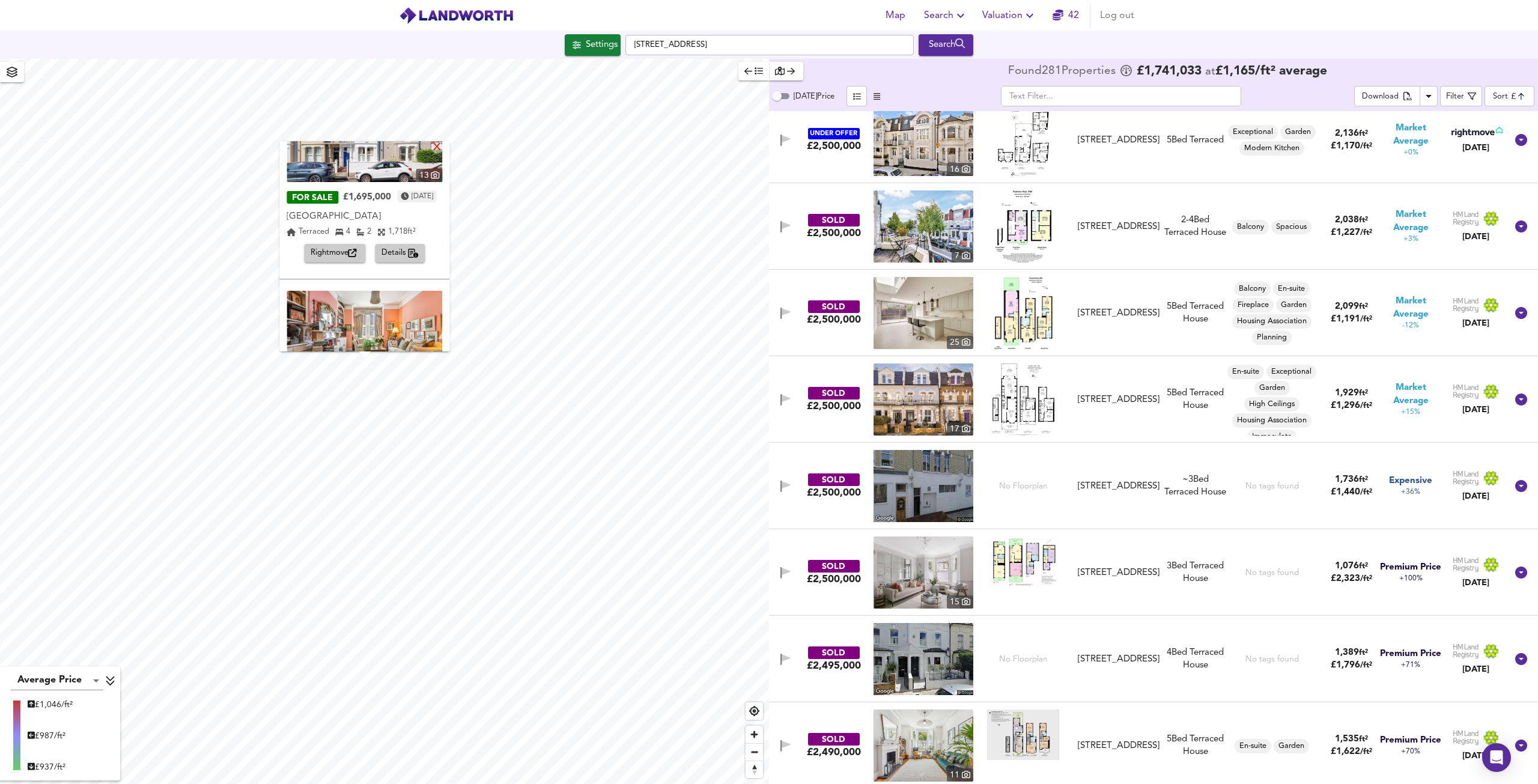
click at [443, 145] on div "X" at bounding box center [438, 148] width 10 height 12
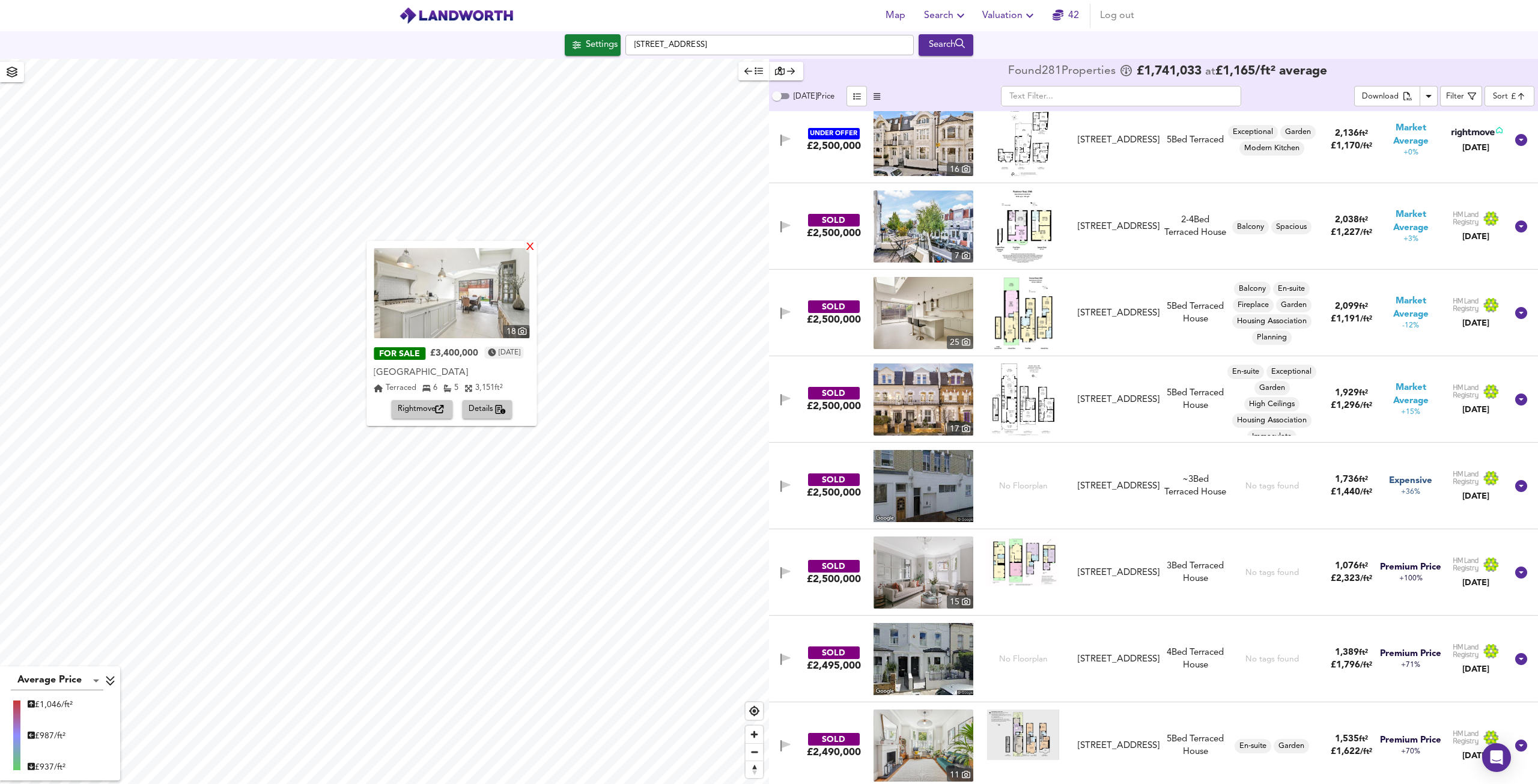
click at [536, 245] on div "X" at bounding box center [531, 248] width 10 height 12
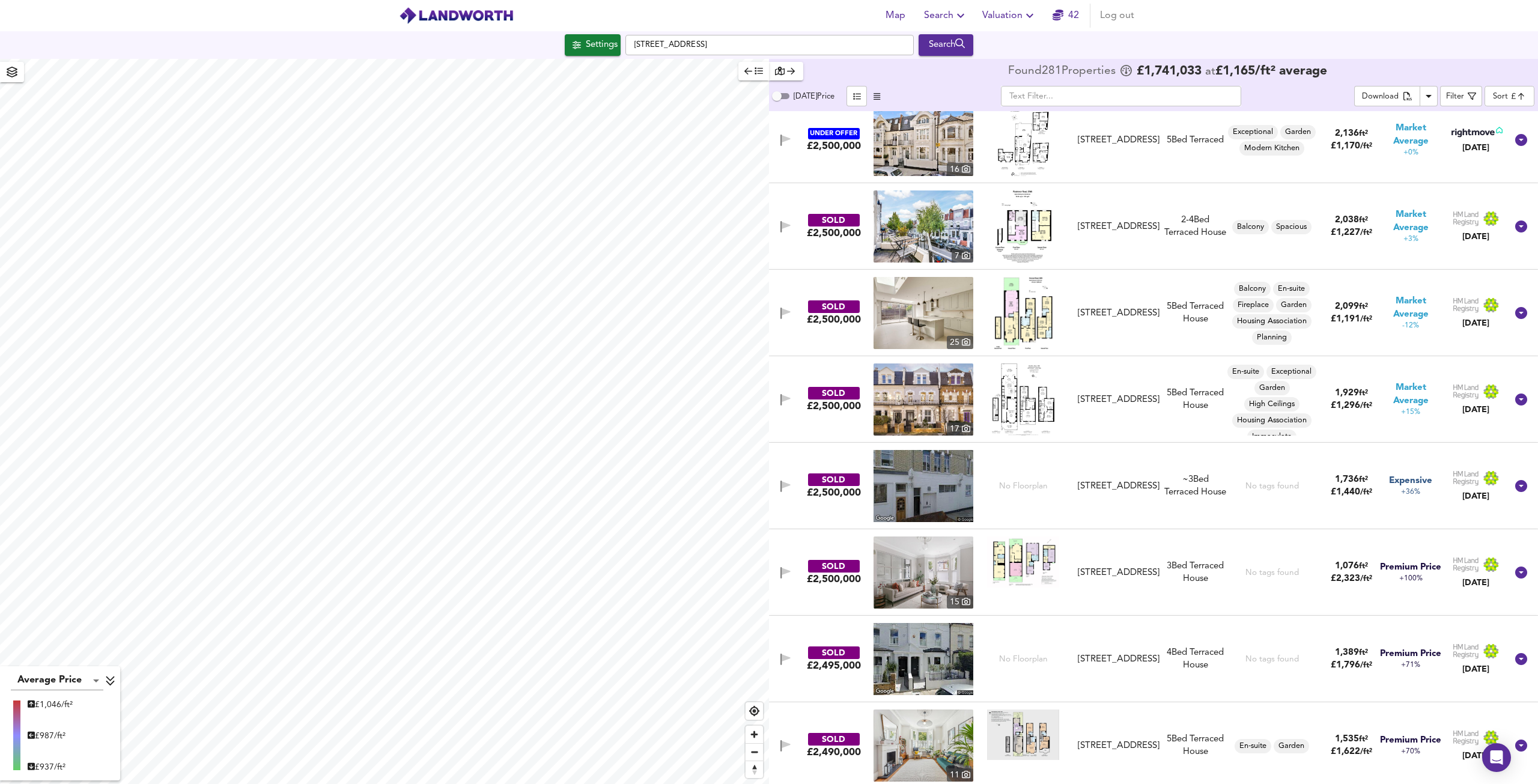
click at [718, 18] on div "Map Search Valuation [STREET_ADDRESS] Search Average Price landworth £ 1,046/ft…" at bounding box center [769, 392] width 1538 height 784
click at [423, 392] on span "Search" at bounding box center [433, 387] width 40 height 17
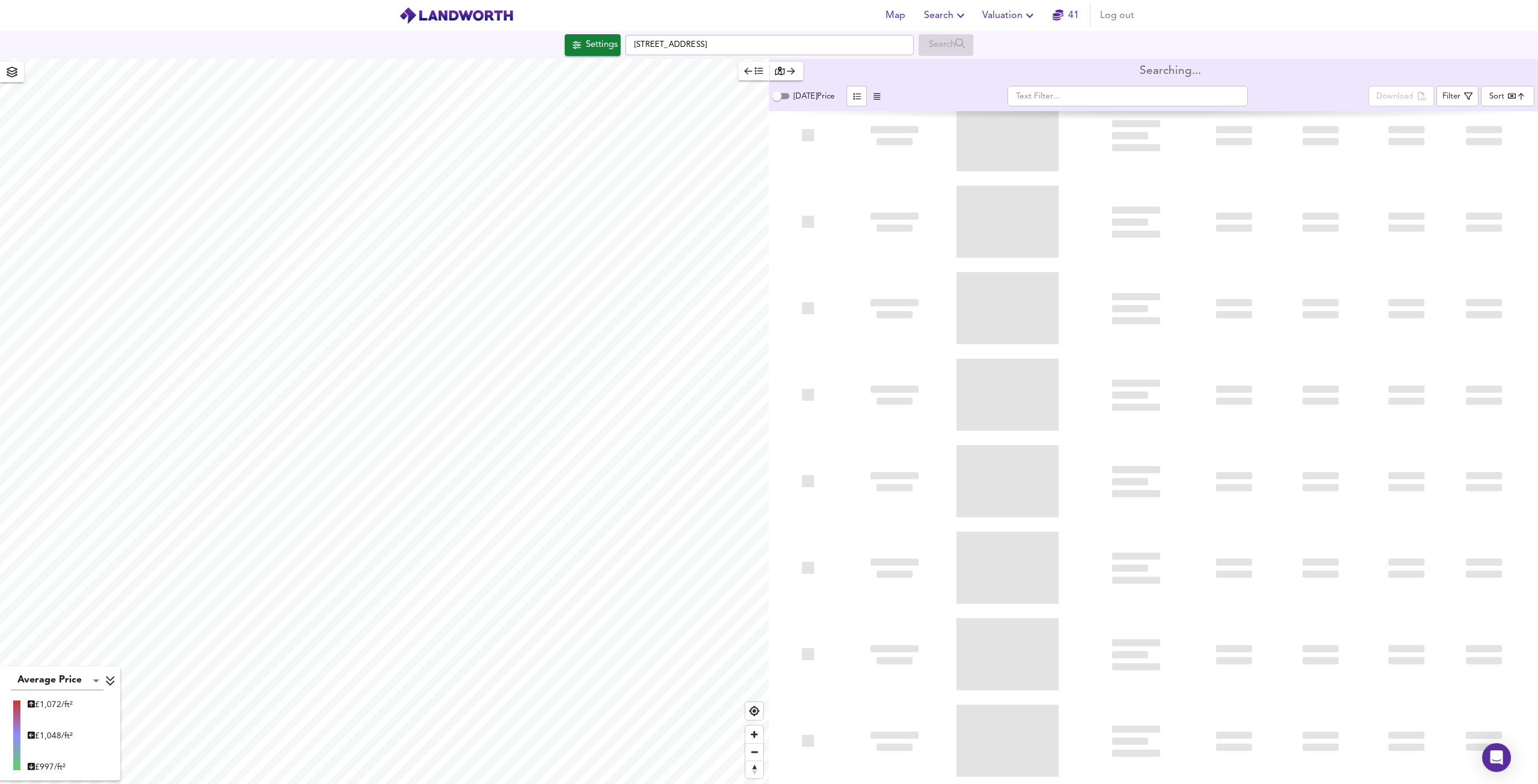
type input "bestdeal"
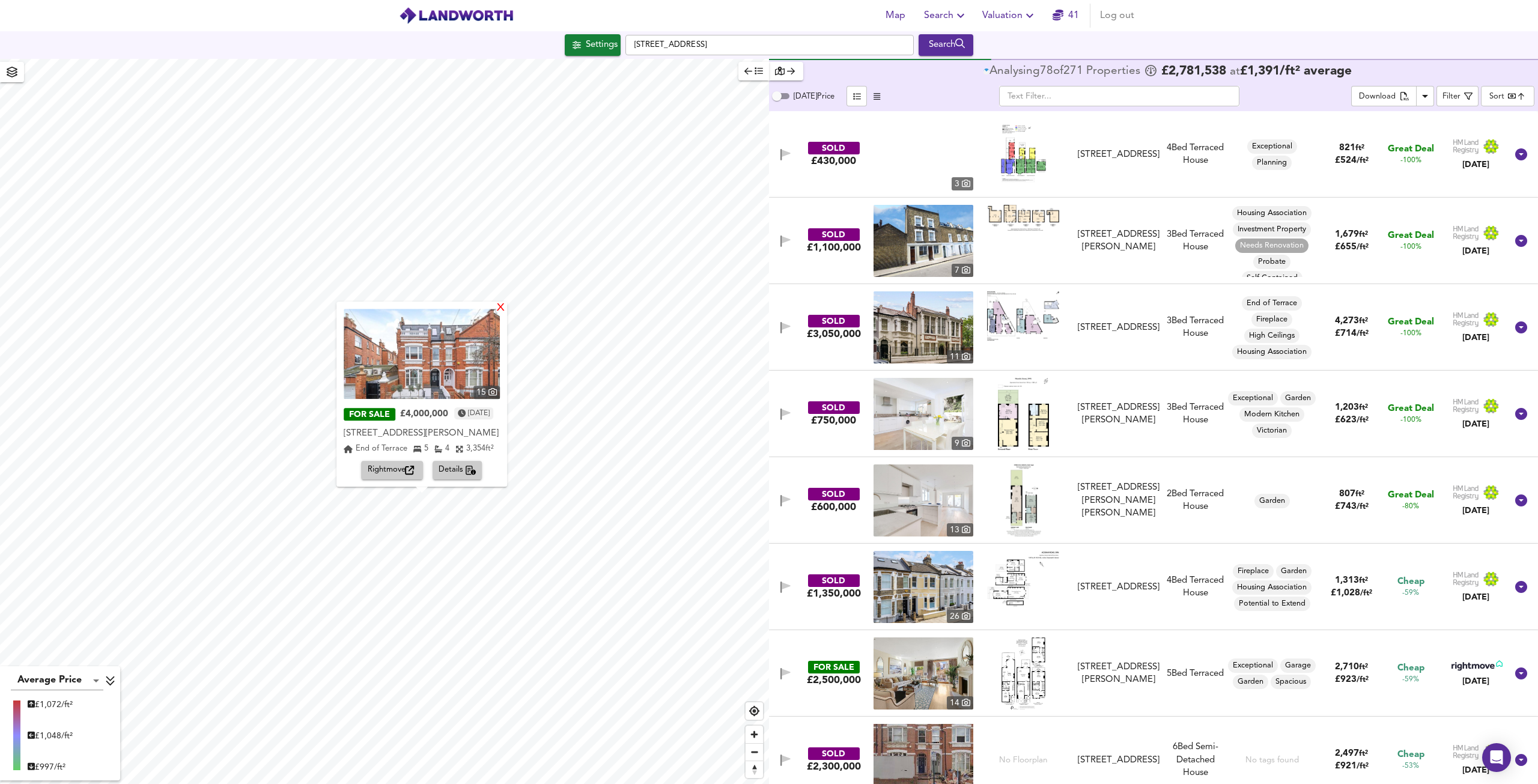
click at [506, 303] on div "X" at bounding box center [501, 308] width 10 height 12
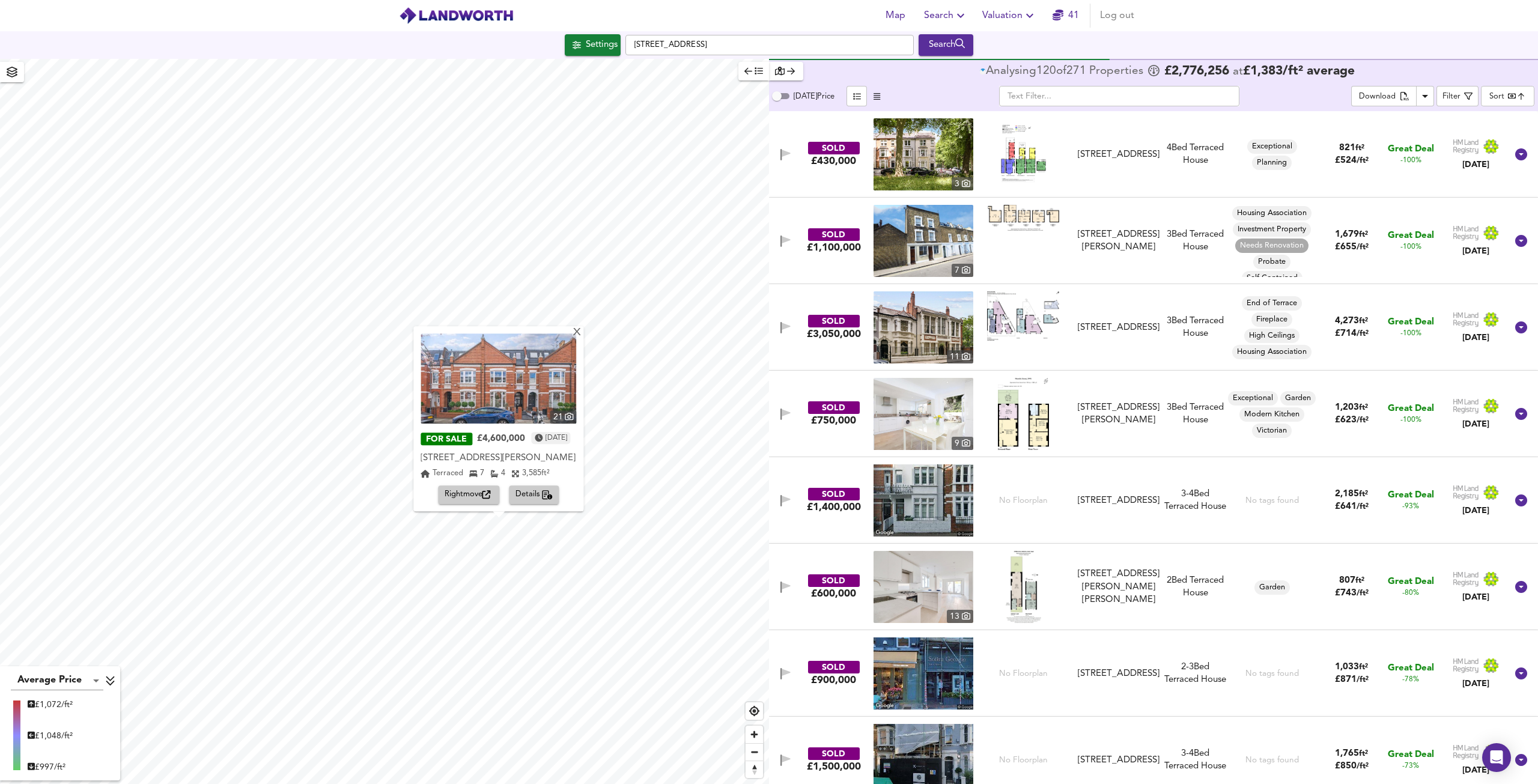
click at [494, 370] on img at bounding box center [498, 378] width 155 height 90
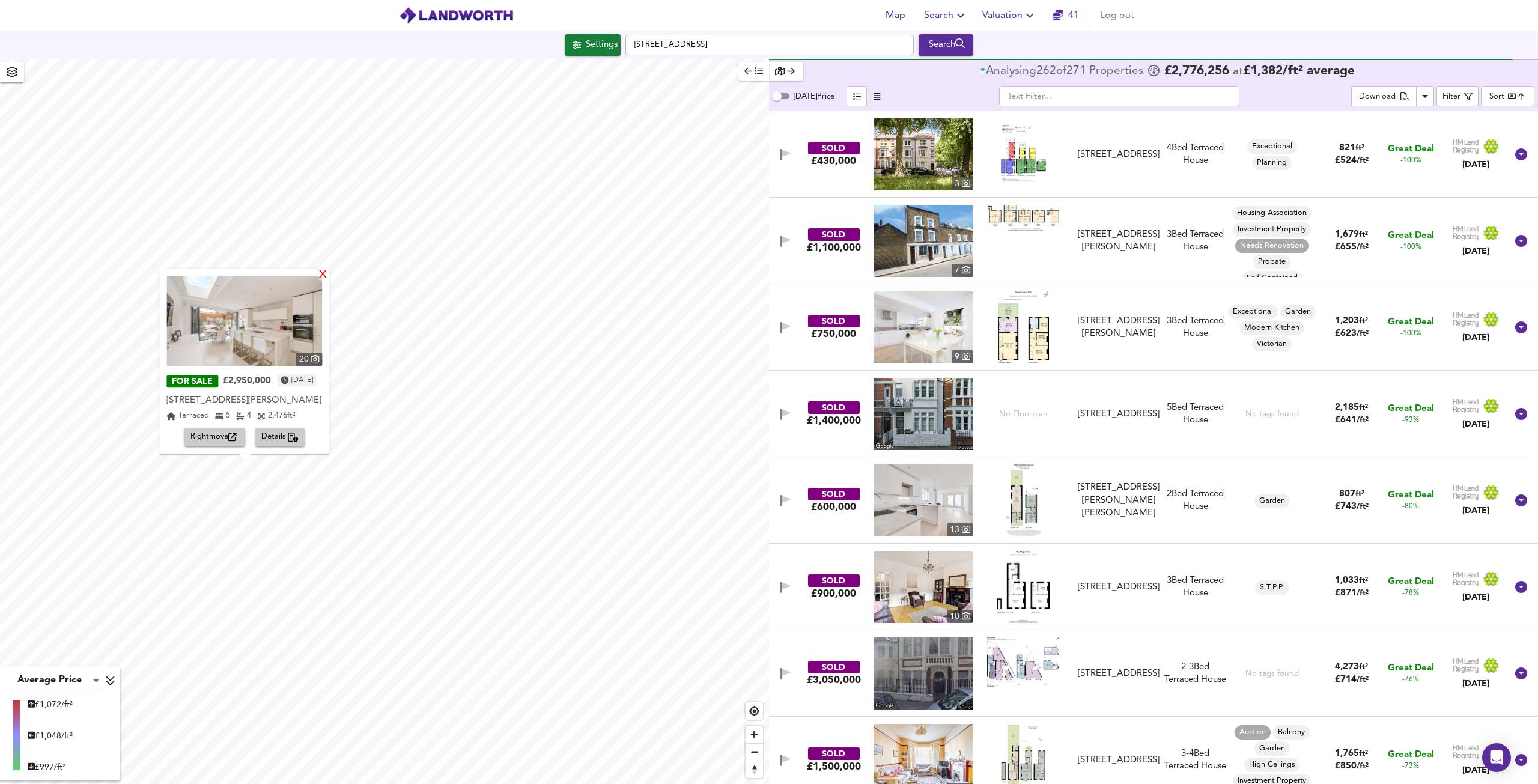
click at [329, 270] on div "X" at bounding box center [324, 276] width 10 height 12
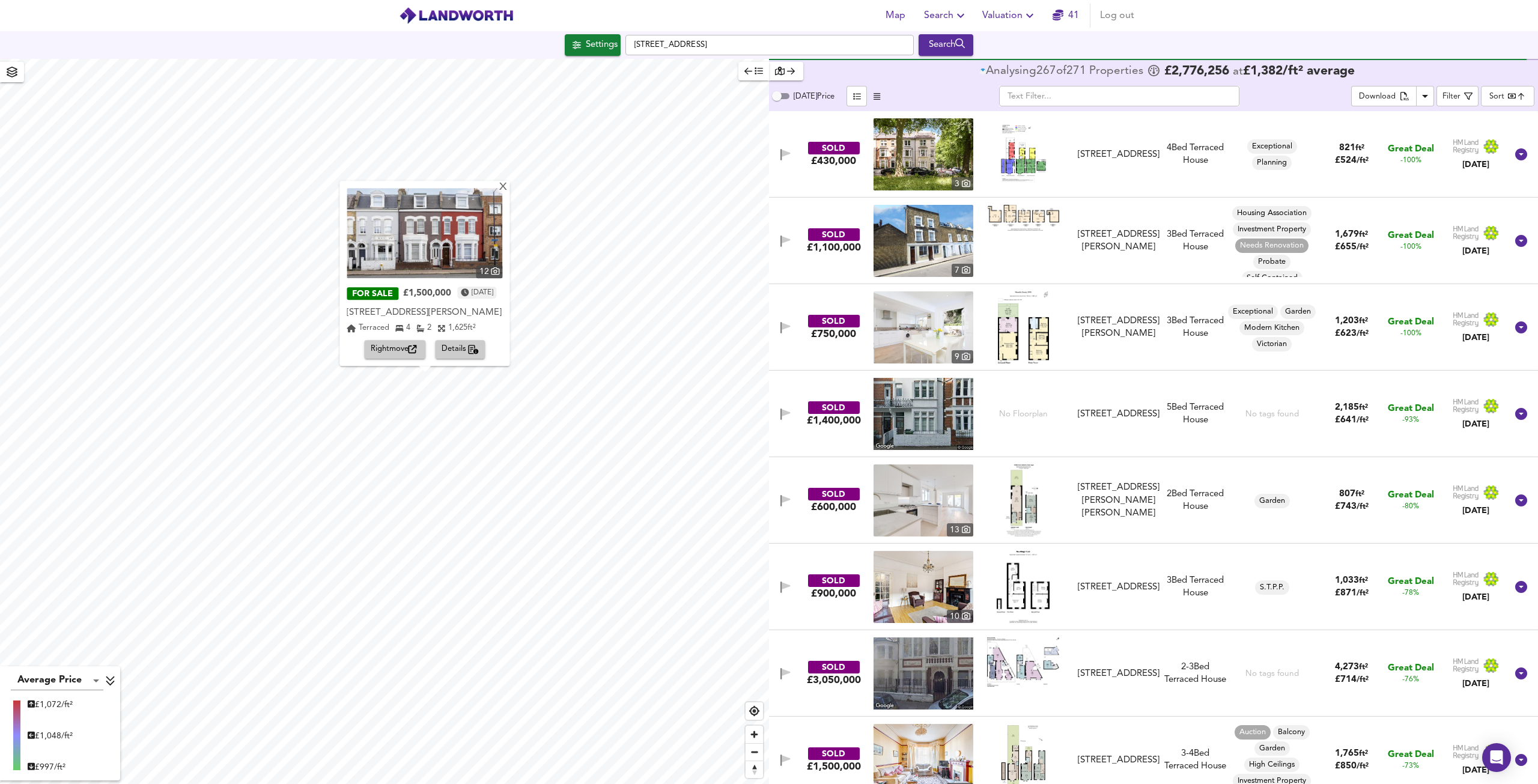
click at [509, 340] on div "X 12 FOR SALE £1,500,000 [DATE] [GEOGRAPHIC_DATA][PERSON_NAME][PERSON_NAME] 4 2…" at bounding box center [384, 421] width 769 height 725
click at [391, 229] on img at bounding box center [424, 233] width 155 height 90
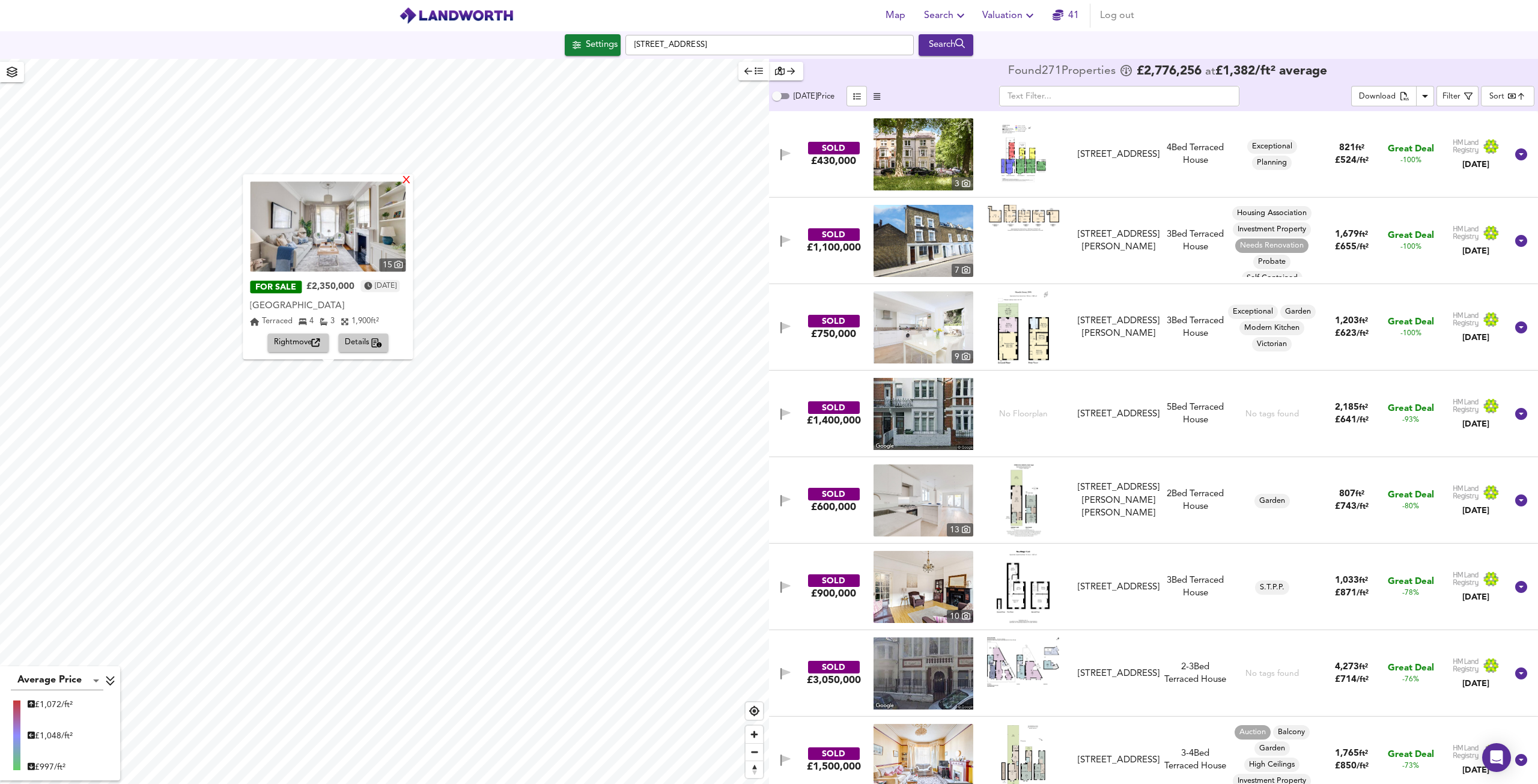
click at [410, 182] on div "X" at bounding box center [407, 182] width 10 height 12
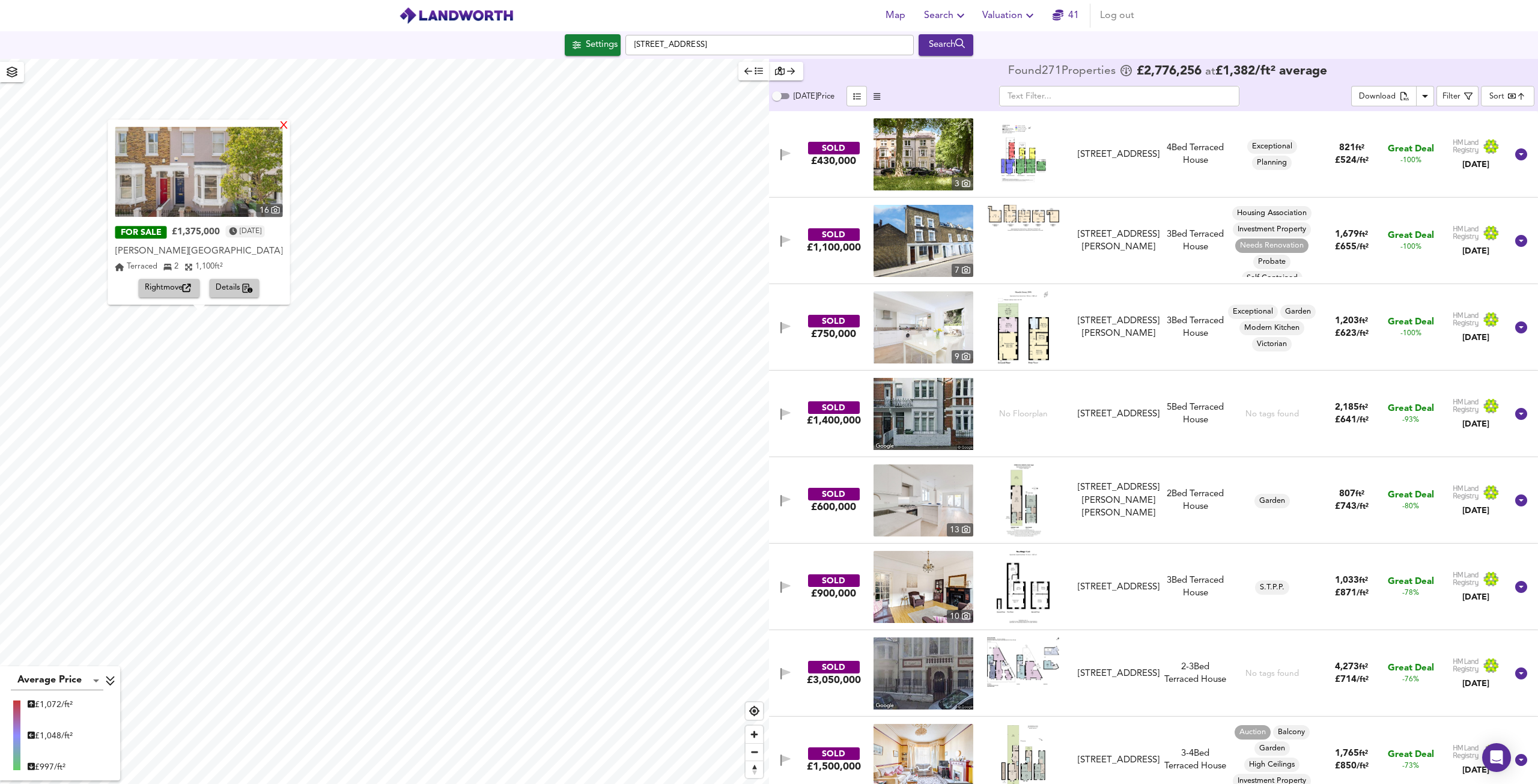
click at [283, 128] on div "X" at bounding box center [284, 127] width 10 height 12
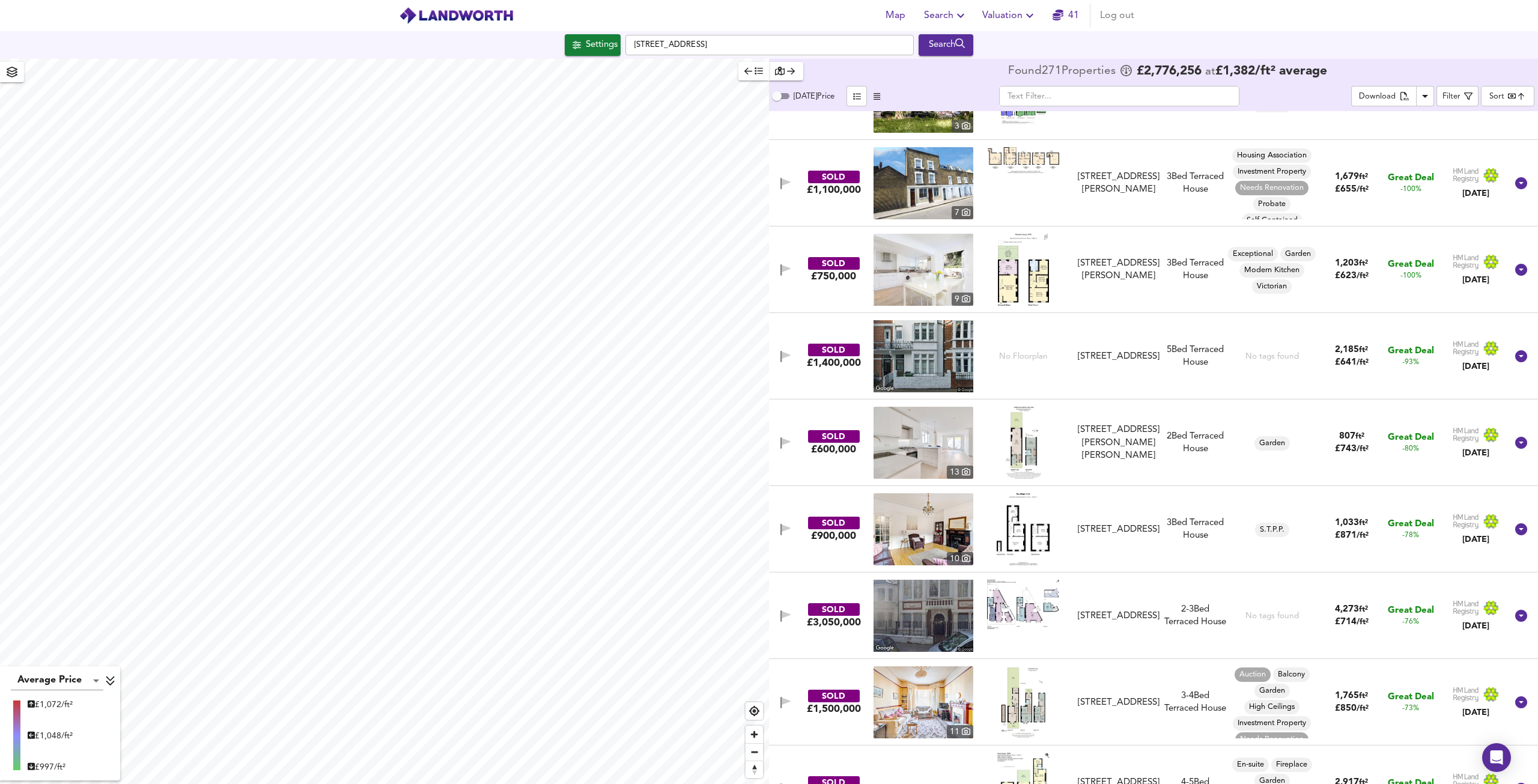
scroll to position [60, 0]
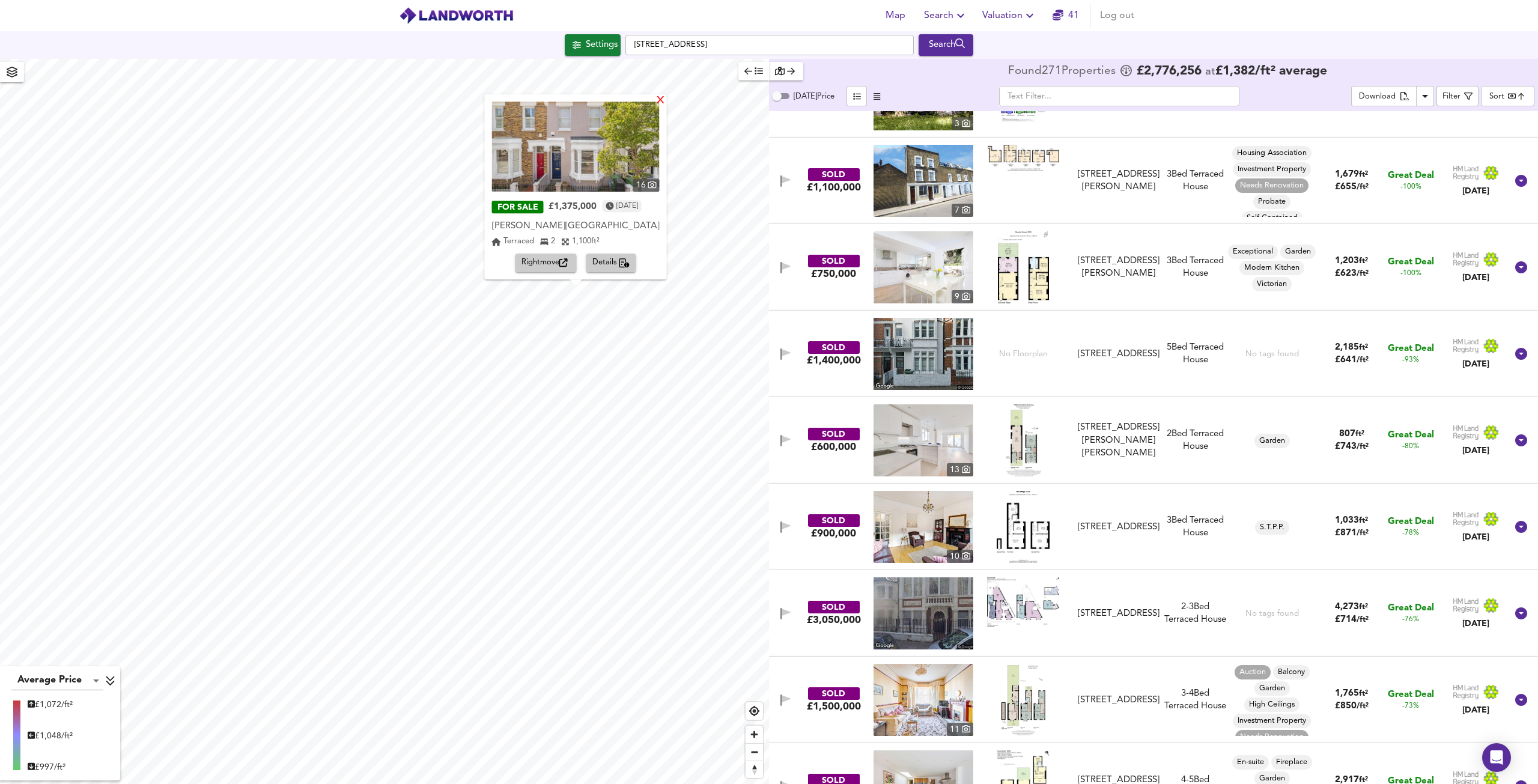
click at [663, 102] on div "X" at bounding box center [661, 102] width 10 height 12
